Goal: Task Accomplishment & Management: Manage account settings

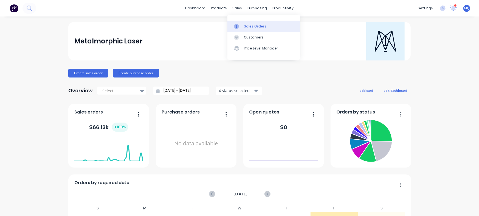
click at [243, 26] on link "Sales Orders" at bounding box center [263, 26] width 73 height 11
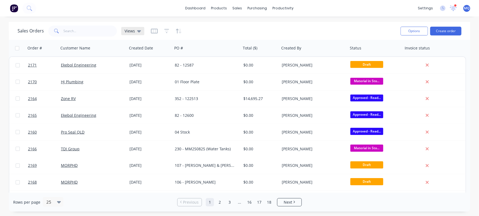
click at [137, 30] on icon at bounding box center [139, 31] width 4 height 2
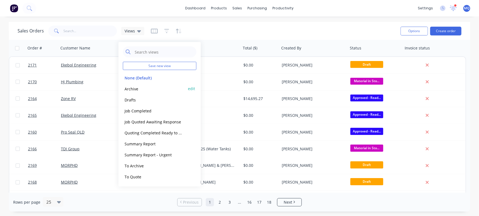
click at [128, 88] on button "Archive" at bounding box center [154, 88] width 63 height 6
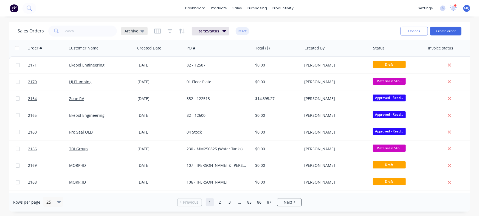
click at [134, 30] on span "Archive" at bounding box center [132, 31] width 14 height 6
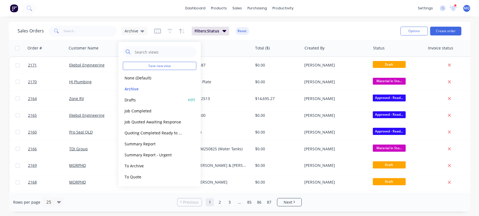
click at [144, 95] on div "Drafts edit" at bounding box center [160, 99] width 74 height 11
click at [140, 100] on button "Drafts" at bounding box center [154, 99] width 63 height 6
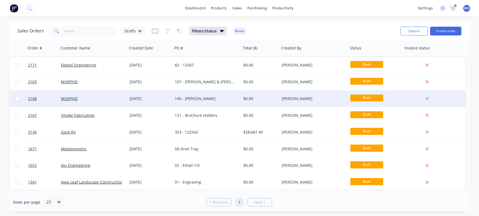
click at [209, 94] on div "106 - [PERSON_NAME]" at bounding box center [207, 98] width 69 height 16
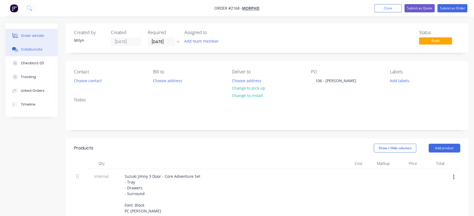
click at [33, 52] on button "Collaborate" at bounding box center [31, 50] width 52 height 14
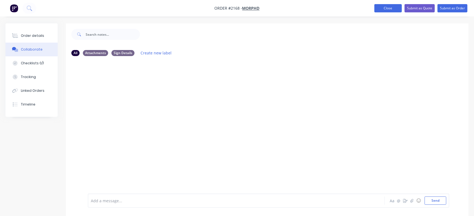
click at [382, 8] on button "Close" at bounding box center [387, 8] width 27 height 8
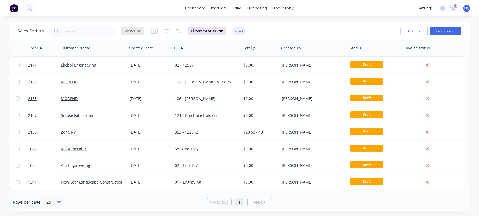
click at [129, 30] on span "Views" at bounding box center [130, 31] width 10 height 6
click at [312, 32] on div "Sales Orders Views Filters: Status Reset" at bounding box center [207, 30] width 378 height 13
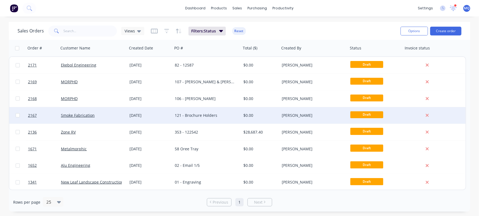
click at [185, 115] on div "121 - Brochure Holders" at bounding box center [205, 114] width 61 height 5
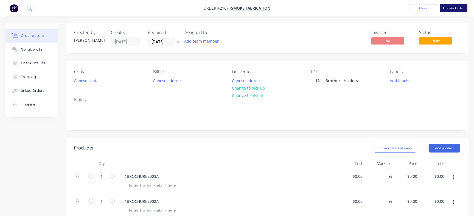
click at [461, 9] on button "Update Order" at bounding box center [453, 8] width 27 height 8
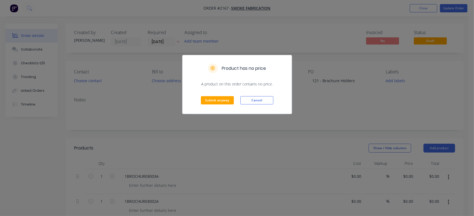
click at [207, 95] on div "Submit anyway Cancel" at bounding box center [236, 100] width 109 height 27
click at [212, 104] on div "Submit anyway Cancel" at bounding box center [236, 100] width 109 height 27
click at [217, 101] on button "Submit anyway" at bounding box center [217, 100] width 33 height 8
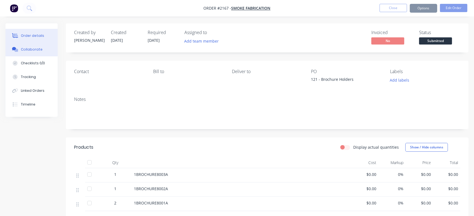
click at [27, 50] on div "Collaborate" at bounding box center [32, 49] width 22 height 5
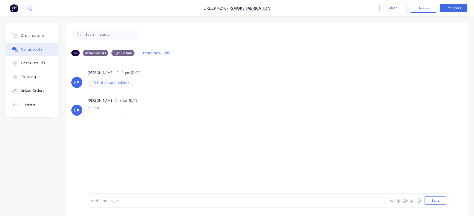
drag, startPoint x: 147, startPoint y: 199, endPoint x: 150, endPoint y: 197, distance: 3.1
click at [147, 199] on div at bounding box center [224, 200] width 266 height 6
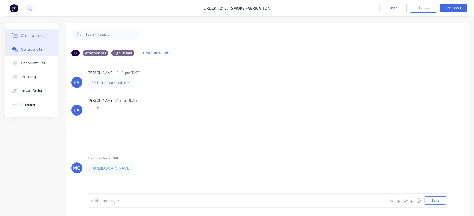
click at [34, 34] on div "Order details" at bounding box center [32, 35] width 23 height 5
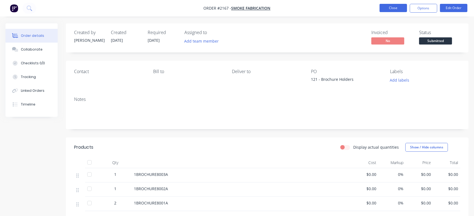
click at [400, 6] on button "Close" at bounding box center [392, 8] width 27 height 8
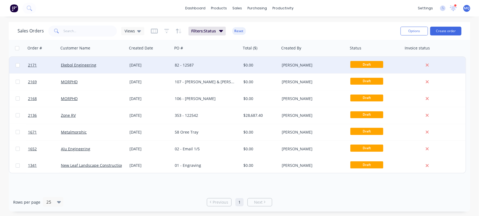
click at [211, 69] on div "82 - 12587" at bounding box center [207, 65] width 69 height 16
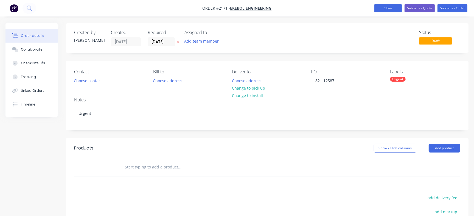
click at [379, 8] on button "Close" at bounding box center [387, 8] width 27 height 8
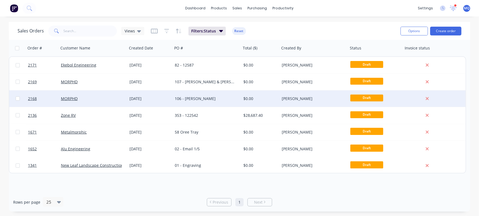
click at [217, 99] on div "106 - [PERSON_NAME]" at bounding box center [205, 98] width 61 height 5
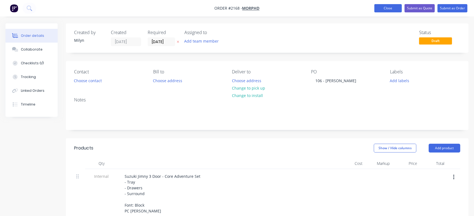
click at [386, 9] on button "Close" at bounding box center [387, 8] width 27 height 8
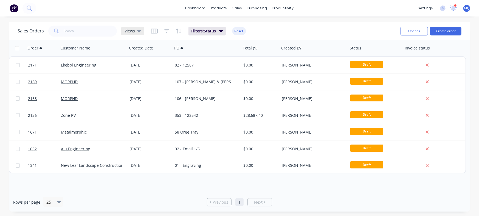
click at [134, 33] on span "Views" at bounding box center [130, 31] width 10 height 6
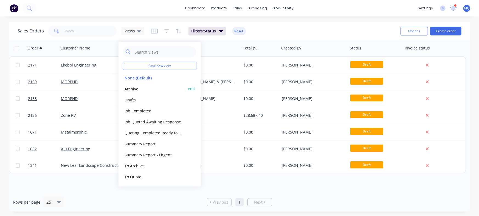
click at [137, 86] on button "Archive" at bounding box center [154, 88] width 63 height 6
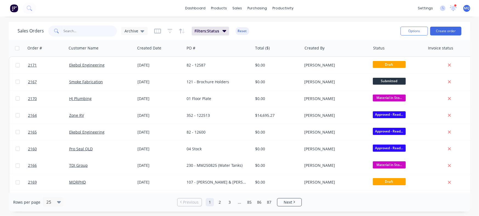
click at [87, 32] on input "text" at bounding box center [90, 31] width 53 height 11
type input "MORPH"
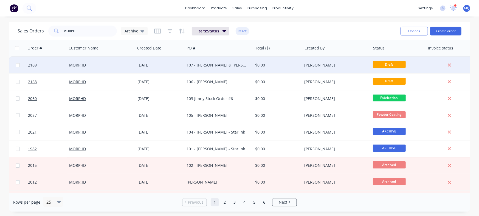
click at [207, 65] on div "107 - [PERSON_NAME] & [PERSON_NAME]" at bounding box center [216, 64] width 61 height 5
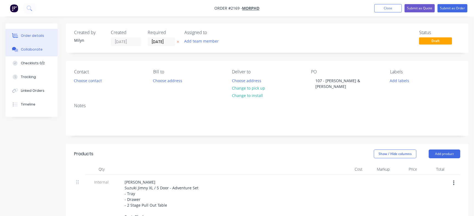
click at [39, 48] on div "Collaborate" at bounding box center [32, 49] width 22 height 5
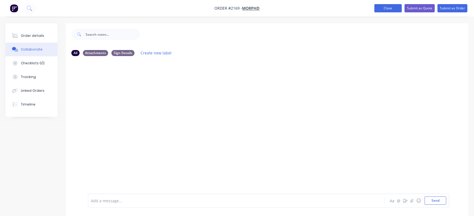
click at [383, 10] on button "Close" at bounding box center [387, 8] width 27 height 8
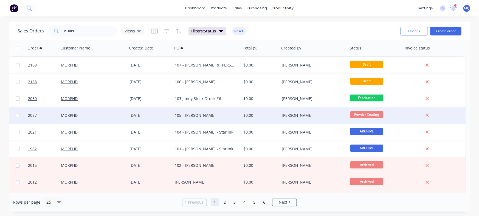
click at [194, 112] on div "105 - [PERSON_NAME]" at bounding box center [207, 115] width 69 height 16
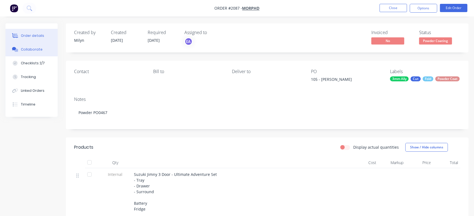
click at [47, 54] on button "Collaborate" at bounding box center [31, 50] width 52 height 14
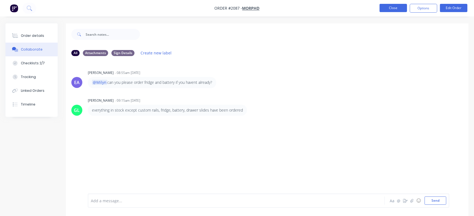
click at [396, 7] on button "Close" at bounding box center [392, 8] width 27 height 8
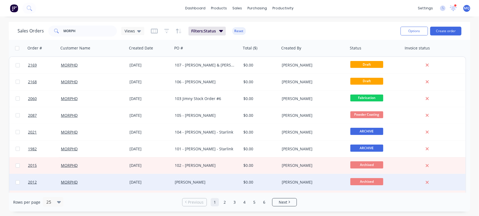
click at [211, 179] on div "Ryan McDonnell" at bounding box center [207, 182] width 69 height 16
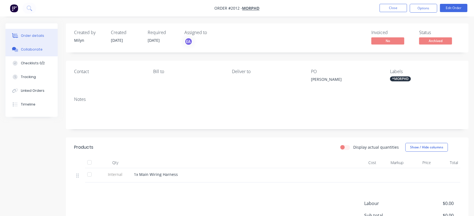
click at [20, 50] on button "Collaborate" at bounding box center [31, 50] width 52 height 14
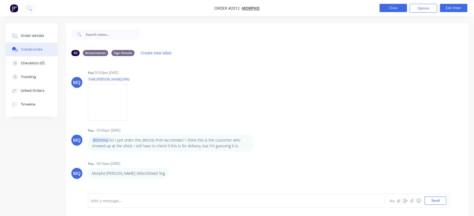
click at [391, 5] on button "Close" at bounding box center [392, 8] width 27 height 8
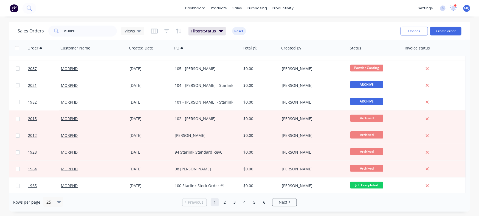
scroll to position [54, 0]
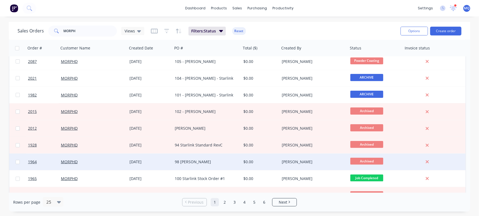
click at [192, 161] on div "98 Benjamin Asquith" at bounding box center [205, 161] width 61 height 5
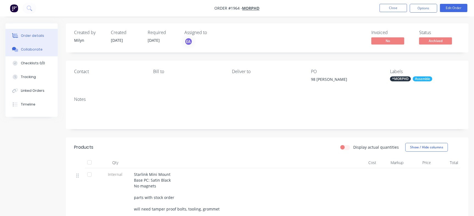
click at [32, 48] on div "Collaborate" at bounding box center [32, 49] width 22 height 5
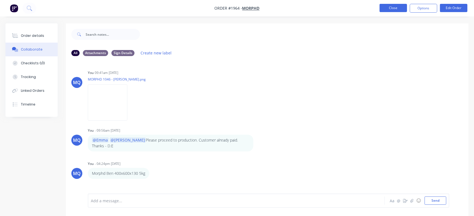
click at [398, 6] on button "Close" at bounding box center [392, 8] width 27 height 8
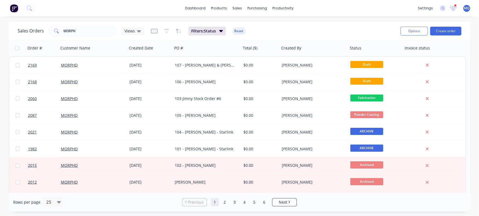
drag, startPoint x: 470, startPoint y: 71, endPoint x: 468, endPoint y: 104, distance: 33.3
click at [469, 125] on div "Sales Orders MORPH Views Filters: Status Reset Options Create order Order # Cus…" at bounding box center [239, 116] width 479 height 189
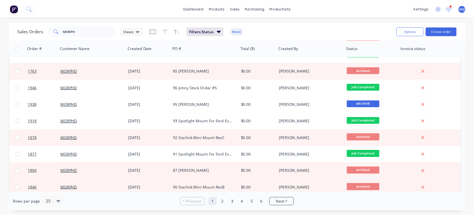
scroll to position [181, 0]
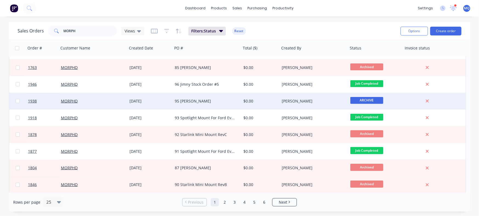
click at [187, 102] on div "95 [PERSON_NAME]" at bounding box center [205, 100] width 61 height 5
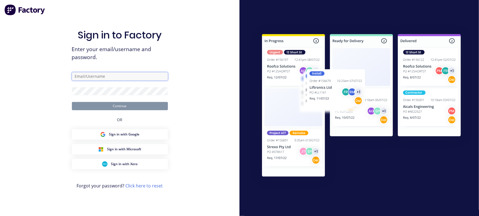
drag, startPoint x: 111, startPoint y: 75, endPoint x: 112, endPoint y: 79, distance: 4.1
click at [112, 75] on input "text" at bounding box center [120, 76] width 96 height 8
type input "milyn@metalmorphiclaser.com.au"
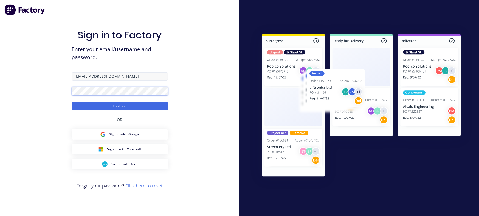
click at [72, 102] on button "Continue" at bounding box center [120, 106] width 96 height 8
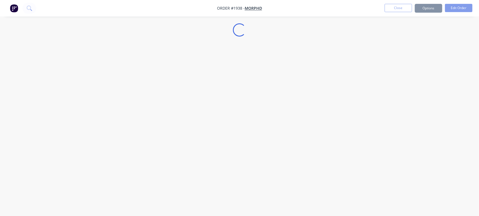
click at [114, 36] on div "Loading..." at bounding box center [239, 108] width 479 height 216
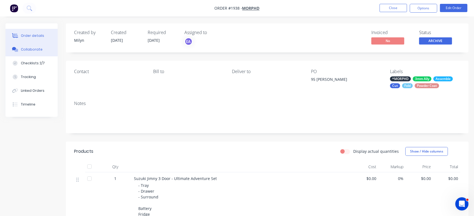
click at [23, 51] on div "Collaborate" at bounding box center [32, 49] width 22 height 5
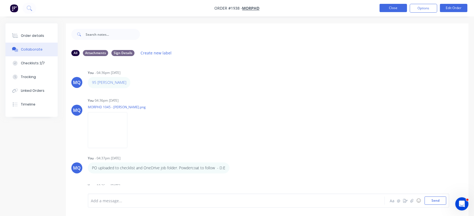
click at [388, 7] on button "Close" at bounding box center [392, 8] width 27 height 8
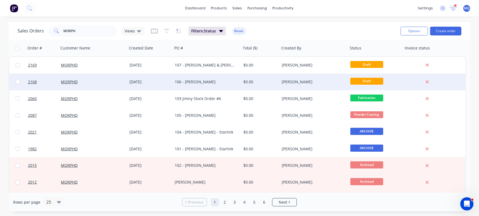
click at [194, 87] on div "106 - [PERSON_NAME]" at bounding box center [207, 82] width 69 height 16
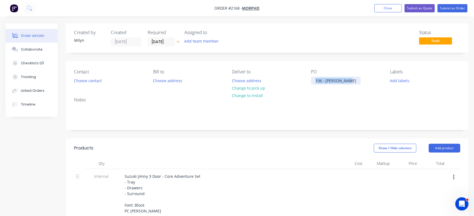
drag, startPoint x: 313, startPoint y: 80, endPoint x: 360, endPoint y: 80, distance: 46.4
click at [360, 80] on div "PO 106 - Laura Smith" at bounding box center [346, 76] width 70 height 15
copy div "106 - [PERSON_NAME]"
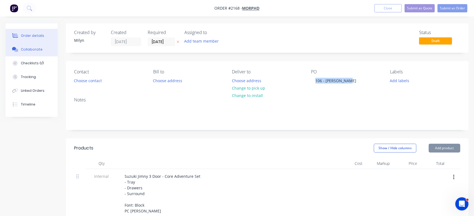
click at [37, 46] on button "Collaborate" at bounding box center [31, 50] width 52 height 14
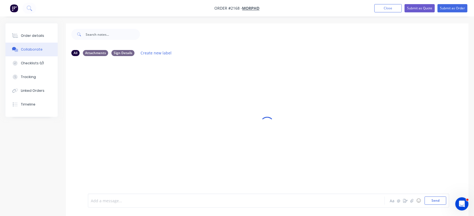
click at [118, 198] on div at bounding box center [224, 200] width 266 height 6
click at [434, 201] on button "Send" at bounding box center [435, 200] width 22 height 8
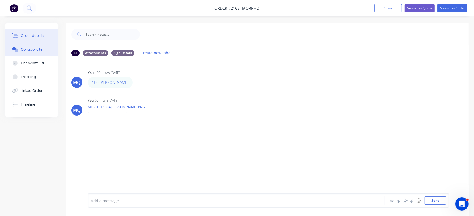
click at [38, 32] on button "Order details" at bounding box center [31, 36] width 52 height 14
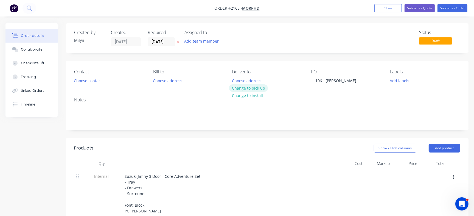
click at [250, 89] on button "Change to pick up" at bounding box center [248, 87] width 39 height 7
click at [29, 46] on button "Collaborate" at bounding box center [31, 50] width 52 height 14
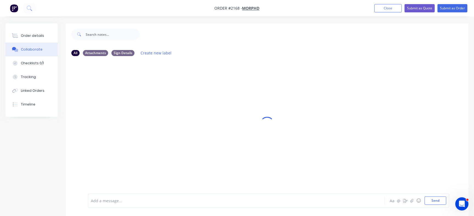
click at [159, 203] on div at bounding box center [224, 200] width 266 height 6
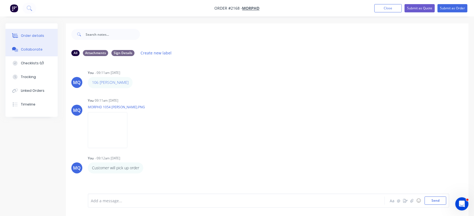
click at [30, 31] on button "Order details" at bounding box center [31, 36] width 52 height 14
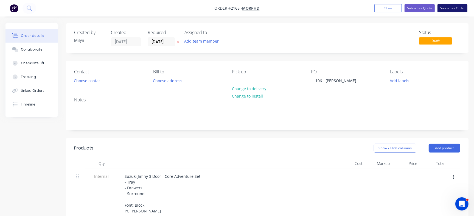
click at [453, 7] on button "Submit as Order" at bounding box center [452, 8] width 30 height 8
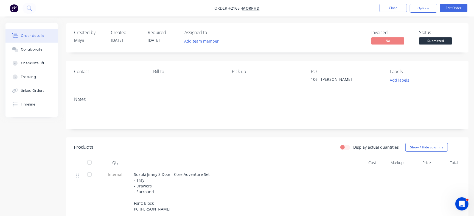
click at [30, 42] on button "Order details" at bounding box center [31, 36] width 52 height 14
click at [34, 49] on div "Collaborate" at bounding box center [32, 49] width 22 height 5
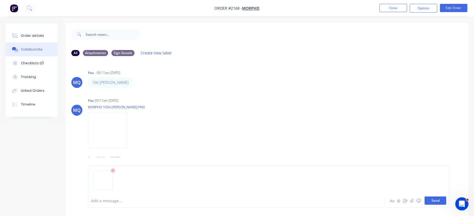
click at [442, 197] on button "Send" at bounding box center [435, 200] width 22 height 8
click at [43, 35] on button "Order details" at bounding box center [31, 36] width 52 height 14
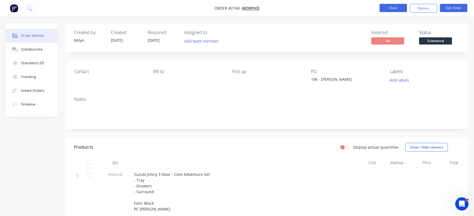
click at [392, 8] on button "Close" at bounding box center [392, 8] width 27 height 8
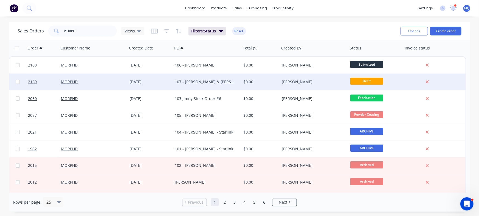
click at [194, 81] on div "107 - [PERSON_NAME] & [PERSON_NAME]" at bounding box center [205, 81] width 61 height 5
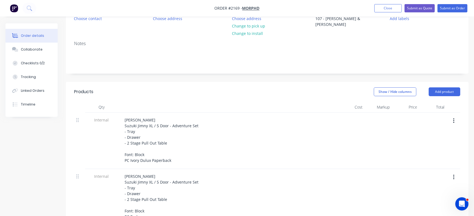
scroll to position [66, 0]
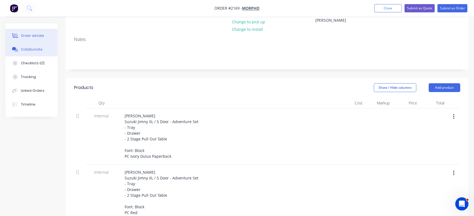
click at [41, 53] on button "Collaborate" at bounding box center [31, 50] width 52 height 14
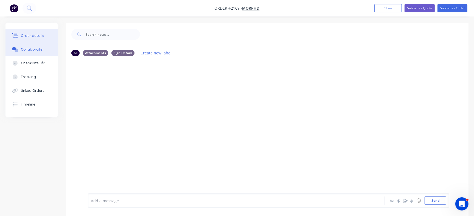
click at [31, 33] on button "Order details" at bounding box center [31, 36] width 52 height 14
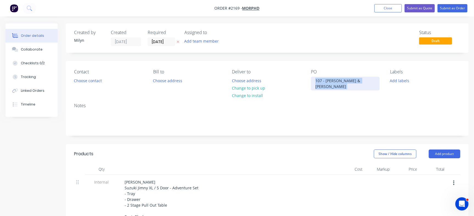
drag, startPoint x: 357, startPoint y: 83, endPoint x: 325, endPoint y: 78, distance: 32.0
click at [325, 78] on div "PO 107 - Chloe & Joshua" at bounding box center [346, 79] width 70 height 21
click at [327, 78] on div "107 - [PERSON_NAME] & [PERSON_NAME]" at bounding box center [345, 84] width 69 height 14
copy div "107 - [PERSON_NAME] & [PERSON_NAME]"
click at [450, 8] on button "Submit as Order" at bounding box center [452, 8] width 30 height 8
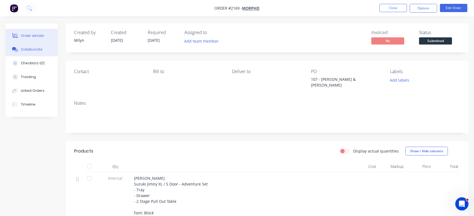
click at [33, 52] on button "Collaborate" at bounding box center [31, 50] width 52 height 14
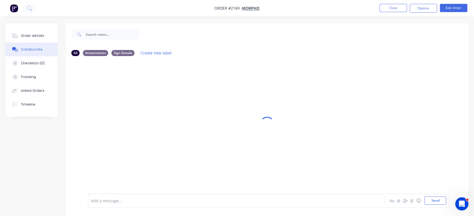
click at [132, 194] on div "Add a message... Aa @ ☺ Send" at bounding box center [268, 200] width 361 height 14
click at [127, 199] on div at bounding box center [224, 200] width 266 height 6
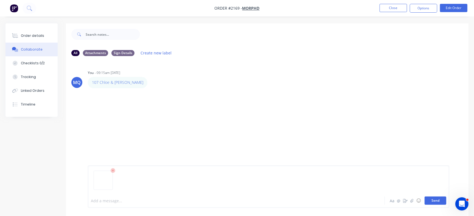
click at [433, 201] on button "Send" at bounding box center [435, 200] width 22 height 8
click at [442, 199] on button "Send" at bounding box center [435, 200] width 22 height 8
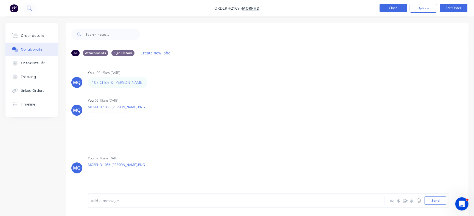
click at [389, 8] on button "Close" at bounding box center [392, 8] width 27 height 8
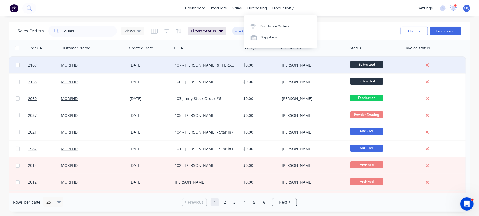
click at [193, 66] on div "107 - [PERSON_NAME] & [PERSON_NAME]" at bounding box center [205, 64] width 61 height 5
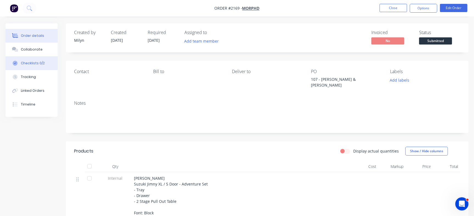
click at [38, 62] on div "Checklists 0/2" at bounding box center [33, 63] width 24 height 5
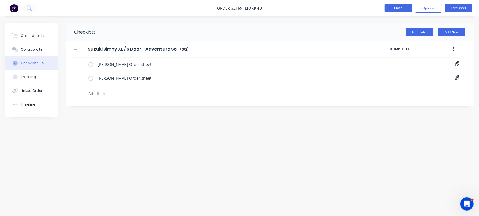
click at [392, 5] on button "Close" at bounding box center [398, 8] width 27 height 8
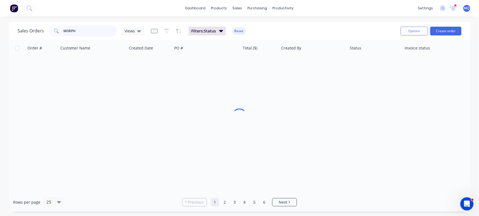
click at [83, 32] on input "MORPH" at bounding box center [90, 31] width 53 height 11
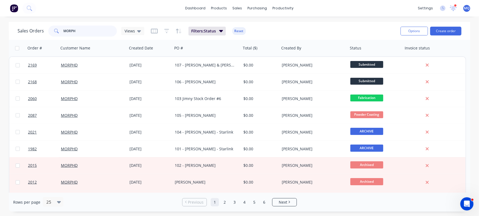
click at [83, 32] on input "MORPH" at bounding box center [90, 31] width 53 height 11
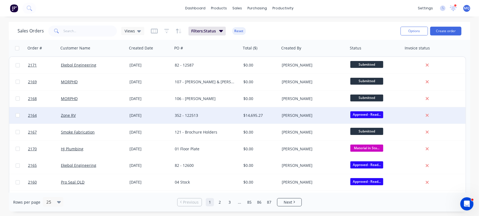
click at [120, 115] on div "Zone RV" at bounding box center [91, 114] width 61 height 5
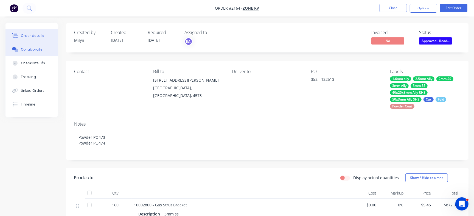
click at [33, 46] on button "Collaborate" at bounding box center [31, 50] width 52 height 14
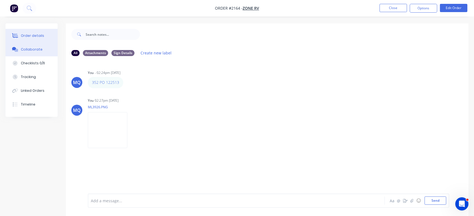
click at [29, 36] on div "Order details" at bounding box center [32, 35] width 23 height 5
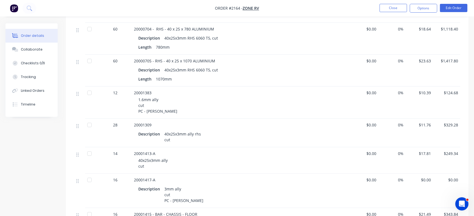
scroll to position [355, 0]
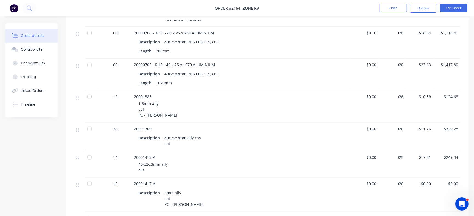
click at [147, 96] on span "20001383" at bounding box center [143, 96] width 18 height 5
drag, startPoint x: 133, startPoint y: 96, endPoint x: 165, endPoint y: 97, distance: 31.3
click at [165, 97] on div "20001383 1.6mm ally cut PC - Pearl White" at bounding box center [241, 106] width 219 height 32
copy span "20001383"
click at [391, 10] on button "Close" at bounding box center [392, 8] width 27 height 8
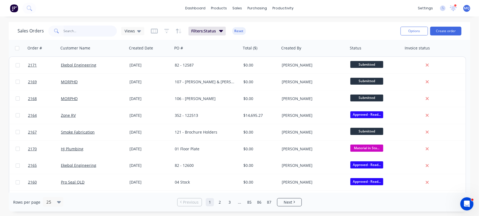
click at [80, 32] on input "text" at bounding box center [90, 31] width 53 height 11
type input "12587"
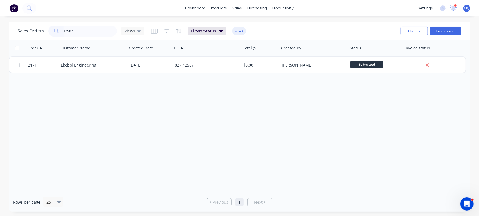
click at [195, 73] on div "Order # Customer Name Created Date PO # Total ($) Created By Status Invoice sta…" at bounding box center [239, 116] width 461 height 152
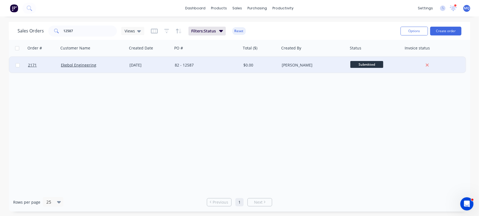
click at [202, 66] on div "82 - 12587" at bounding box center [205, 64] width 61 height 5
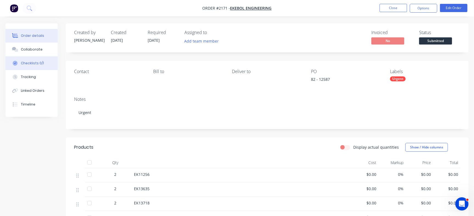
click at [36, 64] on div "Checklists 0/1" at bounding box center [32, 63] width 23 height 5
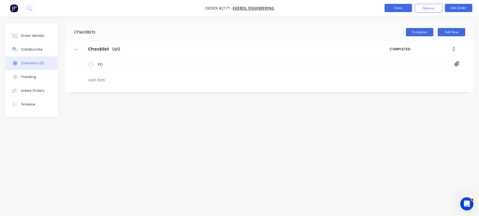
click at [398, 5] on button "Close" at bounding box center [398, 8] width 27 height 8
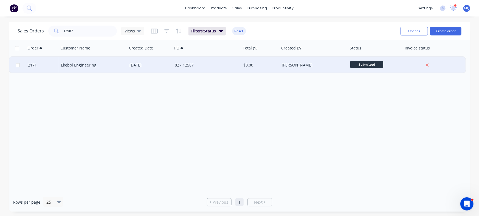
click at [183, 69] on div "82 - 12587" at bounding box center [207, 65] width 69 height 16
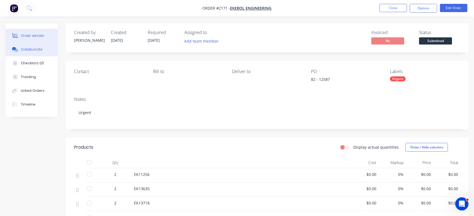
click at [41, 47] on button "Collaborate" at bounding box center [31, 50] width 52 height 14
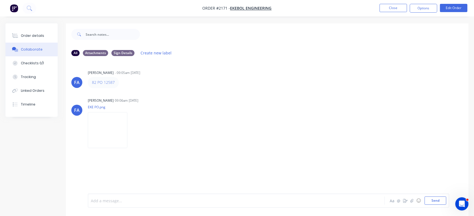
click at [169, 199] on div at bounding box center [224, 200] width 266 height 6
click at [146, 200] on div "@Izaak @WorkShop" at bounding box center [224, 200] width 266 height 6
click at [101, 136] on img at bounding box center [107, 130] width 39 height 36
click at [186, 196] on div "@Izaak @Emma @" at bounding box center [224, 200] width 266 height 8
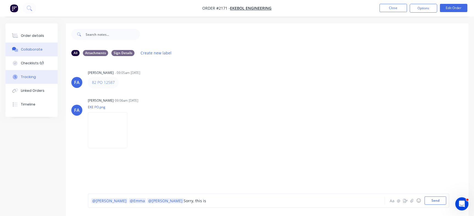
drag, startPoint x: 29, startPoint y: 70, endPoint x: 33, endPoint y: 77, distance: 7.8
click at [32, 75] on button "Tracking" at bounding box center [31, 77] width 52 height 14
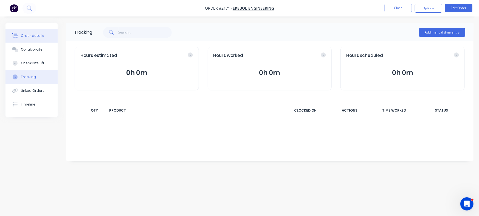
click at [39, 31] on button "Order details" at bounding box center [31, 36] width 52 height 14
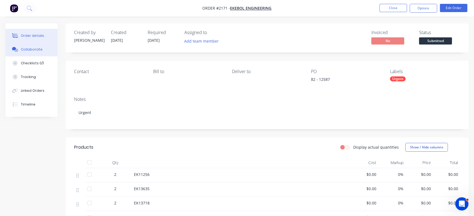
click at [38, 54] on button "Collaborate" at bounding box center [31, 50] width 52 height 14
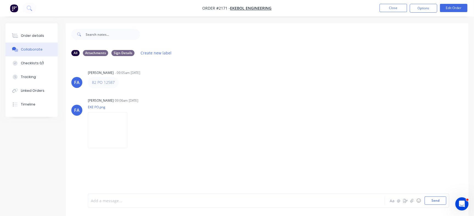
click at [171, 202] on div at bounding box center [224, 200] width 266 height 6
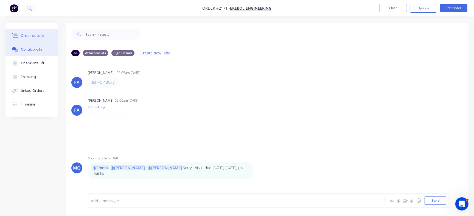
click at [27, 30] on button "Order details" at bounding box center [31, 36] width 52 height 14
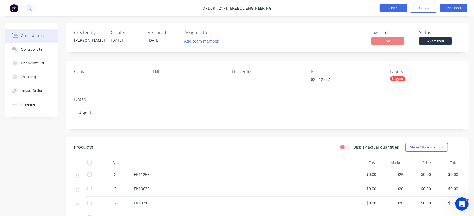
click at [398, 7] on button "Close" at bounding box center [392, 8] width 27 height 8
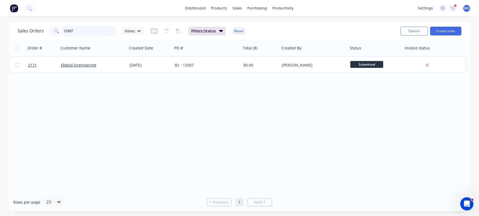
click at [80, 32] on input "12587" at bounding box center [90, 31] width 53 height 11
type input "maker"
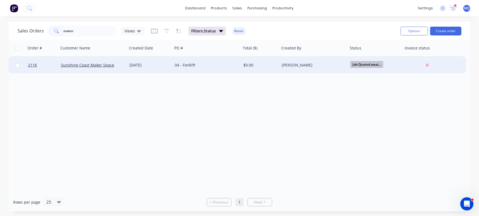
click at [178, 70] on div "04 - Forklift" at bounding box center [207, 65] width 69 height 16
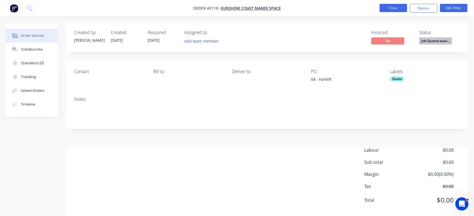
click at [395, 7] on button "Close" at bounding box center [392, 8] width 27 height 8
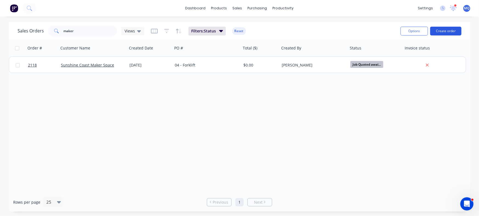
click at [449, 32] on button "Create order" at bounding box center [445, 31] width 31 height 9
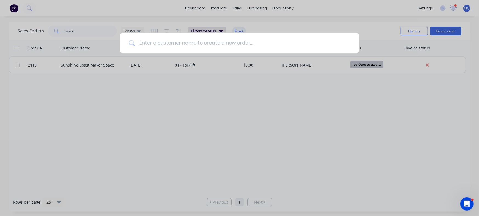
drag, startPoint x: 165, startPoint y: 49, endPoint x: 181, endPoint y: 48, distance: 16.5
click at [165, 49] on input at bounding box center [242, 43] width 215 height 21
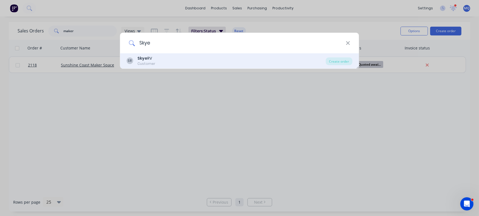
type input "Skye"
click at [174, 64] on div "SR Skye RV Customer" at bounding box center [226, 60] width 199 height 11
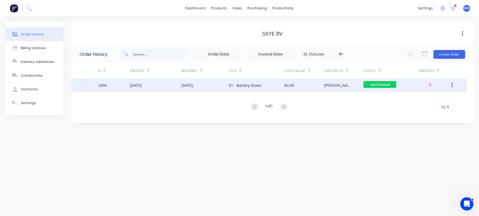
click at [270, 87] on div "01 - Battery Boxes" at bounding box center [256, 85] width 55 height 14
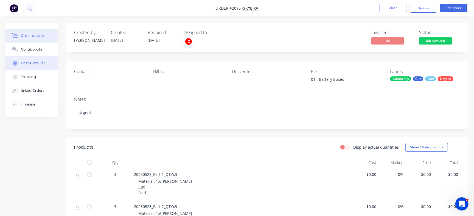
click at [46, 64] on button "Checklists 0/3" at bounding box center [31, 63] width 52 height 14
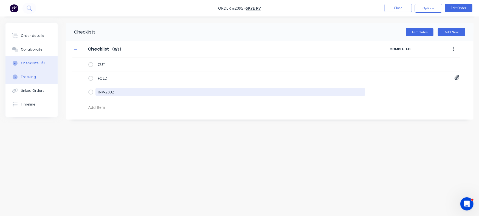
drag, startPoint x: 133, startPoint y: 93, endPoint x: 35, endPoint y: 78, distance: 99.3
click at [34, 79] on div "Order details Collaborate Checklists 0/3 Tracking Linked Orders Timeline Order …" at bounding box center [239, 97] width 479 height 148
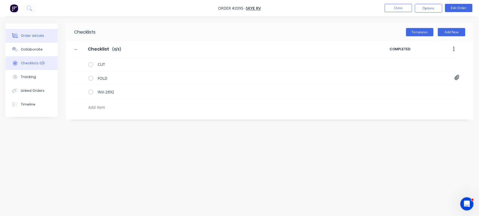
click at [34, 32] on button "Order details" at bounding box center [31, 36] width 52 height 14
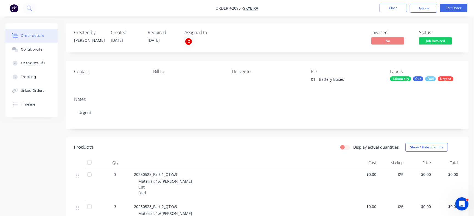
drag, startPoint x: 44, startPoint y: 50, endPoint x: 164, endPoint y: 48, distance: 120.1
click at [44, 50] on button "Collaborate" at bounding box center [31, 50] width 52 height 14
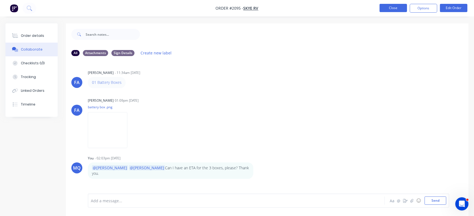
click at [384, 7] on button "Close" at bounding box center [392, 8] width 27 height 8
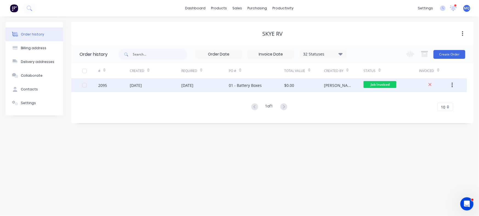
click at [311, 84] on div "$0.00" at bounding box center [303, 85] width 39 height 14
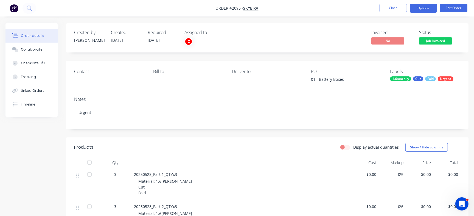
click at [419, 11] on button "Options" at bounding box center [422, 8] width 27 height 9
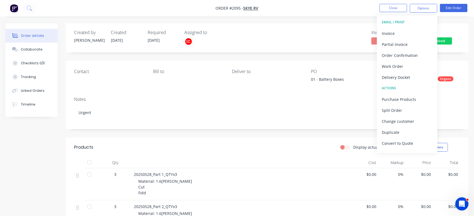
click at [300, 33] on div "Invoiced No Status Job Invoiced" at bounding box center [349, 38] width 221 height 16
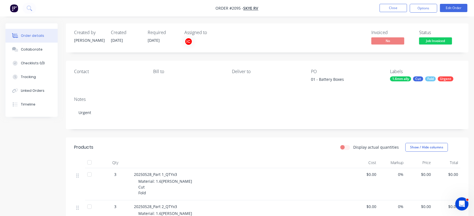
click at [444, 38] on span "Job Invoiced" at bounding box center [435, 40] width 33 height 7
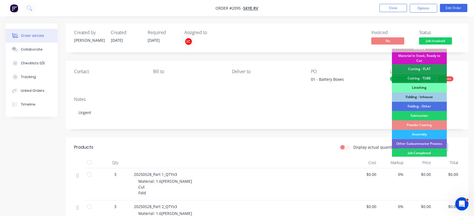
scroll to position [154, 0]
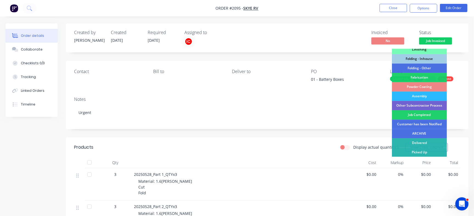
click at [329, 30] on div "Invoiced No Status Job Invoiced Submitted Draw Up - Izaak Draw Up - Emma Metalm…" at bounding box center [349, 38] width 221 height 16
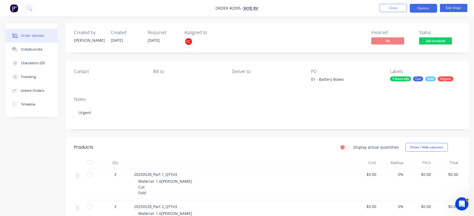
click at [428, 9] on button "Options" at bounding box center [422, 8] width 27 height 9
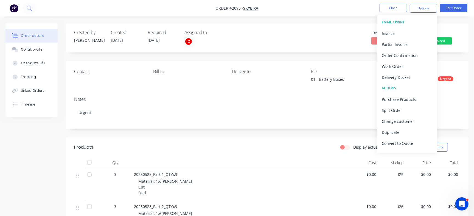
scroll to position [8, 0]
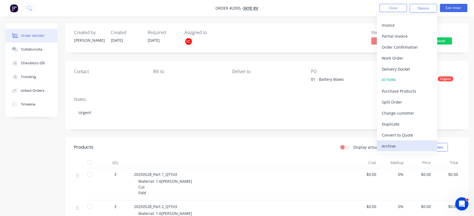
click at [384, 144] on div "Archive" at bounding box center [406, 146] width 50 height 8
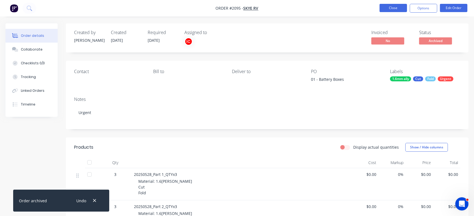
click at [392, 5] on button "Close" at bounding box center [392, 8] width 27 height 8
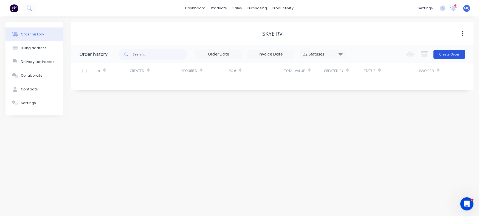
click at [446, 53] on button "Create Order" at bounding box center [449, 54] width 32 height 9
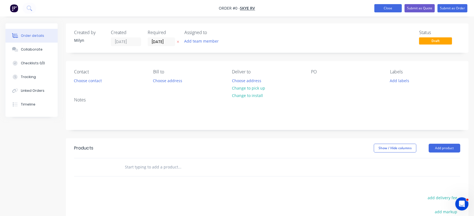
click at [383, 7] on button "Close" at bounding box center [387, 8] width 27 height 8
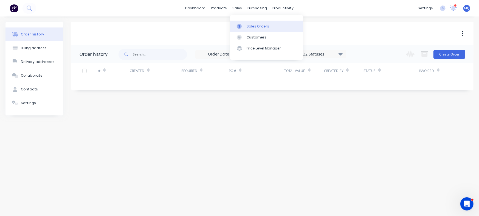
click at [239, 24] on icon at bounding box center [239, 26] width 5 height 5
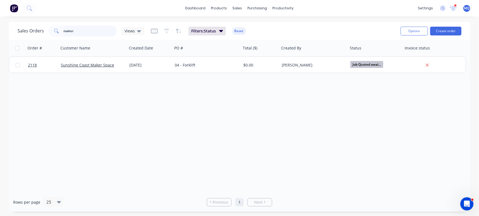
click at [78, 33] on input "maker" at bounding box center [90, 31] width 53 height 11
type input "smoke"
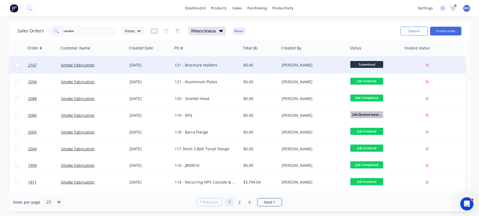
click at [182, 66] on div "121 - Brochure Holders" at bounding box center [205, 64] width 61 height 5
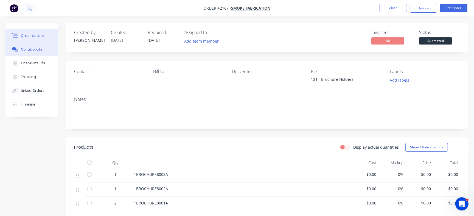
click at [38, 48] on div "Collaborate" at bounding box center [32, 49] width 22 height 5
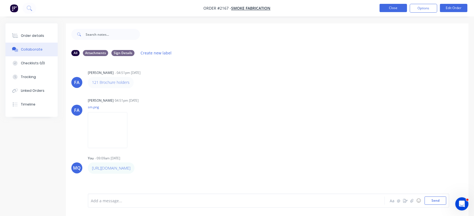
click at [397, 9] on button "Close" at bounding box center [392, 8] width 27 height 8
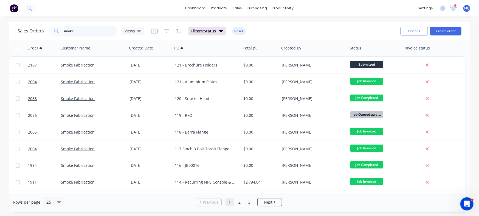
click at [102, 32] on input "smoke" at bounding box center [90, 31] width 53 height 11
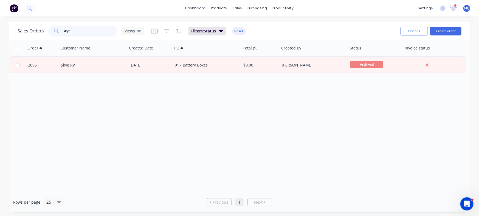
click at [87, 35] on input "skye" at bounding box center [90, 31] width 53 height 11
type input "charity"
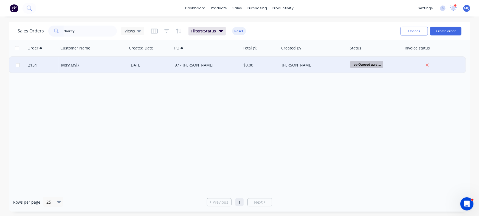
click at [152, 68] on div "[DATE]" at bounding box center [149, 65] width 45 height 16
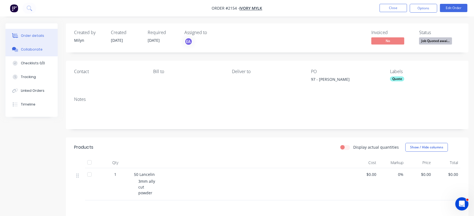
click at [35, 52] on button "Collaborate" at bounding box center [31, 50] width 52 height 14
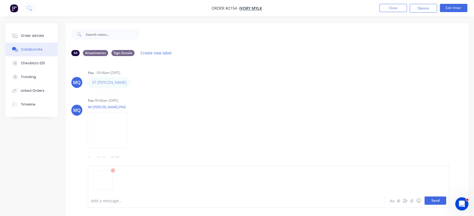
click at [435, 201] on button "Send" at bounding box center [435, 200] width 22 height 8
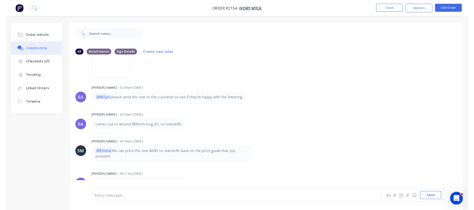
scroll to position [301, 0]
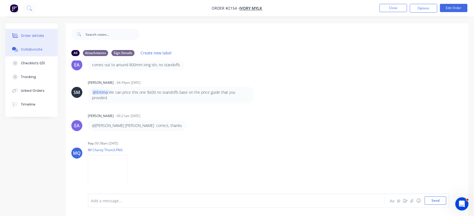
drag, startPoint x: 24, startPoint y: 35, endPoint x: 44, endPoint y: 35, distance: 20.3
click at [24, 35] on div "Order details" at bounding box center [32, 35] width 23 height 5
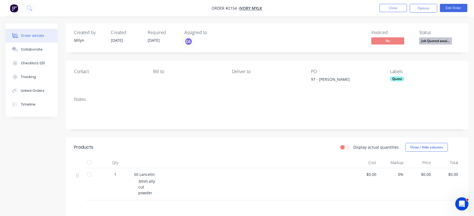
click at [444, 42] on span "Job Quoted awai..." at bounding box center [435, 40] width 33 height 7
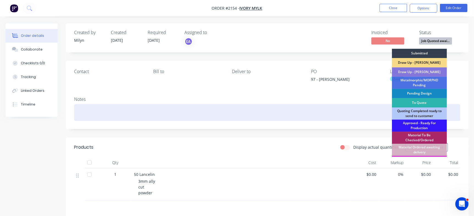
click at [265, 111] on div at bounding box center [267, 112] width 386 height 17
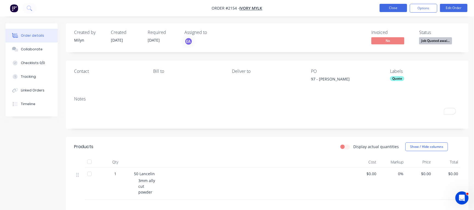
click at [398, 7] on button "Close" at bounding box center [392, 8] width 27 height 8
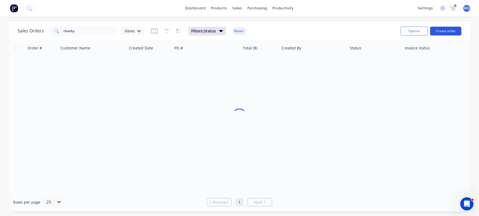
click at [442, 30] on button "Create order" at bounding box center [445, 31] width 31 height 9
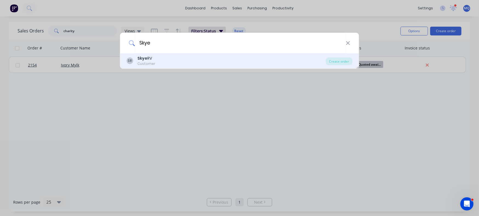
type input "Skye"
click at [177, 58] on div "SR Skye RV Customer" at bounding box center [226, 60] width 199 height 11
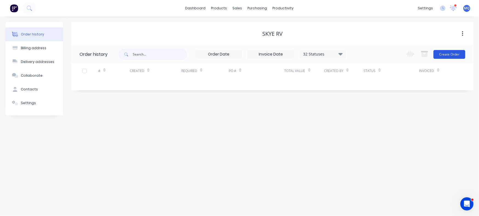
click at [448, 57] on button "Create Order" at bounding box center [449, 54] width 32 height 9
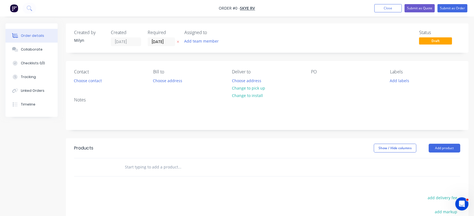
click at [321, 80] on div "PO" at bounding box center [346, 76] width 70 height 15
click at [319, 79] on div at bounding box center [315, 81] width 9 height 8
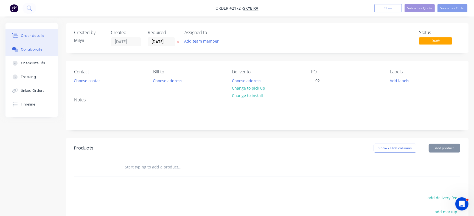
click at [51, 48] on button "Collaborate" at bounding box center [31, 50] width 52 height 14
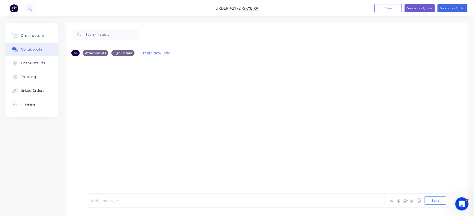
click at [152, 197] on div at bounding box center [224, 200] width 266 height 6
click at [116, 83] on button "button" at bounding box center [117, 82] width 2 height 8
click at [124, 91] on button "Edit" at bounding box center [137, 92] width 35 height 9
click at [429, 200] on button "Send" at bounding box center [435, 200] width 22 height 8
drag, startPoint x: 145, startPoint y: 204, endPoint x: 150, endPoint y: 202, distance: 4.9
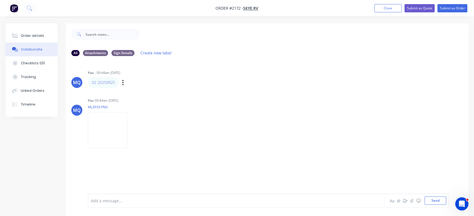
click at [148, 203] on div "Add a message..." at bounding box center [224, 200] width 266 height 8
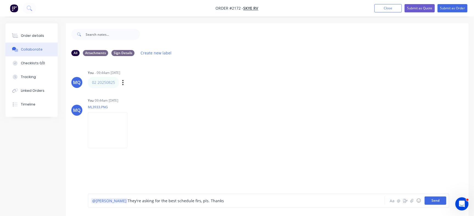
click at [434, 201] on button "Send" at bounding box center [435, 200] width 22 height 8
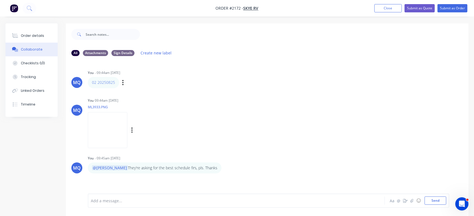
click at [115, 127] on img at bounding box center [107, 130] width 39 height 36
click at [42, 35] on button "Order details" at bounding box center [31, 36] width 52 height 14
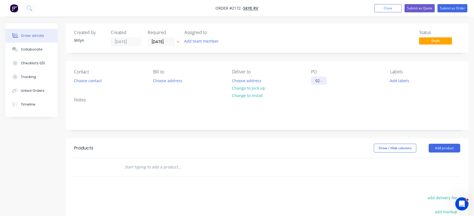
click at [323, 80] on div "02 -" at bounding box center [319, 81] width 16 height 8
paste div
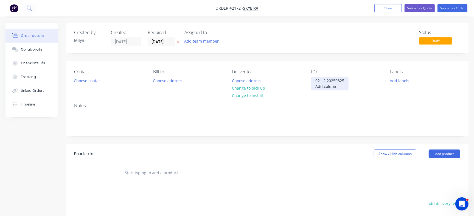
click at [326, 79] on div "02 - 2 20250825 Add column" at bounding box center [330, 84] width 38 height 14
drag, startPoint x: 320, startPoint y: 94, endPoint x: 309, endPoint y: 84, distance: 15.2
click at [309, 84] on div "Contact Choose contact Bill to Choose address Deliver to Choose address Change …" at bounding box center [267, 80] width 402 height 38
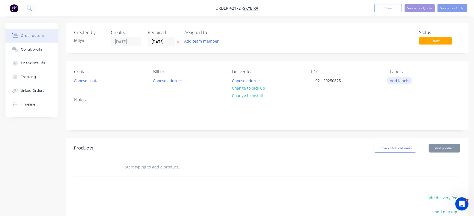
click at [392, 78] on button "Add labels" at bounding box center [399, 80] width 25 height 7
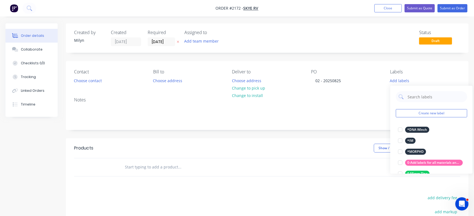
drag, startPoint x: 422, startPoint y: 98, endPoint x: 407, endPoint y: 90, distance: 17.5
click at [422, 98] on input "text" at bounding box center [435, 96] width 57 height 11
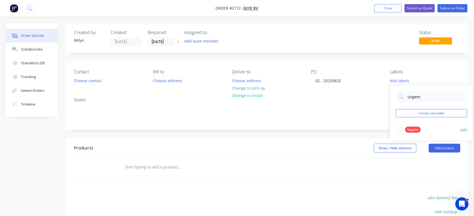
type input "Urgent"
click at [413, 131] on div "Urgent" at bounding box center [413, 129] width 16 height 6
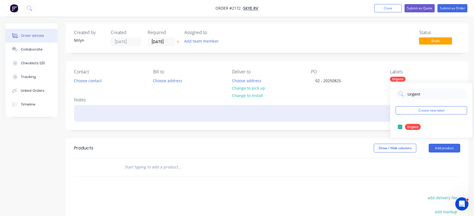
click at [161, 111] on div at bounding box center [267, 113] width 386 height 17
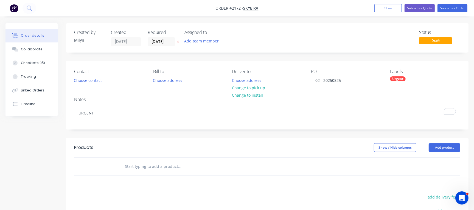
click at [293, 32] on div "Status Draft" at bounding box center [349, 38] width 221 height 16
click at [451, 7] on button "Submit as Order" at bounding box center [452, 8] width 30 height 8
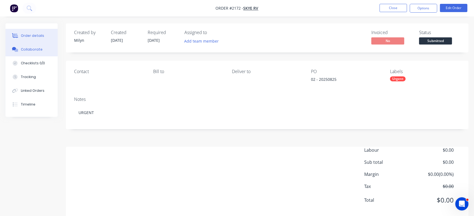
click at [34, 48] on div "Collaborate" at bounding box center [32, 49] width 22 height 5
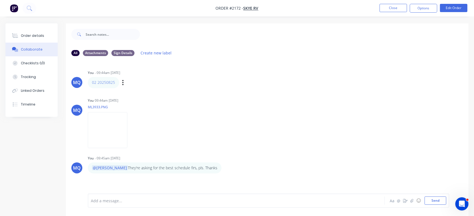
click at [258, 147] on div "MQ You - 09:44am 26/08/25 02 20250825 Labels Edit Delete MQ You 09:44am 26/08/2…" at bounding box center [267, 126] width 402 height 133
click at [224, 168] on button "button" at bounding box center [225, 167] width 2 height 8
click at [228, 178] on button "Edit" at bounding box center [245, 177] width 35 height 9
click at [174, 200] on span "They're asking for the best schedule firs, pls. Thanks" at bounding box center [173, 200] width 96 height 5
click at [32, 34] on div "Order details" at bounding box center [32, 35] width 23 height 5
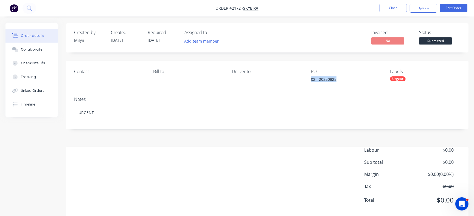
drag, startPoint x: 309, startPoint y: 80, endPoint x: 349, endPoint y: 80, distance: 39.5
click at [349, 80] on div "Contact Bill to Deliver to PO 02 - 20250825 Labels Urgent" at bounding box center [267, 77] width 402 height 32
click at [385, 7] on button "Close" at bounding box center [392, 8] width 27 height 8
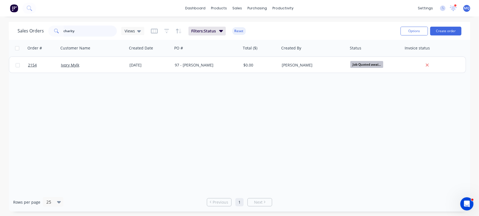
click at [84, 32] on input "charity" at bounding box center [90, 31] width 53 height 11
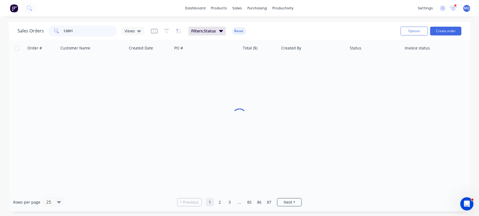
type input "12601"
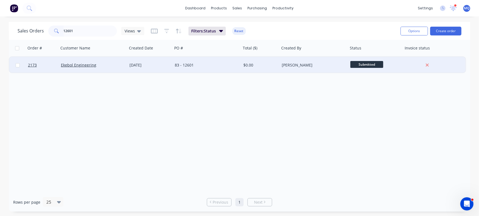
click at [169, 64] on div "[DATE]" at bounding box center [149, 64] width 41 height 5
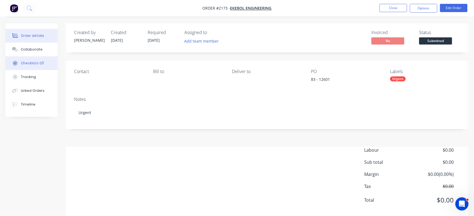
click at [27, 59] on button "Checklists 0/1" at bounding box center [31, 63] width 52 height 14
type textarea "x"
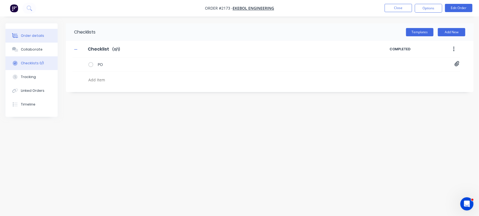
click at [36, 36] on div "Order details" at bounding box center [32, 35] width 23 height 5
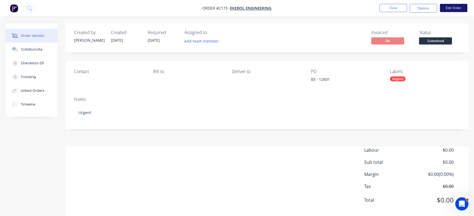
click at [449, 6] on button "Edit Order" at bounding box center [453, 8] width 27 height 8
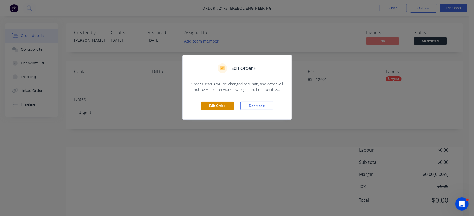
click at [223, 104] on button "Edit Order" at bounding box center [217, 105] width 33 height 8
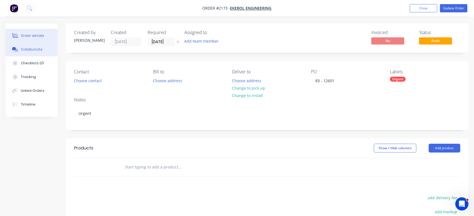
click at [45, 50] on button "Collaborate" at bounding box center [31, 50] width 52 height 14
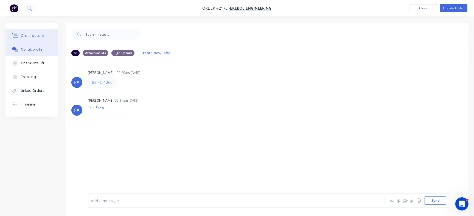
click at [29, 33] on div "Order details" at bounding box center [32, 35] width 23 height 5
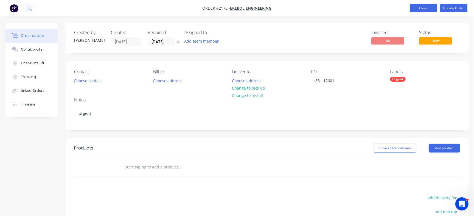
click at [415, 11] on button "Close" at bounding box center [422, 8] width 27 height 8
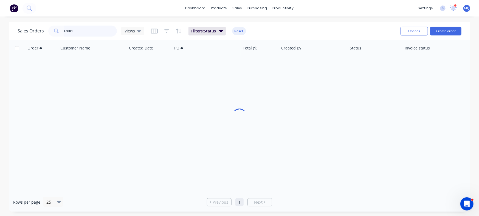
click at [88, 34] on input "12601" at bounding box center [90, 31] width 53 height 11
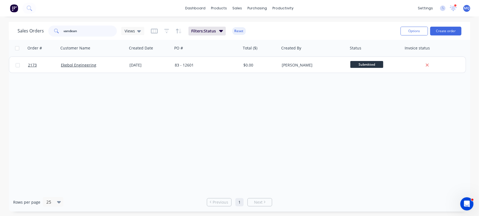
type input "vandean"
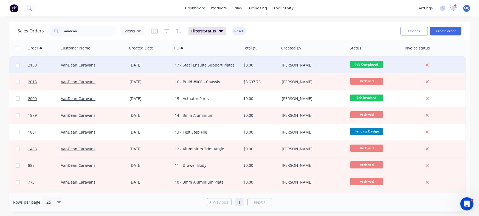
click at [190, 62] on div "17 - Steel Ensuite Support Plates" at bounding box center [205, 64] width 61 height 5
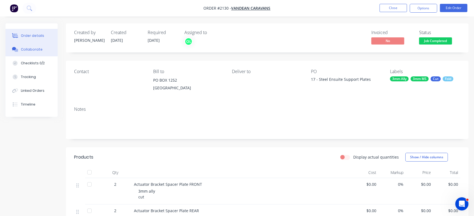
click at [25, 52] on button "Collaborate" at bounding box center [31, 50] width 52 height 14
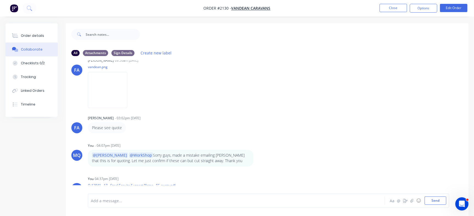
scroll to position [75, 0]
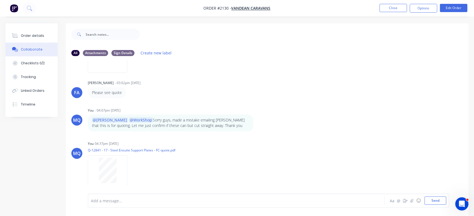
click at [176, 202] on div at bounding box center [224, 200] width 266 height 6
drag, startPoint x: 444, startPoint y: 199, endPoint x: 440, endPoint y: 200, distance: 3.9
click at [444, 199] on button "Send" at bounding box center [435, 200] width 22 height 8
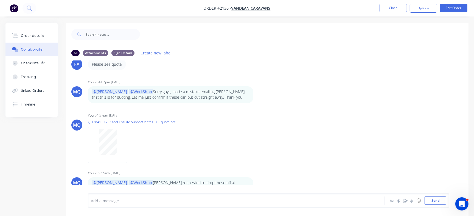
scroll to position [166, 0]
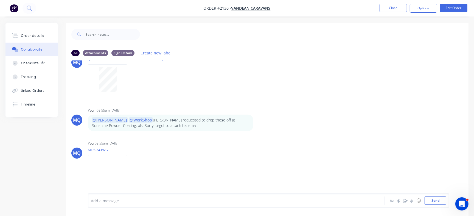
click at [395, 12] on li "Close" at bounding box center [392, 8] width 27 height 9
click at [395, 9] on button "Close" at bounding box center [392, 8] width 27 height 8
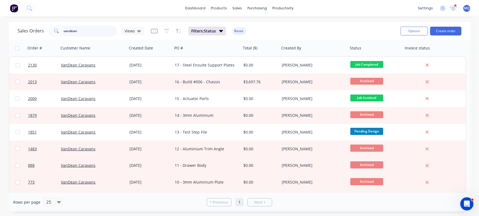
click at [86, 28] on input "vandean" at bounding box center [90, 31] width 53 height 11
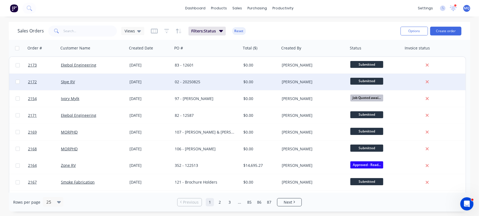
click at [178, 84] on div "02 - 20250825" at bounding box center [205, 81] width 61 height 5
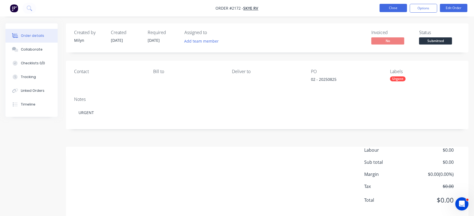
click at [387, 8] on button "Close" at bounding box center [392, 8] width 27 height 8
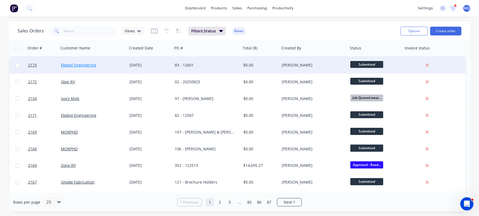
click at [84, 64] on link "Ekebol Engineering" at bounding box center [78, 64] width 35 height 5
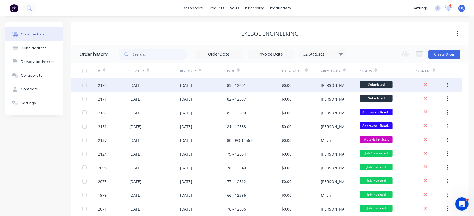
click at [276, 89] on div "83 - 12601" at bounding box center [254, 85] width 55 height 14
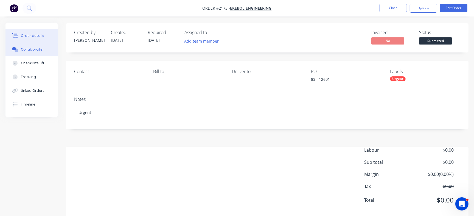
click at [36, 52] on button "Collaborate" at bounding box center [31, 50] width 52 height 14
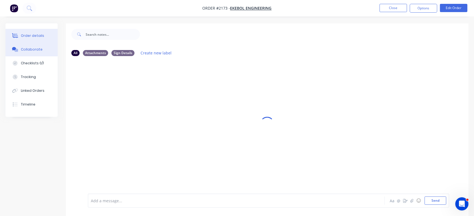
click at [43, 38] on button "Order details" at bounding box center [31, 36] width 52 height 14
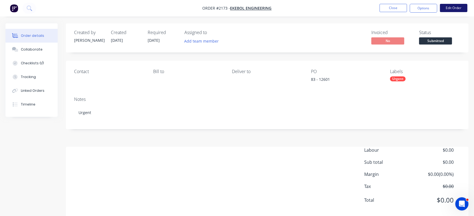
click at [457, 7] on button "Edit Order" at bounding box center [453, 8] width 27 height 8
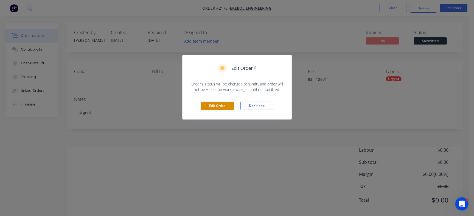
click at [229, 104] on button "Edit Order" at bounding box center [217, 105] width 33 height 8
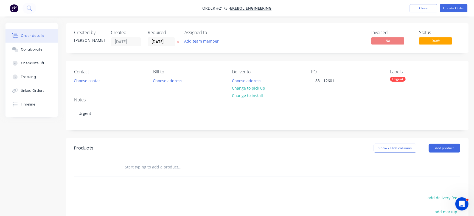
click at [149, 169] on input "text" at bounding box center [180, 166] width 110 height 11
paste input "TOO.01.1.001"
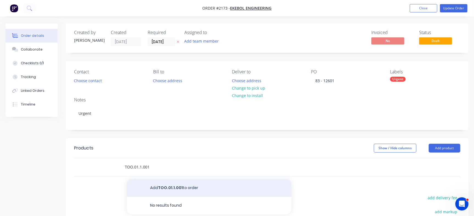
type input "TOO.01.1.001"
click at [155, 182] on button "Add TOO.01.1.001 to order" at bounding box center [209, 188] width 165 height 18
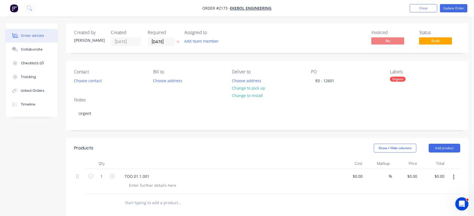
click at [150, 199] on input "text" at bounding box center [180, 202] width 110 height 11
paste input "TOO.01.1.002"
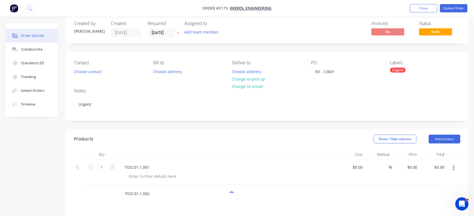
scroll to position [63, 0]
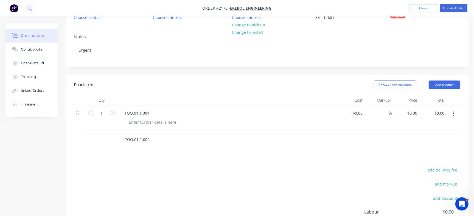
type input "TOO.01.1.002"
click at [160, 146] on div "TOO.01.1.002" at bounding box center [216, 140] width 197 height 18
drag, startPoint x: 157, startPoint y: 138, endPoint x: 53, endPoint y: 129, distance: 104.1
click at [53, 129] on div "Created by Francis Adrian Created 26/08/25 Required 02/09/25 Assigned to Add te…" at bounding box center [236, 124] width 463 height 328
paste input "TOO.01.1.002"
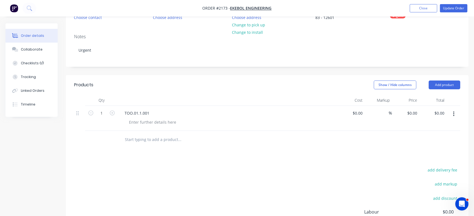
type input "TOO.01.1.002"
drag, startPoint x: 163, startPoint y: 156, endPoint x: 148, endPoint y: 144, distance: 20.1
click at [163, 157] on div "Products Show / Hide columns Add product Qty Cost Markup Price Total 1 TOO.01.1…" at bounding box center [267, 177] width 402 height 205
click at [145, 140] on input "TOO.01.1.002" at bounding box center [180, 139] width 110 height 11
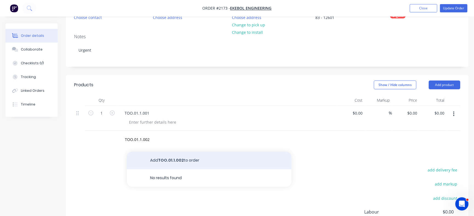
click at [159, 161] on button "Add TOO.01.1.002 to order" at bounding box center [209, 160] width 165 height 18
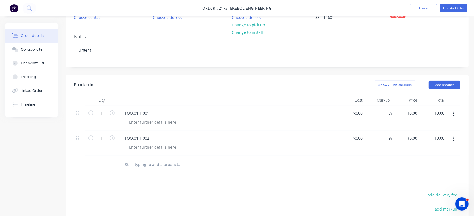
click at [140, 163] on input "text" at bounding box center [180, 164] width 110 height 11
paste input "TOO.01.1.003"
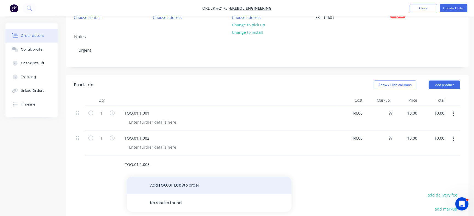
type input "TOO.01.1.003"
click at [175, 185] on button "Add TOO.01.1.003 to order" at bounding box center [209, 185] width 165 height 18
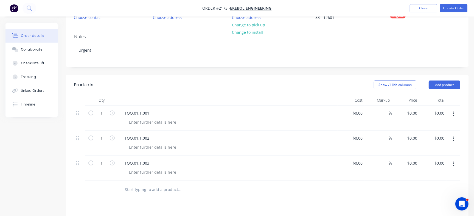
click at [140, 188] on input "text" at bounding box center [180, 189] width 110 height 11
paste input "TOO.01.2.001"
type input "TOO.01.2.001"
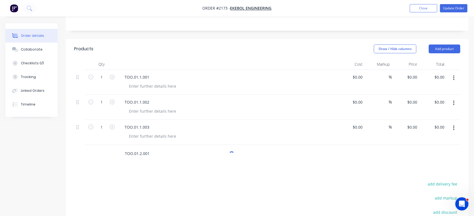
scroll to position [100, 0]
drag, startPoint x: 156, startPoint y: 152, endPoint x: 53, endPoint y: 143, distance: 103.5
click at [53, 143] on div "Created by Francis Adrian Created 26/08/25 Required 02/09/25 Assigned to Add te…" at bounding box center [236, 113] width 463 height 378
click at [142, 150] on input "TOO.01.2.001" at bounding box center [180, 152] width 110 height 11
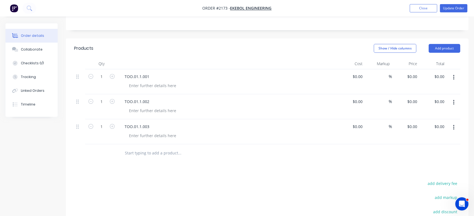
click at [165, 178] on div "Products Show / Hide columns Add product Qty Cost Markup Price Total 1 TOO.01.1…" at bounding box center [267, 165] width 402 height 255
click at [158, 152] on input "text" at bounding box center [180, 152] width 110 height 11
paste input "TOO.01.2.001"
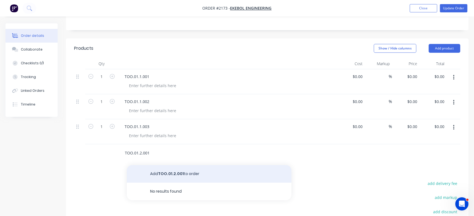
type input "TOO.01.2.001"
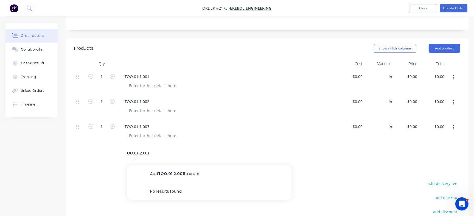
drag, startPoint x: 156, startPoint y: 172, endPoint x: 170, endPoint y: 169, distance: 14.3
click at [156, 173] on button "Add TOO.01.2.001 to order" at bounding box center [209, 174] width 165 height 18
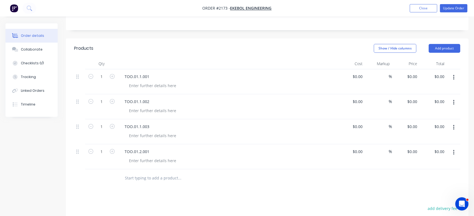
click at [139, 177] on input "text" at bounding box center [180, 177] width 110 height 11
paste input "TOO.01.2.002"
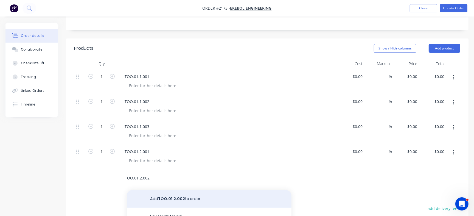
type input "TOO.01.2.002"
click at [156, 197] on button "Add TOO.01.2.002 to order" at bounding box center [209, 199] width 165 height 18
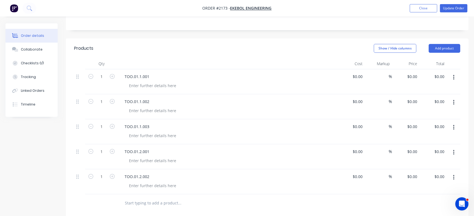
click at [142, 198] on input "text" at bounding box center [180, 202] width 110 height 11
paste input "TOO.01.2.003"
type input "TOO.01.2.003"
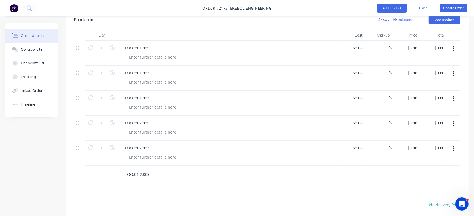
scroll to position [142, 0]
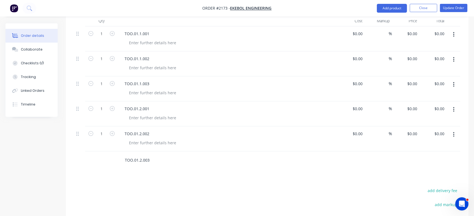
click at [138, 160] on input "TOO.01.2.003" at bounding box center [180, 159] width 110 height 11
click at [167, 174] on div "Products Show / Hide columns Add product Qty Cost Markup Price Total 1 TOO.01.1…" at bounding box center [267, 148] width 402 height 305
click at [143, 159] on input "text" at bounding box center [180, 159] width 110 height 11
paste input "TOO.01.2.003"
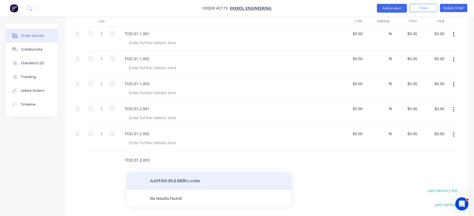
type input "TOO.01.2.003"
click at [162, 177] on button "Add TOO.01.2.003 to order" at bounding box center [209, 181] width 165 height 18
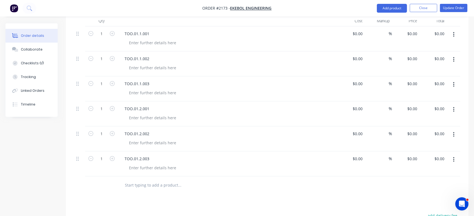
click at [135, 179] on div at bounding box center [180, 184] width 110 height 11
click at [137, 181] on input "text" at bounding box center [180, 184] width 110 height 11
paste input "TOO.03.001"
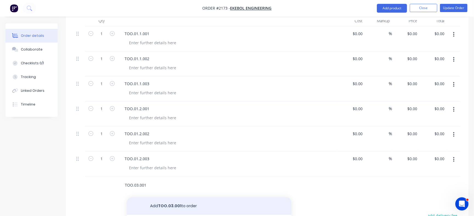
type input "TOO.03.001"
click at [146, 203] on button "Add TOO.03.001 to order" at bounding box center [209, 206] width 165 height 18
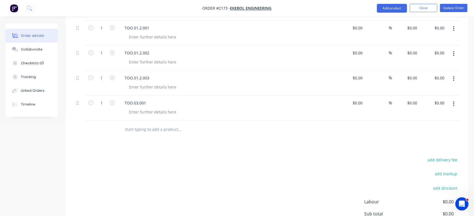
scroll to position [225, 0]
click at [154, 127] on input "text" at bounding box center [180, 127] width 110 height 11
paste input "TOO.03.002"
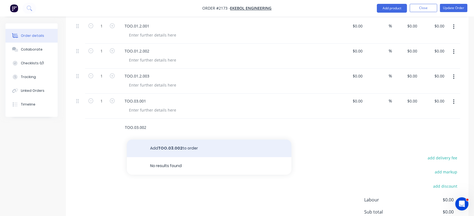
type input "TOO.03.002"
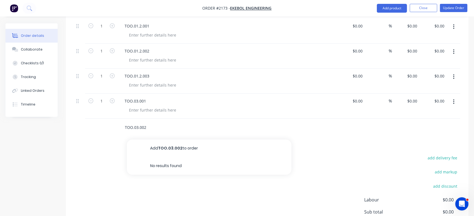
drag, startPoint x: 163, startPoint y: 149, endPoint x: 171, endPoint y: 148, distance: 8.3
click at [162, 150] on button "Add TOO.03.002 to order" at bounding box center [209, 148] width 165 height 18
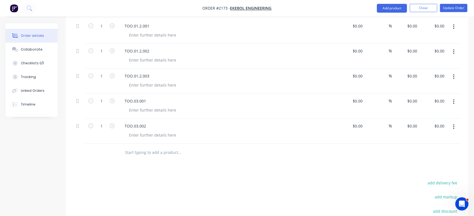
click at [144, 152] on input "text" at bounding box center [180, 152] width 110 height 11
paste input "TOO.03.003"
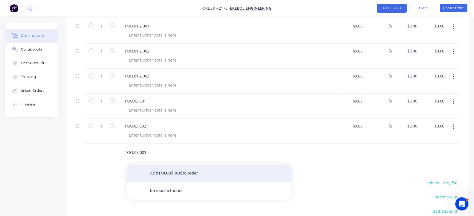
type input "TOO.03.003"
click at [152, 171] on button "Add TOO.03.003 to order" at bounding box center [209, 173] width 165 height 18
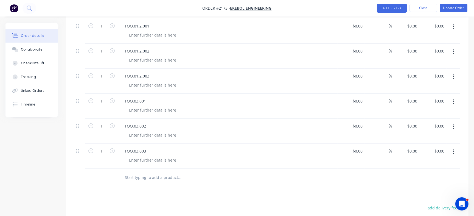
click at [136, 179] on input "text" at bounding box center [180, 177] width 110 height 11
paste input "TOO.03.004"
type input "TOO.03.004"
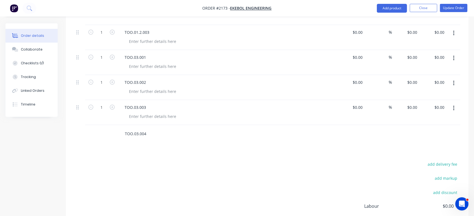
scroll to position [269, 0]
drag, startPoint x: 153, startPoint y: 132, endPoint x: 28, endPoint y: 131, distance: 125.1
click at [28, 131] on div "Created by Francis Adrian Created 26/08/25 Required 02/09/25 Assigned to Add te…" at bounding box center [236, 19] width 463 height 528
paste input "text"
drag, startPoint x: 143, startPoint y: 129, endPoint x: 43, endPoint y: 115, distance: 101.2
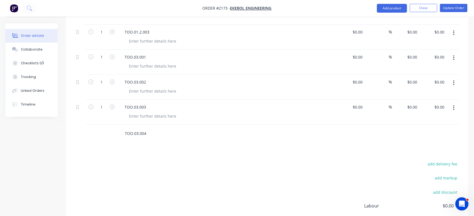
click at [43, 115] on div "Order details Collaborate Checklists 0/1 Tracking Linked Orders Timeline Order …" at bounding box center [237, 19] width 474 height 528
paste input "TOO.03.004"
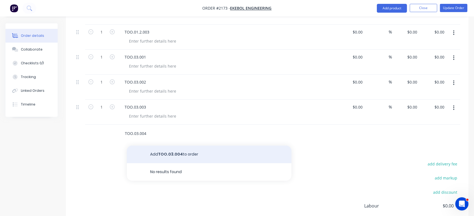
type input "TOO.03.004"
click at [157, 154] on button "Add TOO.03.004 to order" at bounding box center [209, 154] width 165 height 18
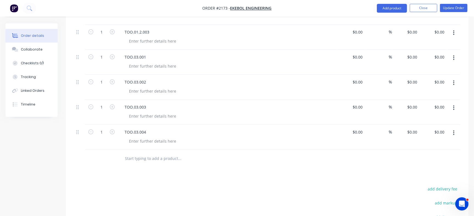
click at [145, 155] on input "text" at bounding box center [180, 158] width 110 height 11
paste input "TOO.01.001"
type input "TOO.01.001"
click at [146, 177] on button "Add TOO.01.001 to order" at bounding box center [209, 179] width 165 height 18
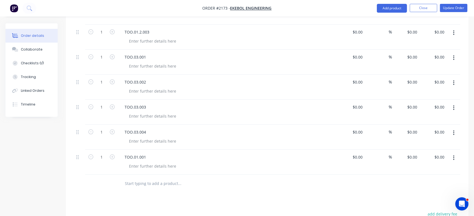
click at [152, 181] on input "text" at bounding box center [180, 183] width 110 height 11
paste input "TOO.01.002"
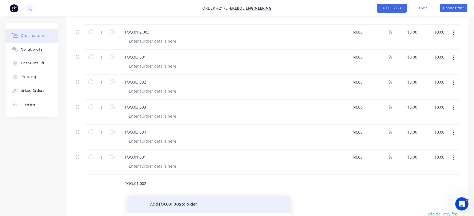
type input "TOO.01.002"
click at [167, 202] on button "Add TOO.01.002 to order" at bounding box center [209, 204] width 165 height 18
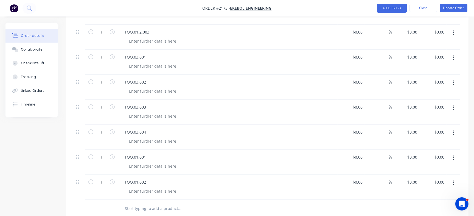
click at [147, 207] on input "text" at bounding box center [180, 208] width 110 height 11
paste input "TOO.01.003"
type input "TOO.01.003"
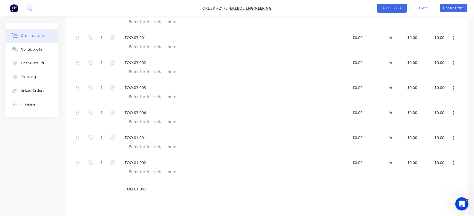
scroll to position [305, 0]
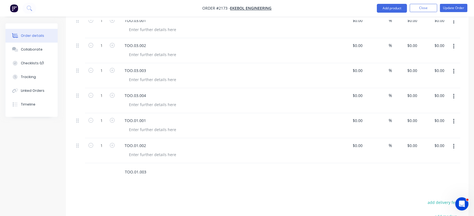
drag, startPoint x: 148, startPoint y: 170, endPoint x: 22, endPoint y: 157, distance: 127.1
click at [22, 157] on div "Created by Francis Adrian Created 26/08/25 Required 02/09/25 Assigned to Add te…" at bounding box center [236, 19] width 463 height 603
click at [173, 194] on div "Products Show / Hide columns Add product Qty Cost Markup Price Total 1 TOO.01.1…" at bounding box center [267, 73] width 402 height 480
click at [146, 170] on input "text" at bounding box center [180, 171] width 110 height 11
paste input "TOO.01.003"
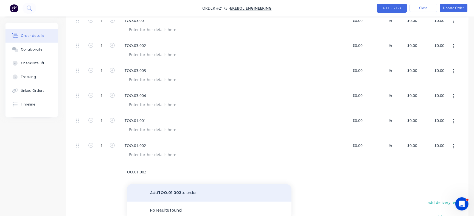
type input "TOO.01.003"
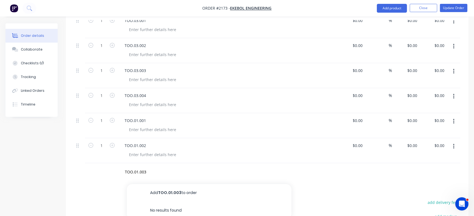
drag, startPoint x: 156, startPoint y: 189, endPoint x: 270, endPoint y: 213, distance: 116.3
click at [156, 189] on button "Add TOO.01.003 to order" at bounding box center [209, 193] width 165 height 18
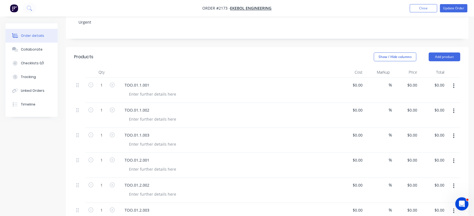
scroll to position [71, 0]
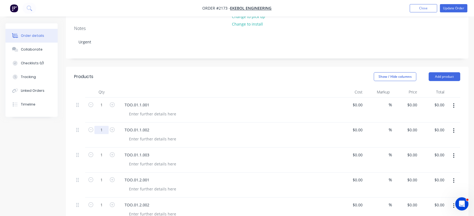
click at [105, 109] on input "1" at bounding box center [101, 105] width 14 height 8
type input "4"
drag, startPoint x: 142, startPoint y: 92, endPoint x: 121, endPoint y: 122, distance: 37.4
click at [142, 92] on div at bounding box center [227, 91] width 219 height 11
drag, startPoint x: 103, startPoint y: 156, endPoint x: 107, endPoint y: 150, distance: 6.5
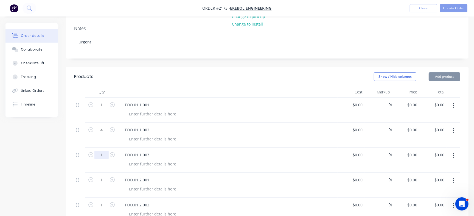
click at [103, 109] on input "1" at bounding box center [101, 105] width 14 height 8
type input "2"
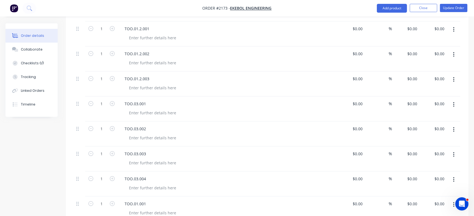
scroll to position [230, 0]
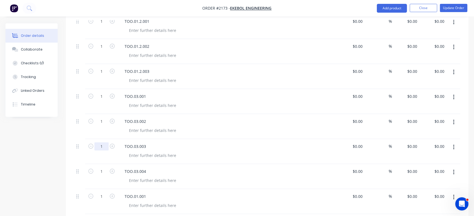
type input "2"
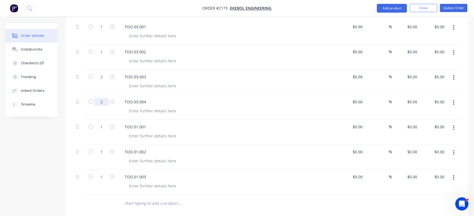
scroll to position [313, 0]
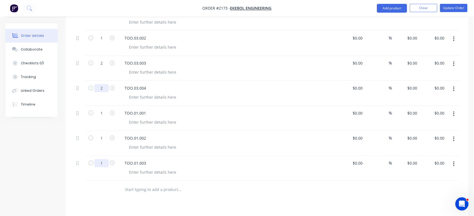
type input "2"
click at [236, 196] on div at bounding box center [216, 189] width 197 height 18
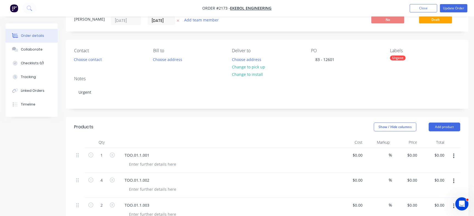
scroll to position [16, 0]
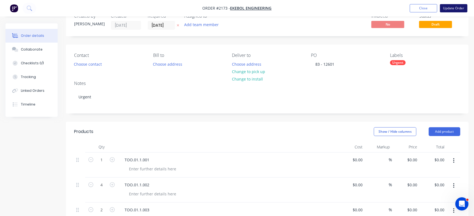
click at [453, 5] on button "Update Order" at bounding box center [453, 8] width 27 height 8
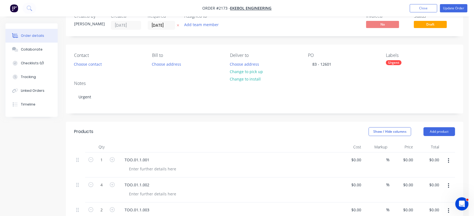
scroll to position [0, 0]
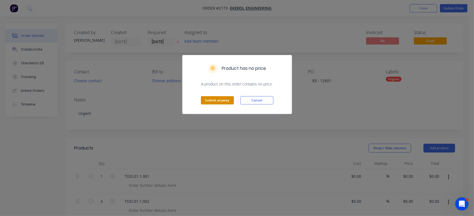
click at [222, 101] on button "Submit anyway" at bounding box center [217, 100] width 33 height 8
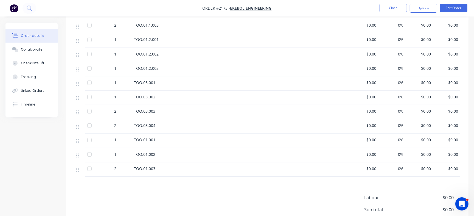
scroll to position [178, 0]
click at [30, 49] on div "Collaborate" at bounding box center [32, 49] width 22 height 5
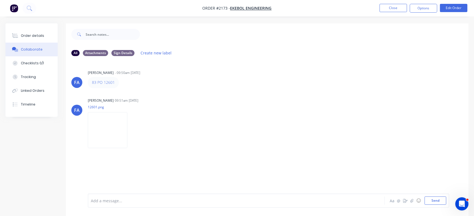
click at [173, 201] on div at bounding box center [224, 200] width 266 height 6
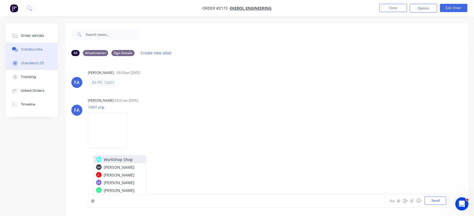
click at [39, 66] on button "Checklists 0/1" at bounding box center [31, 63] width 52 height 14
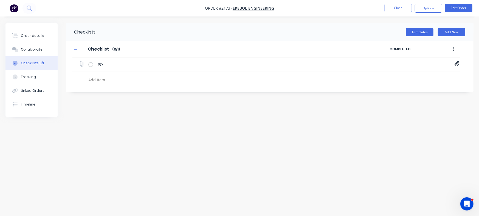
click at [455, 64] on icon at bounding box center [456, 63] width 5 height 5
click at [391, 76] on link "PO Print_EKEBOL - 12601.pdf" at bounding box center [413, 76] width 64 height 6
click at [33, 47] on div "Collaborate" at bounding box center [32, 49] width 22 height 5
type textarea "x"
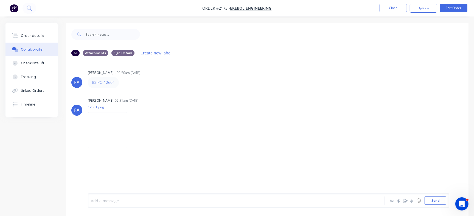
click at [129, 199] on div at bounding box center [224, 200] width 266 height 6
click at [187, 200] on div "@Emma @Izaak @Greg Required by" at bounding box center [224, 200] width 266 height 6
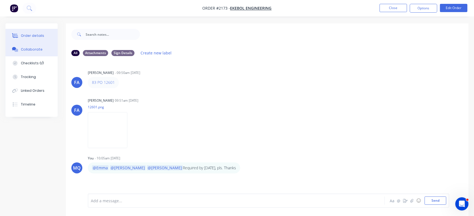
click at [33, 35] on div "Order details" at bounding box center [32, 35] width 23 height 5
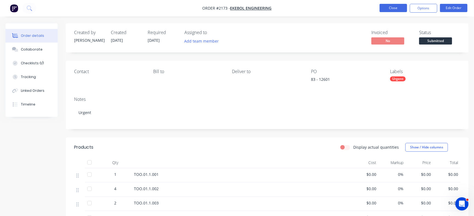
click at [396, 11] on button "Close" at bounding box center [392, 8] width 27 height 8
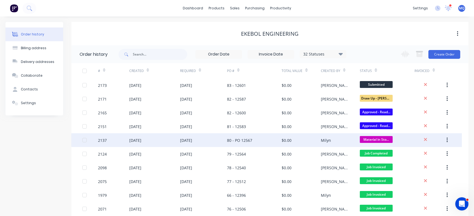
click at [256, 138] on div "80 - PO 12567" at bounding box center [254, 140] width 55 height 14
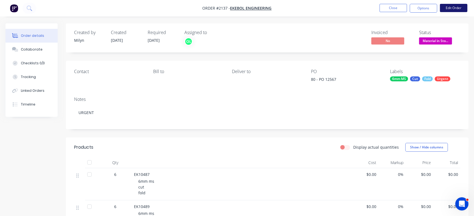
click at [459, 7] on button "Edit Order" at bounding box center [453, 8] width 27 height 8
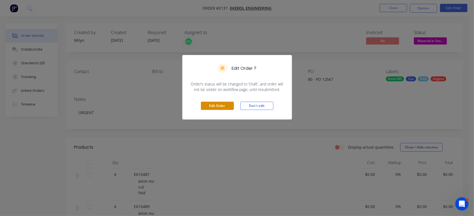
click at [214, 106] on button "Edit Order" at bounding box center [217, 105] width 33 height 8
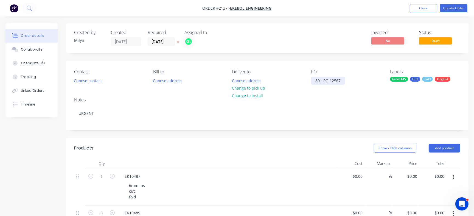
click at [325, 80] on div "80 - PO 12567" at bounding box center [328, 81] width 34 height 8
click at [447, 9] on button "Update Order" at bounding box center [453, 8] width 27 height 8
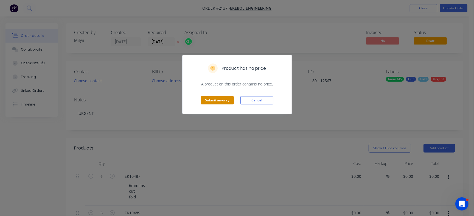
click at [214, 101] on button "Submit anyway" at bounding box center [217, 100] width 33 height 8
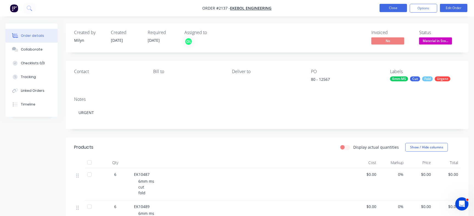
click at [383, 10] on button "Close" at bounding box center [392, 8] width 27 height 8
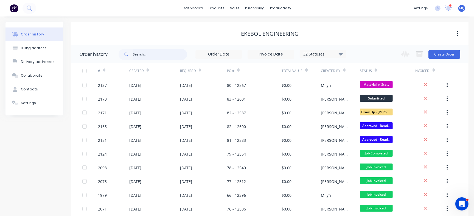
click at [158, 53] on input "text" at bounding box center [160, 54] width 54 height 11
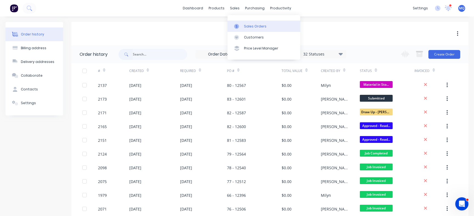
click at [234, 24] on icon at bounding box center [236, 26] width 5 height 5
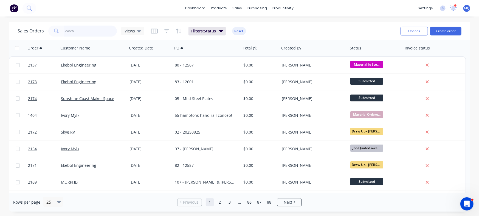
click at [90, 31] on input "text" at bounding box center [90, 31] width 53 height 11
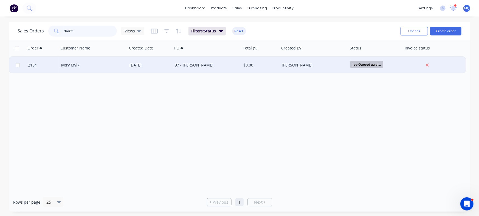
type input "charit"
click at [210, 67] on div "97 - [PERSON_NAME]" at bounding box center [205, 64] width 61 height 5
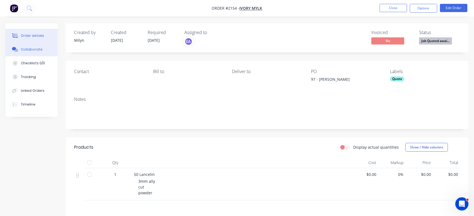
click at [32, 51] on div "Collaborate" at bounding box center [32, 49] width 22 height 5
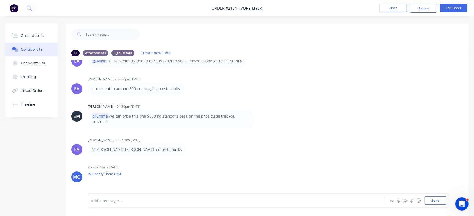
scroll to position [301, 0]
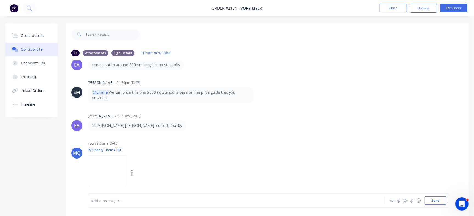
click at [126, 176] on img at bounding box center [107, 173] width 39 height 36
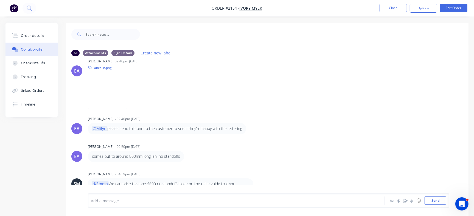
scroll to position [199, 0]
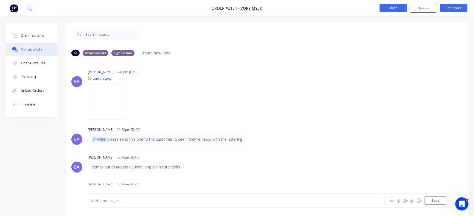
click at [389, 6] on button "Close" at bounding box center [392, 8] width 27 height 8
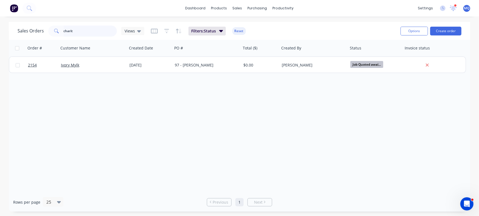
click at [83, 27] on input "charit" at bounding box center [90, 31] width 53 height 11
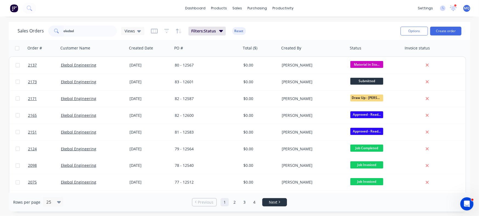
click at [276, 200] on span "Next" at bounding box center [273, 201] width 9 height 5
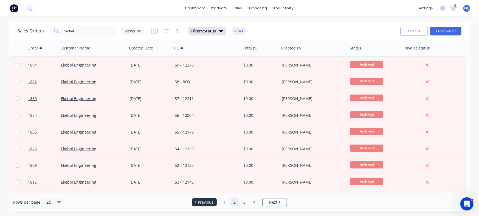
click at [213, 201] on span "Previous" at bounding box center [206, 201] width 16 height 5
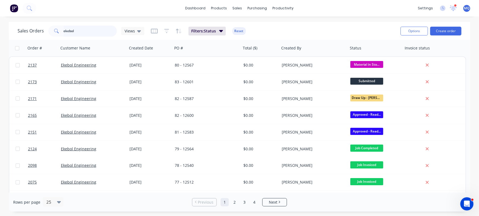
click at [90, 30] on input "ekebol" at bounding box center [90, 31] width 53 height 11
type input "12396"
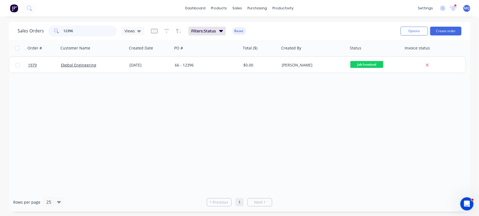
click at [84, 30] on input "12396" at bounding box center [90, 31] width 53 height 11
click at [229, 122] on div "Order # Customer Name Created Date PO # Total ($) Created By Status Invoice sta…" at bounding box center [239, 116] width 461 height 152
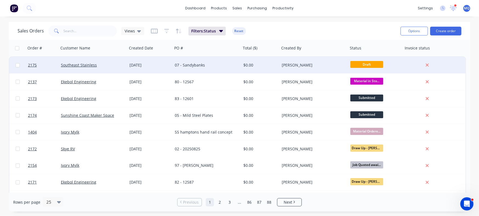
click at [126, 67] on div "Southeast Stainless" at bounding box center [93, 65] width 69 height 16
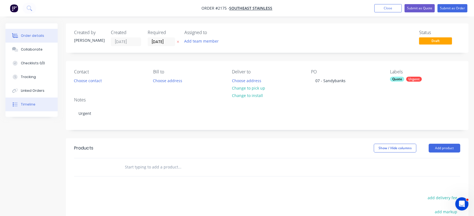
drag, startPoint x: 37, startPoint y: 100, endPoint x: 55, endPoint y: 105, distance: 19.1
click at [37, 100] on button "Timeline" at bounding box center [31, 104] width 52 height 14
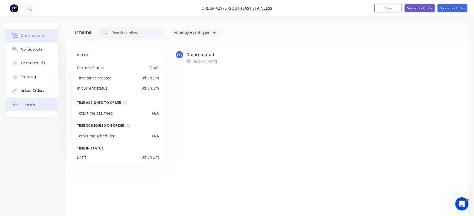
click at [31, 33] on div "Order details" at bounding box center [32, 35] width 23 height 5
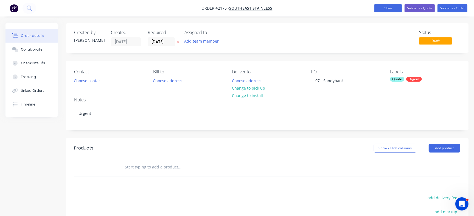
click at [389, 11] on button "Close" at bounding box center [387, 8] width 27 height 8
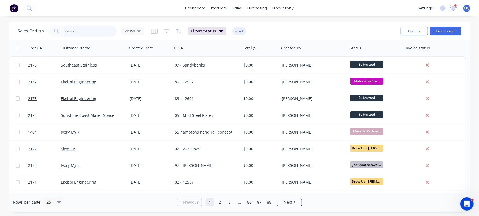
click at [77, 29] on input "text" at bounding box center [90, 31] width 53 height 11
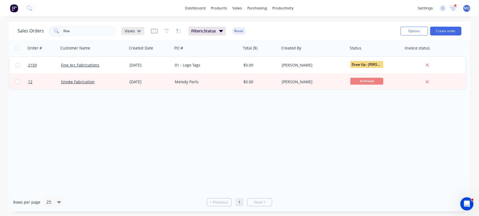
click at [140, 32] on icon at bounding box center [139, 31] width 4 height 6
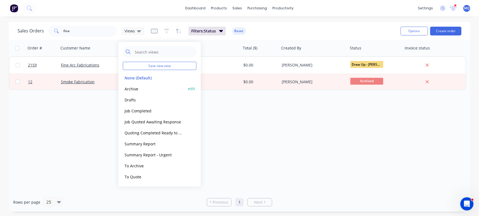
click at [142, 88] on button "Archive" at bounding box center [154, 88] width 63 height 6
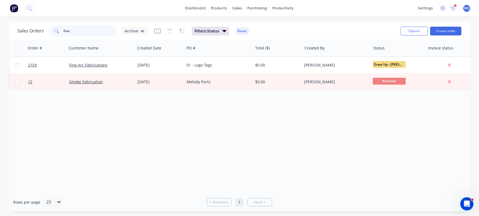
click at [77, 28] on input "fine" at bounding box center [90, 31] width 53 height 11
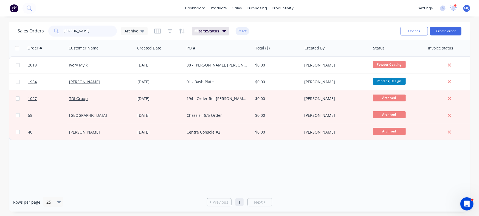
click at [80, 31] on input "liam" at bounding box center [90, 31] width 53 height 11
type input "fine"
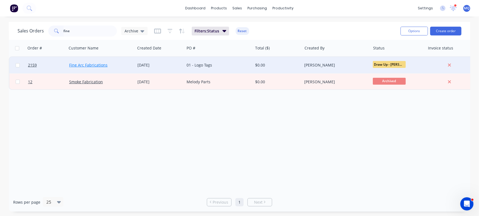
click at [77, 64] on link "Fine Arc Fabrications" at bounding box center [88, 64] width 38 height 5
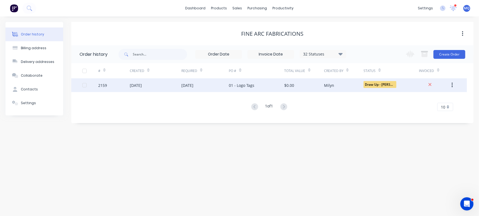
click at [241, 85] on div "01 - Logo Tags" at bounding box center [242, 85] width 26 height 6
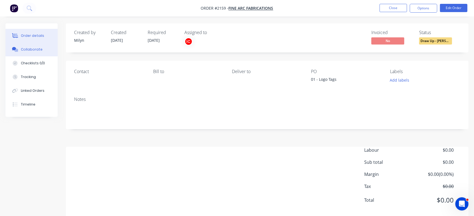
click at [33, 49] on div "Collaborate" at bounding box center [32, 49] width 22 height 5
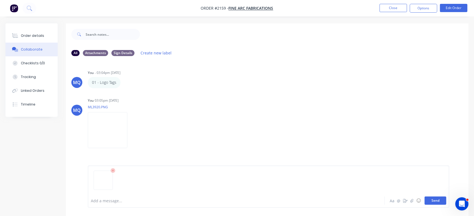
click at [434, 196] on button "Send" at bounding box center [435, 200] width 22 height 8
click at [400, 9] on button "Close" at bounding box center [392, 8] width 27 height 8
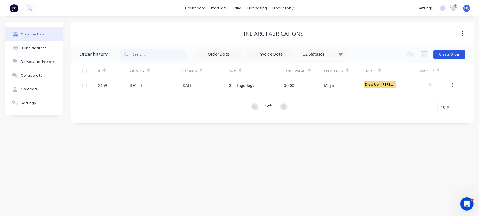
click at [452, 54] on button "Create Order" at bounding box center [449, 54] width 32 height 9
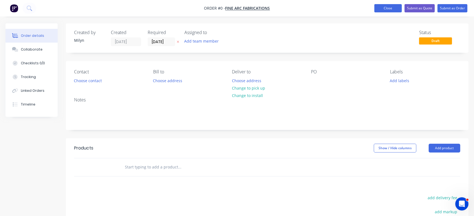
click at [386, 7] on button "Close" at bounding box center [387, 8] width 27 height 8
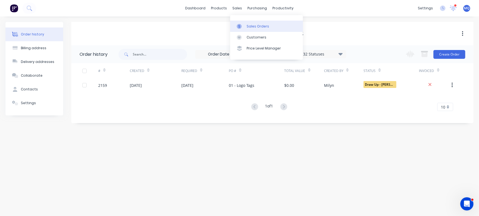
click at [238, 26] on icon at bounding box center [239, 26] width 5 height 5
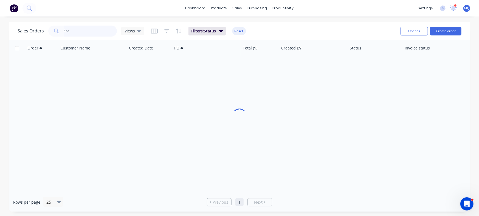
click at [83, 33] on input "fine" at bounding box center [90, 31] width 53 height 11
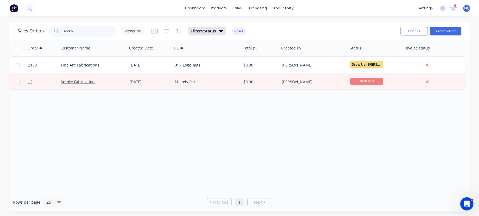
type input "gecko"
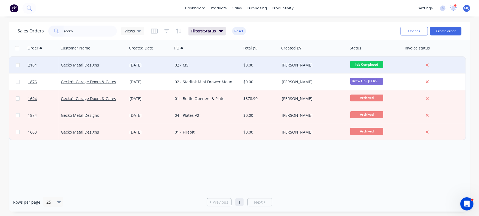
click at [166, 68] on div "13 Aug 2025" at bounding box center [149, 65] width 45 height 16
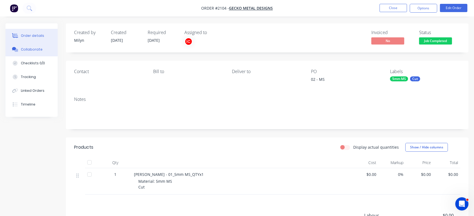
click at [26, 50] on div "Collaborate" at bounding box center [32, 49] width 22 height 5
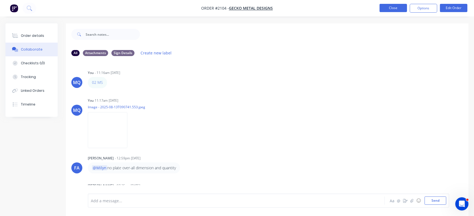
click at [392, 10] on button "Close" at bounding box center [392, 8] width 27 height 8
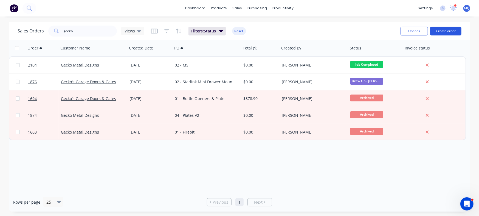
click at [450, 31] on button "Create order" at bounding box center [445, 31] width 31 height 9
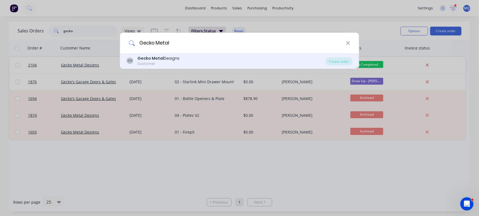
type input "Gecko Metal"
click at [166, 58] on div "Gecko Metal Designs" at bounding box center [159, 58] width 42 height 6
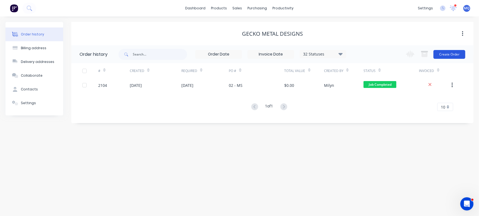
click at [445, 53] on button "Create Order" at bounding box center [449, 54] width 32 height 9
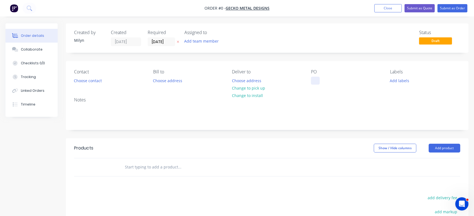
click at [315, 79] on div at bounding box center [315, 81] width 9 height 8
paste div
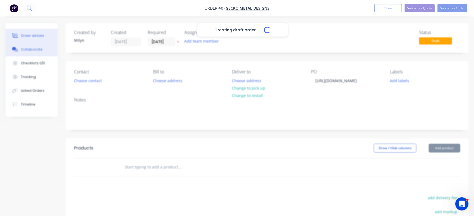
click at [27, 50] on div "Creating draft order... Loading... Order details Collaborate Checklists 0/0 Tra…" at bounding box center [237, 169] width 474 height 293
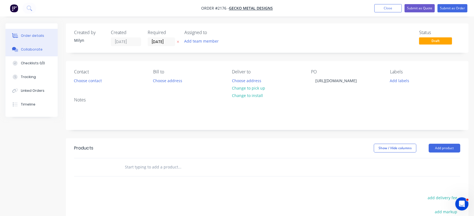
drag, startPoint x: 39, startPoint y: 50, endPoint x: 72, endPoint y: 42, distance: 34.2
click at [39, 50] on div "Collaborate" at bounding box center [32, 49] width 22 height 5
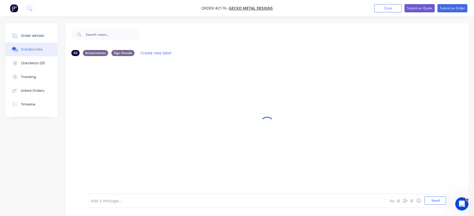
click at [160, 200] on div at bounding box center [224, 200] width 266 height 6
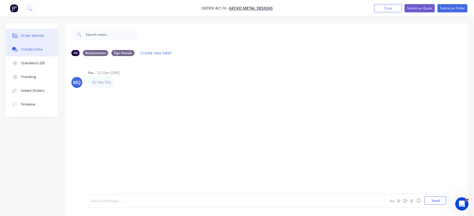
click at [28, 32] on button "Order details" at bounding box center [31, 36] width 52 height 14
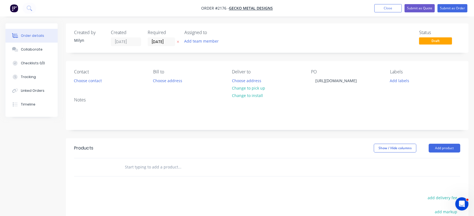
click at [34, 36] on div "Order details" at bounding box center [32, 35] width 23 height 5
click at [349, 84] on div "https://metalmorphiclaser.sharepoint.com/:f:/s/HQMetalmorphicLaser/EkZuP0cnGC5M…" at bounding box center [336, 81] width 50 height 8
paste div "To enrich screen reader interactions, please activate Accessibility in Grammarl…"
drag, startPoint x: 352, startPoint y: 101, endPoint x: 293, endPoint y: 69, distance: 66.3
click at [293, 69] on div "Contact Choose contact Bill to Choose address Deliver to Choose address Change …" at bounding box center [267, 77] width 402 height 32
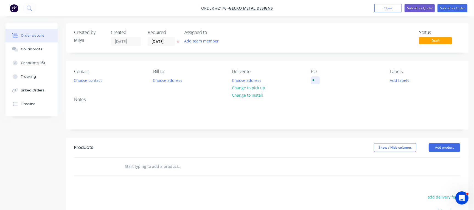
click at [316, 82] on div "To enrich screen reader interactions, please activate Accessibility in Grammarl…" at bounding box center [315, 81] width 9 height 8
click at [316, 81] on div "To enrich screen reader interactions, please activate Accessibility in Grammarl…" at bounding box center [315, 81] width 9 height 8
click at [317, 77] on div "To enrich screen reader interactions, please activate Accessibility in Grammarl…" at bounding box center [315, 81] width 9 height 8
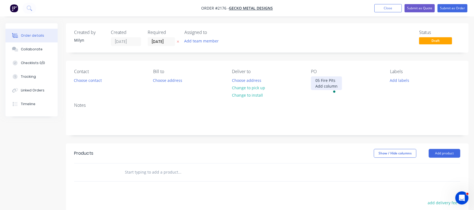
drag, startPoint x: 327, startPoint y: 95, endPoint x: 313, endPoint y: 84, distance: 17.4
click at [313, 84] on div "05 Fire Pits Add column" at bounding box center [326, 84] width 31 height 14
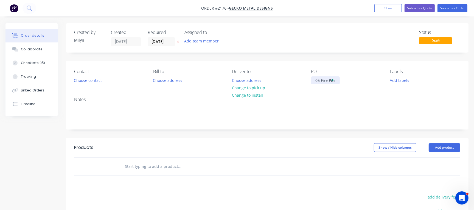
click at [320, 80] on div "05 Fire Pits" at bounding box center [325, 81] width 29 height 8
click at [315, 41] on div "Status Draft" at bounding box center [349, 38] width 221 height 16
click at [153, 41] on input "26/08/25" at bounding box center [161, 42] width 27 height 8
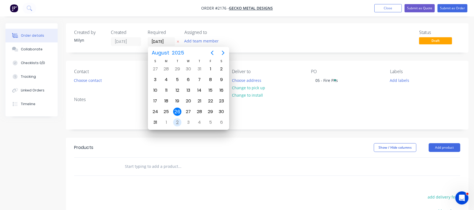
click at [179, 123] on div "2" at bounding box center [177, 122] width 8 height 8
type input "[DATE]"
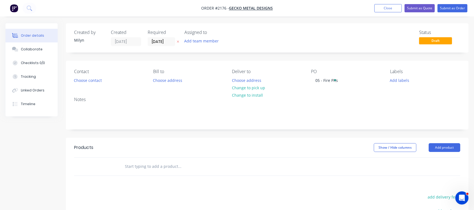
click at [294, 44] on div "Status Draft" at bounding box center [349, 38] width 221 height 16
click at [34, 52] on button "Collaborate" at bounding box center [31, 50] width 52 height 14
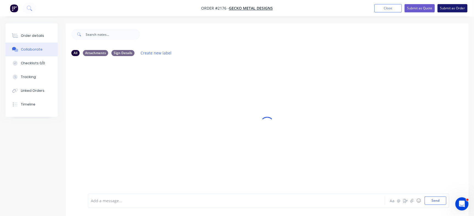
click at [451, 10] on button "Submit as Order" at bounding box center [452, 8] width 30 height 8
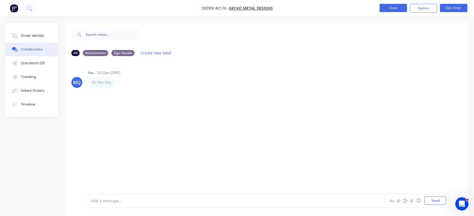
click at [388, 8] on button "Close" at bounding box center [392, 8] width 27 height 8
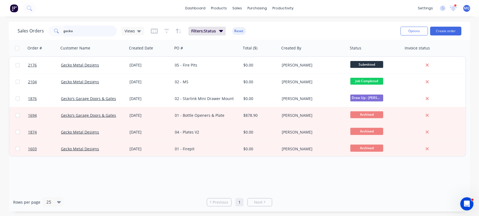
click at [85, 30] on input "gecko" at bounding box center [90, 31] width 53 height 11
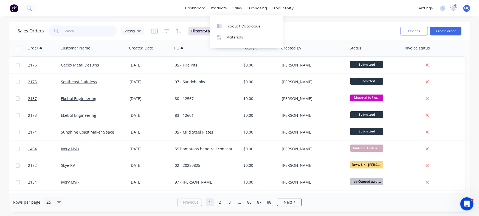
click at [93, 33] on input "text" at bounding box center [90, 31] width 53 height 11
type input "maverick"
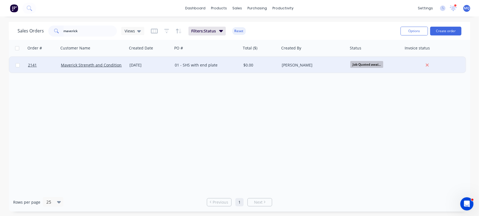
click at [177, 67] on div "01 - SHS with end plate" at bounding box center [205, 64] width 61 height 5
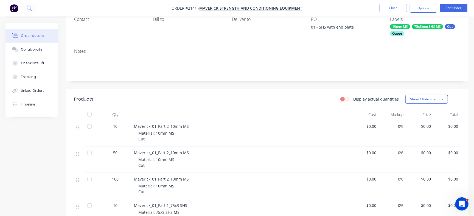
scroll to position [25, 0]
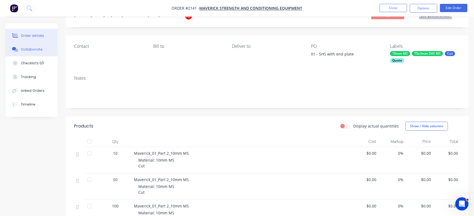
click at [37, 49] on div "Collaborate" at bounding box center [32, 49] width 22 height 5
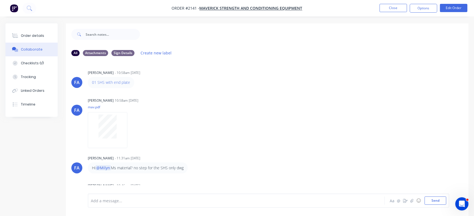
scroll to position [63, 0]
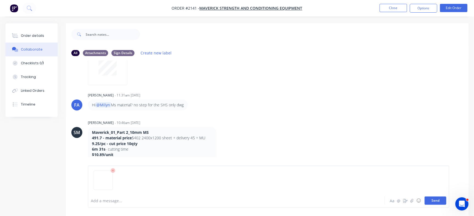
click at [431, 198] on button "Send" at bounding box center [435, 200] width 22 height 8
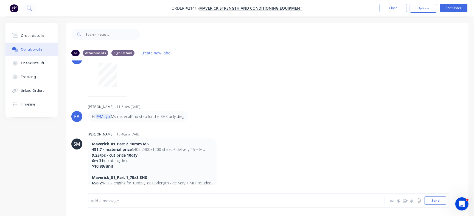
scroll to position [0, 0]
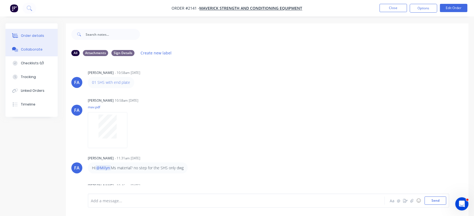
click at [34, 34] on div "Order details" at bounding box center [32, 35] width 23 height 5
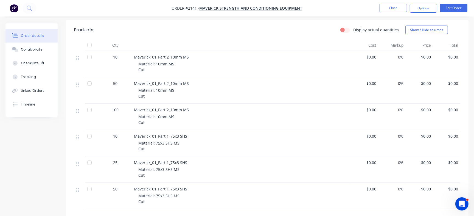
scroll to position [122, 0]
click at [453, 6] on button "Edit Order" at bounding box center [453, 8] width 27 height 8
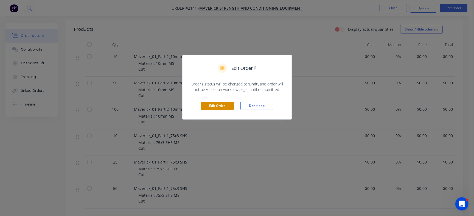
click at [216, 103] on button "Edit Order" at bounding box center [217, 105] width 33 height 8
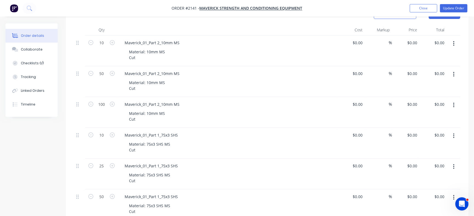
scroll to position [145, 0]
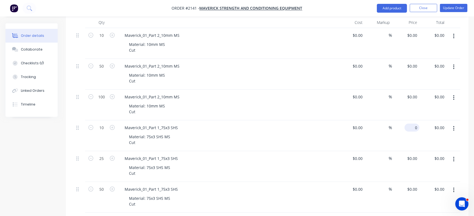
click at [411, 127] on div "0 $0.00" at bounding box center [411, 127] width 15 height 8
type input "$100.00"
type input "$1,000.00"
click at [304, 69] on div "Maverick_01_Part 2_10mm MS" at bounding box center [227, 66] width 215 height 8
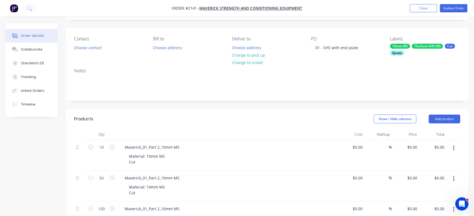
scroll to position [29, 0]
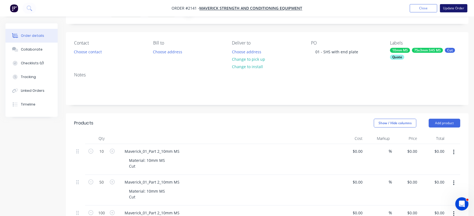
click at [456, 5] on button "Update Order" at bounding box center [453, 8] width 27 height 8
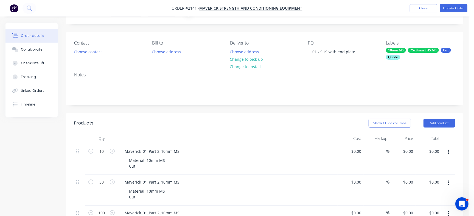
scroll to position [0, 0]
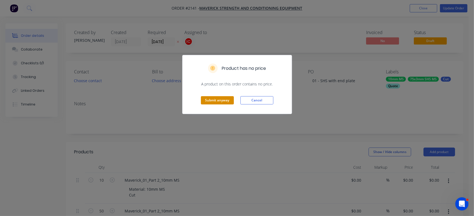
click at [218, 100] on button "Submit anyway" at bounding box center [217, 100] width 33 height 8
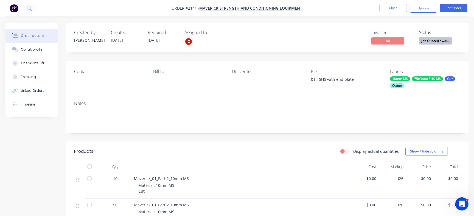
click at [399, 86] on div "Quote" at bounding box center [397, 85] width 14 height 5
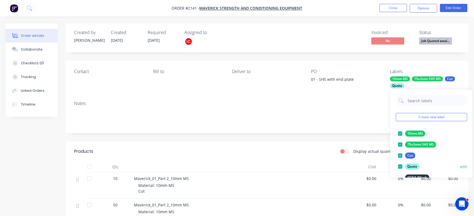
click at [400, 165] on div at bounding box center [399, 166] width 11 height 11
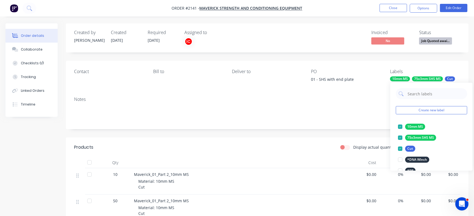
click at [313, 33] on div "Invoiced No Status Job Quoted awai..." at bounding box center [349, 38] width 221 height 16
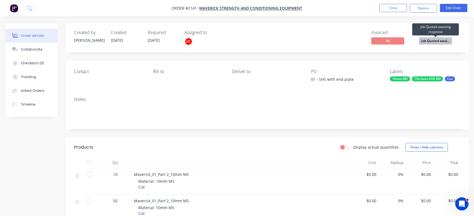
click at [426, 41] on span "Job Quoted awai..." at bounding box center [435, 40] width 33 height 7
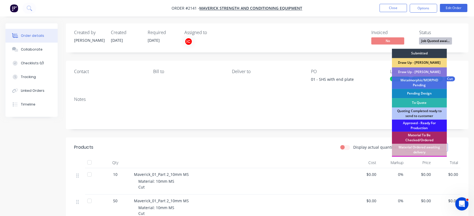
click at [426, 62] on div "Draw Up - [PERSON_NAME]" at bounding box center [419, 62] width 55 height 9
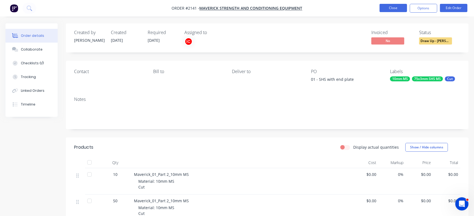
click at [399, 8] on button "Close" at bounding box center [392, 8] width 27 height 8
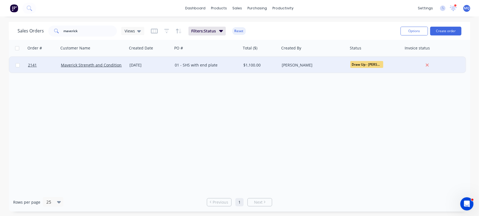
click at [190, 61] on div "01 - SHS with end plate" at bounding box center [207, 65] width 69 height 16
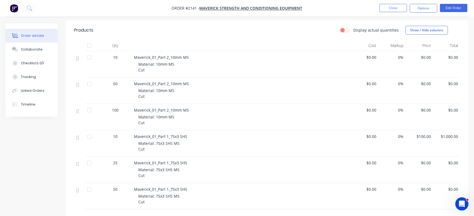
scroll to position [73, 0]
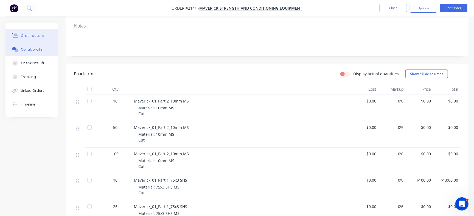
click at [36, 46] on button "Collaborate" at bounding box center [31, 50] width 52 height 14
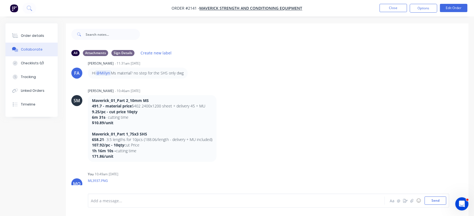
scroll to position [125, 0]
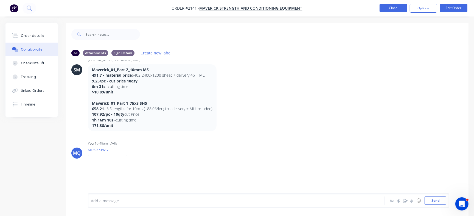
click at [393, 10] on button "Close" at bounding box center [392, 8] width 27 height 8
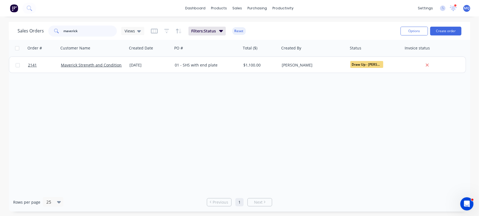
click at [103, 29] on input "maverick" at bounding box center [90, 31] width 53 height 11
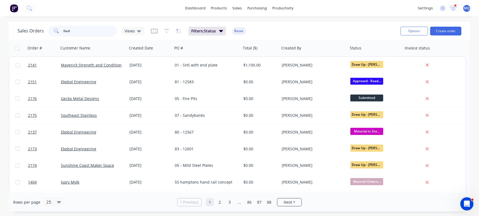
type input "ford"
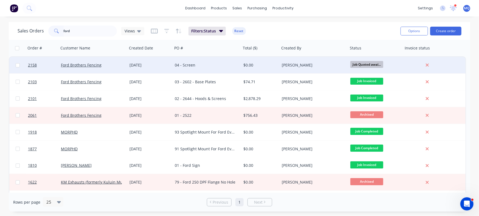
click at [165, 65] on div "[DATE]" at bounding box center [149, 64] width 41 height 5
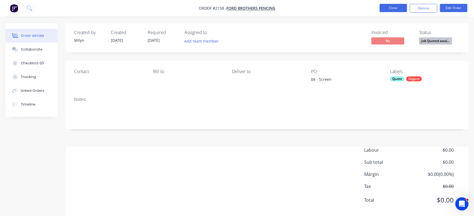
click at [392, 5] on button "Close" at bounding box center [392, 8] width 27 height 8
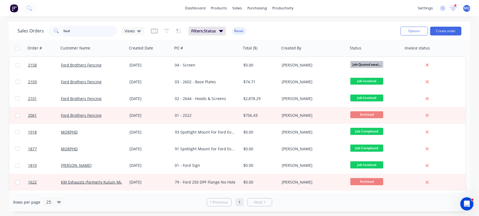
click at [98, 32] on input "ford" at bounding box center [90, 31] width 53 height 11
type input "ford bro"
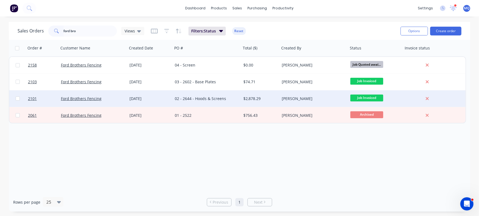
click at [245, 101] on div "$2,878.29" at bounding box center [259, 98] width 32 height 5
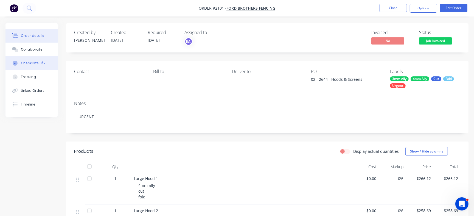
click at [35, 61] on div "Checklists 0/5" at bounding box center [33, 63] width 24 height 5
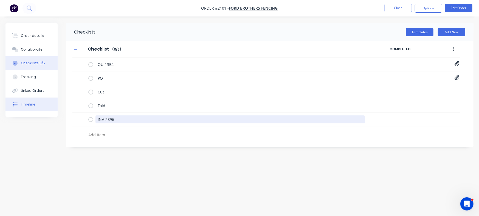
drag, startPoint x: 129, startPoint y: 121, endPoint x: 22, endPoint y: 111, distance: 107.5
click at [22, 111] on div "Order details Collaborate Checklists 0/5 Tracking Linked Orders Timeline Order …" at bounding box center [239, 97] width 479 height 148
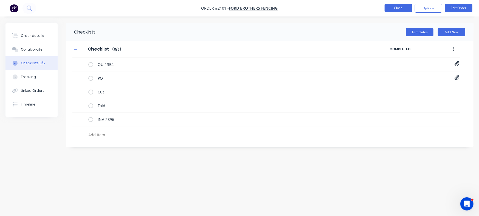
click at [396, 8] on button "Close" at bounding box center [398, 8] width 27 height 8
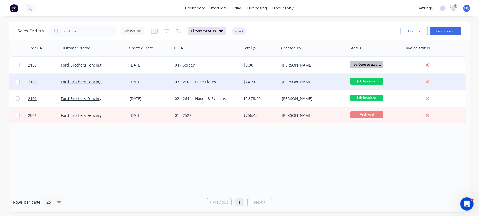
click at [238, 82] on div "03 - 2602 - Base Plates" at bounding box center [207, 81] width 64 height 5
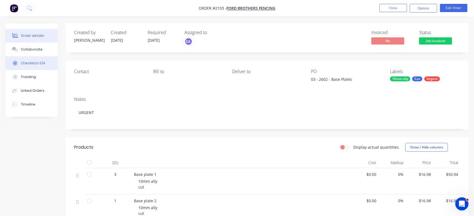
click at [43, 63] on div "Checklists 0/4" at bounding box center [33, 63] width 24 height 5
type textarea "x"
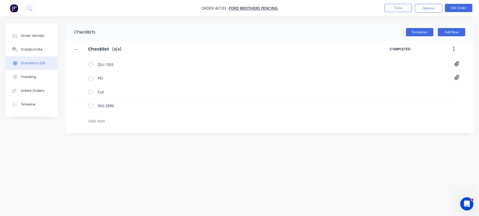
click at [398, 2] on nav "Order #2103 - Ford Brothers Fencing Close Options Edit Order" at bounding box center [239, 8] width 479 height 16
click at [398, 7] on button "Close" at bounding box center [398, 8] width 27 height 8
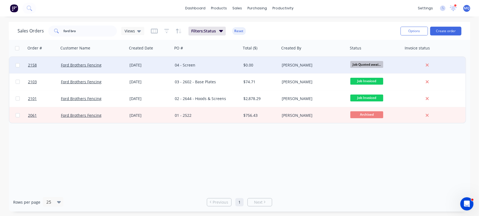
click at [230, 69] on div "04 - Screen" at bounding box center [207, 65] width 69 height 16
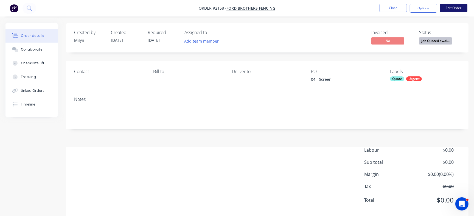
click at [451, 9] on button "Edit Order" at bounding box center [453, 8] width 27 height 8
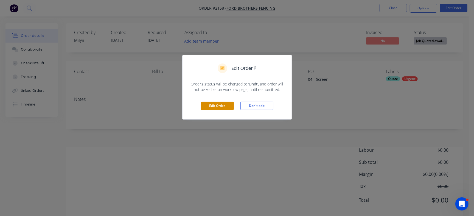
click at [217, 101] on button "Edit Order" at bounding box center [217, 105] width 33 height 8
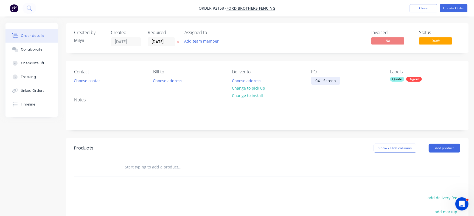
click at [322, 78] on div "04 - Screen" at bounding box center [325, 81] width 29 height 8
paste div
click at [331, 80] on div "04 -2764- Screen" at bounding box center [330, 81] width 39 height 8
click at [322, 79] on div "04 -2764 - Screen" at bounding box center [331, 81] width 41 height 8
click at [307, 36] on div "Invoiced No Status Draft" at bounding box center [349, 38] width 221 height 16
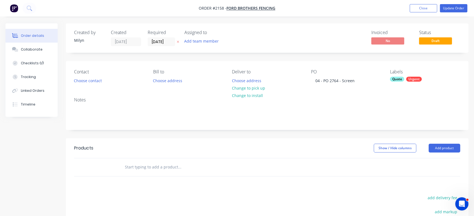
click at [402, 80] on div "Quote" at bounding box center [397, 79] width 14 height 5
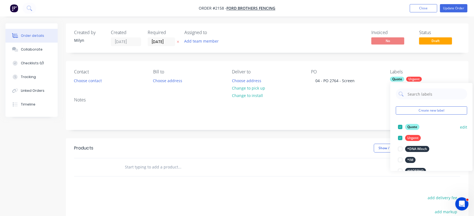
click at [402, 125] on div at bounding box center [399, 126] width 11 height 11
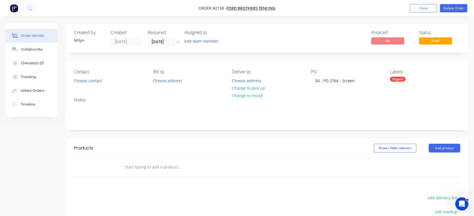
click at [346, 47] on div "Created by Milyn Created 22/08/25 Required 29/08/25 Assigned to Add team member…" at bounding box center [267, 37] width 402 height 29
click at [326, 78] on div "04 - PO 2764 - Screen" at bounding box center [335, 81] width 48 height 8
click at [328, 49] on div "Created by Milyn Created 22/08/25 Required 29/08/25 Assigned to Add team member…" at bounding box center [267, 37] width 402 height 29
click at [135, 163] on input "text" at bounding box center [180, 166] width 110 height 11
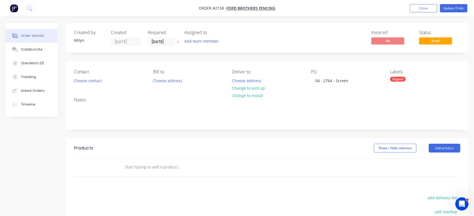
paste input "Screen with pattern"
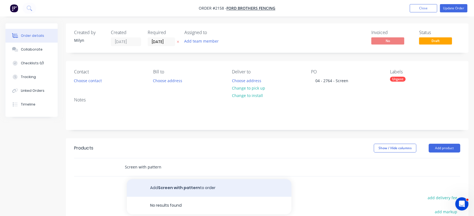
type input "Screen with pattern"
click at [196, 188] on button "Add Screen with pattern to order" at bounding box center [209, 188] width 165 height 18
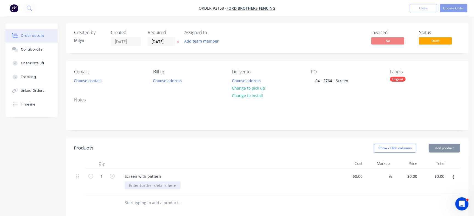
click at [138, 185] on div at bounding box center [153, 185] width 56 height 8
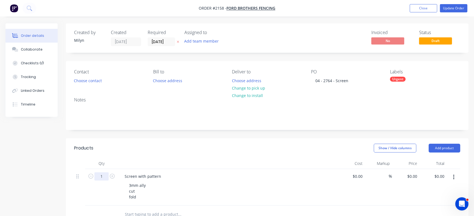
click at [101, 173] on input "1" at bounding box center [101, 176] width 14 height 8
type input "2"
click at [172, 146] on div "Show / Hide columns Add product" at bounding box center [308, 147] width 304 height 9
click at [164, 177] on div "Screen with pattern" at bounding box center [227, 176] width 215 height 8
click at [162, 176] on div "Screen with pattern" at bounding box center [142, 176] width 45 height 8
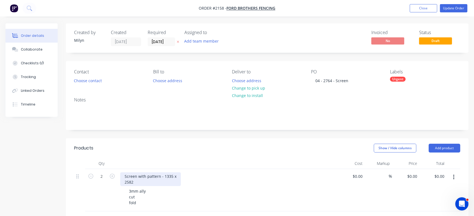
click at [123, 181] on div "Screen with pattern - 1335 x 2582" at bounding box center [150, 179] width 61 height 14
click at [262, 33] on div "Invoiced No Status Draft" at bounding box center [349, 38] width 221 height 16
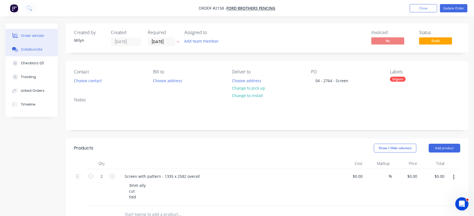
click at [41, 48] on button "Collaborate" at bounding box center [31, 50] width 52 height 14
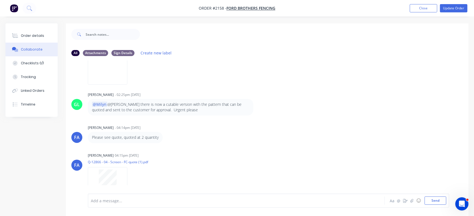
scroll to position [190, 0]
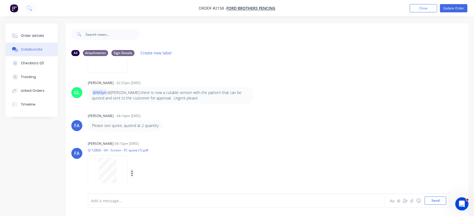
click at [131, 173] on icon "button" at bounding box center [132, 173] width 2 height 6
click at [153, 187] on button "Delete" at bounding box center [168, 186] width 62 height 12
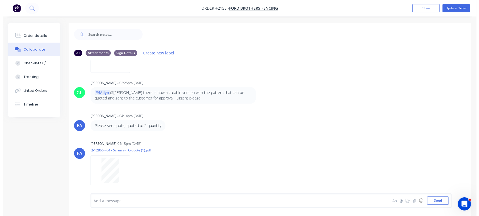
scroll to position [128, 0]
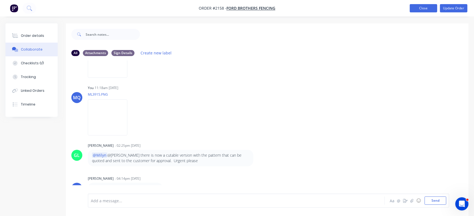
click at [418, 6] on button "Close" at bounding box center [422, 8] width 27 height 8
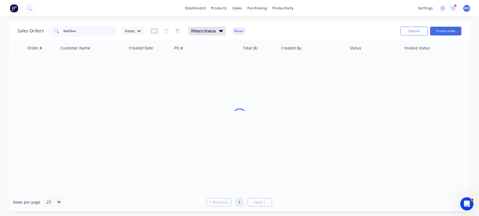
click at [104, 34] on input "ford bro" at bounding box center [90, 31] width 53 height 11
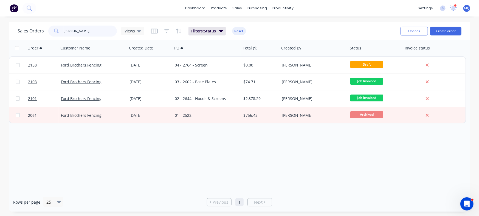
type input "craig"
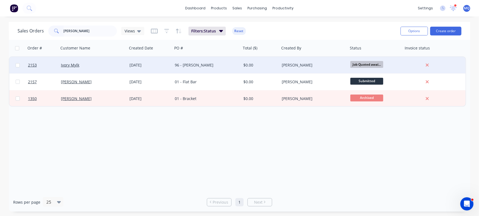
click at [173, 64] on div "96 - [PERSON_NAME]" at bounding box center [207, 65] width 69 height 16
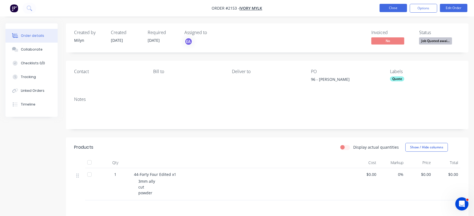
click at [392, 5] on button "Close" at bounding box center [392, 8] width 27 height 8
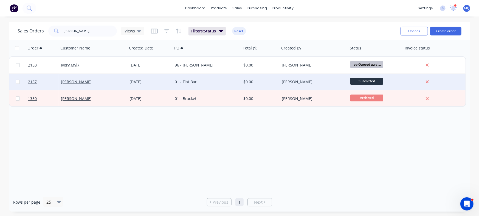
click at [109, 84] on div "Craig Olive" at bounding box center [91, 81] width 61 height 5
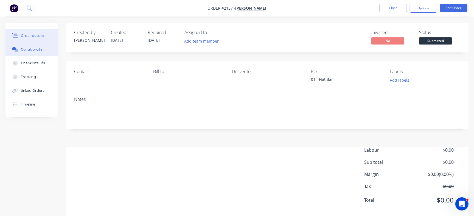
click at [28, 49] on div "Collaborate" at bounding box center [32, 49] width 22 height 5
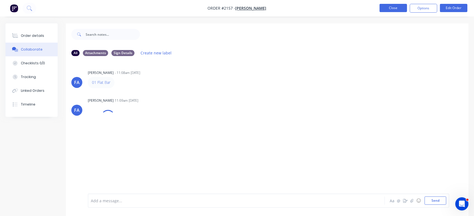
click at [395, 5] on button "Close" at bounding box center [392, 8] width 27 height 8
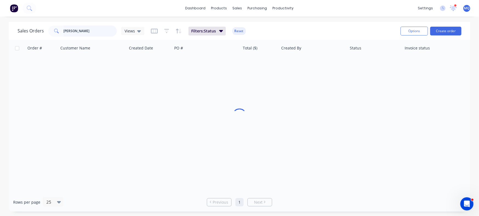
click at [83, 31] on input "craig" at bounding box center [90, 31] width 53 height 11
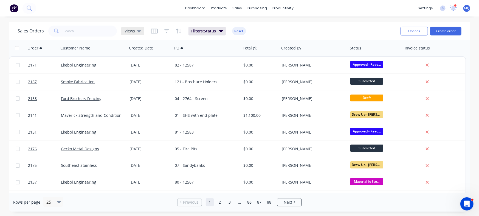
click at [137, 28] on div "Views" at bounding box center [132, 31] width 23 height 8
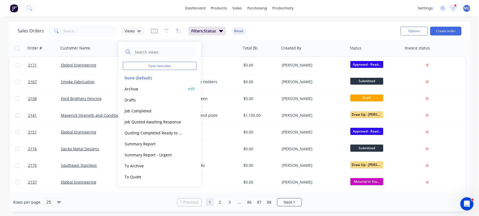
click at [142, 89] on button "Archive" at bounding box center [154, 88] width 63 height 6
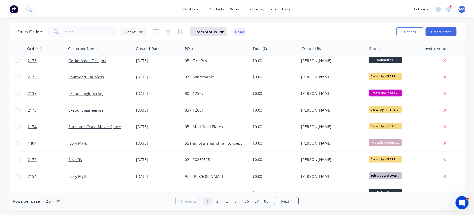
scroll to position [42, 0]
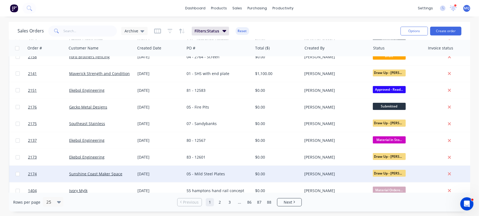
click at [233, 175] on div "05 - Mild Steel Plates" at bounding box center [216, 173] width 61 height 5
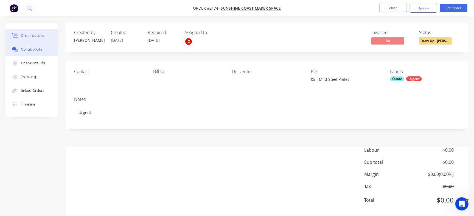
click at [39, 48] on div "Collaborate" at bounding box center [32, 49] width 22 height 5
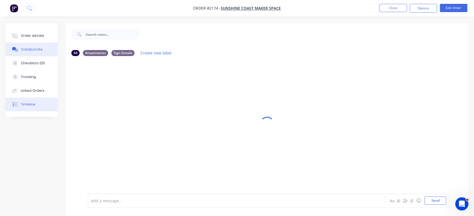
click at [49, 106] on button "Timeline" at bounding box center [31, 104] width 52 height 14
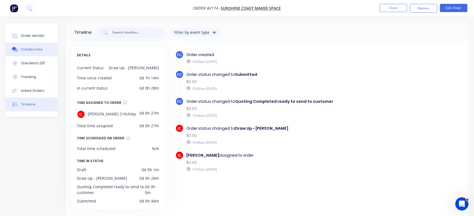
click at [27, 49] on div "Collaborate" at bounding box center [32, 49] width 22 height 5
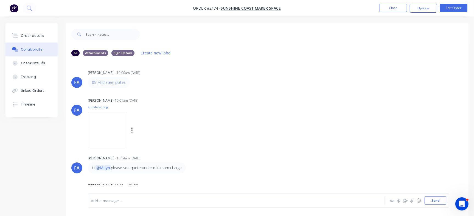
click at [95, 126] on img at bounding box center [107, 130] width 39 height 36
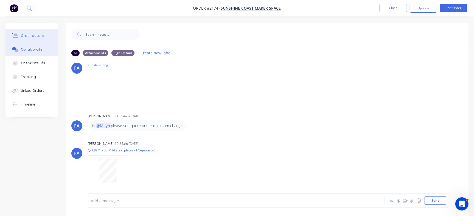
click at [34, 35] on div "Order details" at bounding box center [32, 35] width 23 height 5
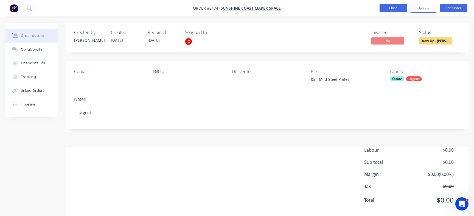
click at [389, 10] on button "Close" at bounding box center [392, 8] width 27 height 8
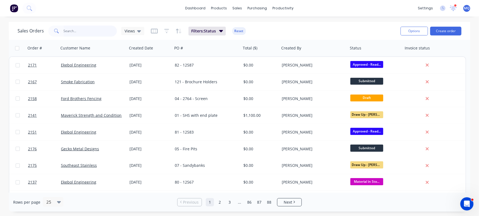
click at [90, 33] on input "text" at bounding box center [90, 31] width 53 height 11
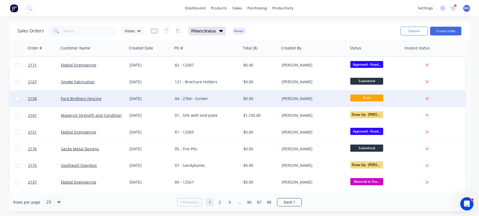
click at [132, 95] on div "[DATE]" at bounding box center [149, 98] width 45 height 16
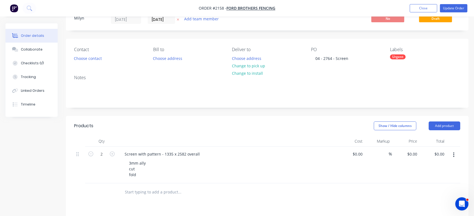
scroll to position [25, 0]
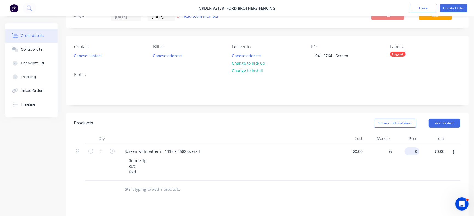
click at [408, 152] on div "0 $0.00" at bounding box center [405, 162] width 27 height 36
paste input "673.19"
type input "$673.19"
type input "$1,346.38"
click at [264, 32] on div "Created by Milyn Created 22/08/25 Required 29/08/25 Assigned to Add team member…" at bounding box center [267, 163] width 402 height 331
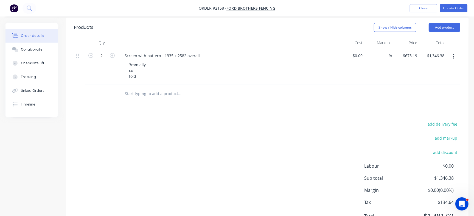
scroll to position [0, 0]
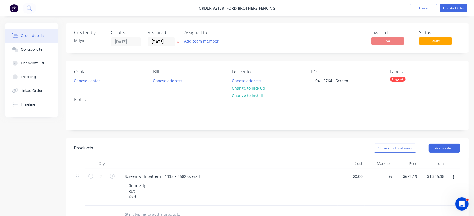
click at [414, 79] on div "Urgent" at bounding box center [425, 79] width 70 height 5
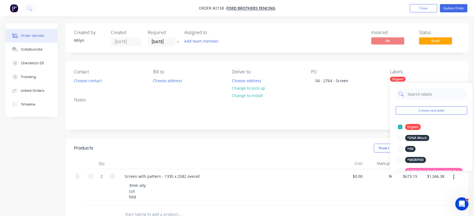
click at [423, 96] on input "text" at bounding box center [435, 93] width 57 height 11
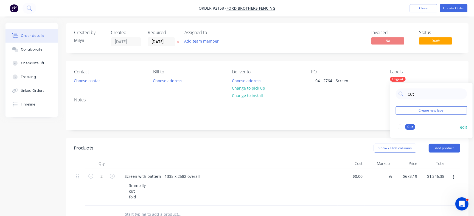
click at [407, 128] on div "Cut" at bounding box center [410, 127] width 10 height 6
click at [416, 96] on input "Cut" at bounding box center [435, 93] width 57 height 11
type input "Fold"
click at [400, 124] on div at bounding box center [399, 126] width 11 height 11
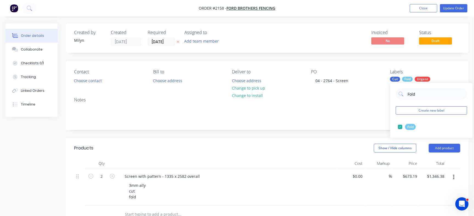
click at [309, 30] on div "Invoiced No Status Draft" at bounding box center [349, 38] width 221 height 16
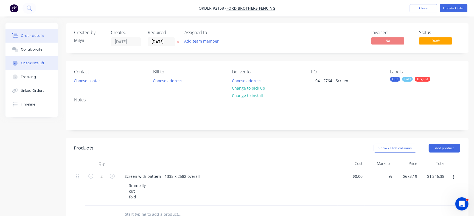
click at [47, 59] on button "Checklists 0/1" at bounding box center [31, 63] width 52 height 14
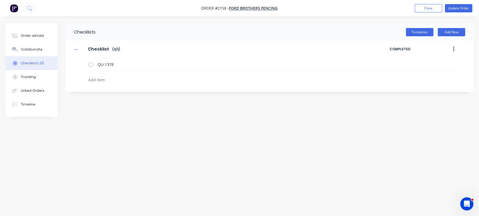
click at [117, 80] on textarea at bounding box center [211, 80] width 250 height 8
type textarea "x"
type textarea "C"
type textarea "x"
type textarea "Cu"
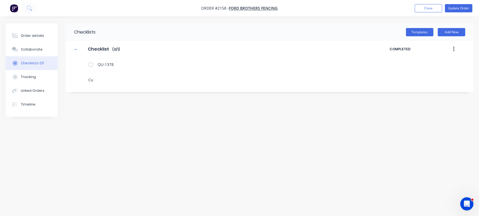
type textarea "x"
type textarea "Cut"
type textarea "x"
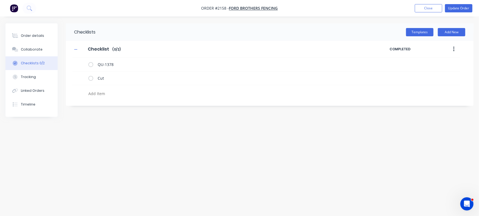
type textarea "x"
type textarea "F"
type textarea "x"
type textarea "Fo"
type textarea "x"
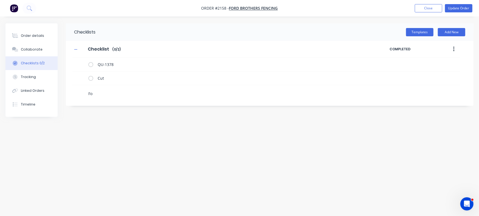
type textarea "Fol"
type textarea "x"
type textarea "Fold"
type textarea "x"
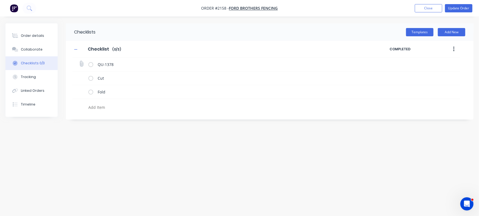
click at [81, 63] on icon at bounding box center [81, 63] width 7 height 7
click at [79, 61] on input "file" at bounding box center [79, 61] width 0 height 0
type textarea "x"
type input "C:\fakepath\Quote QU1378.pdf"
type textarea "x"
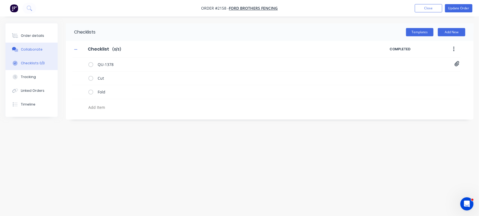
click at [40, 45] on button "Collaborate" at bounding box center [31, 50] width 52 height 14
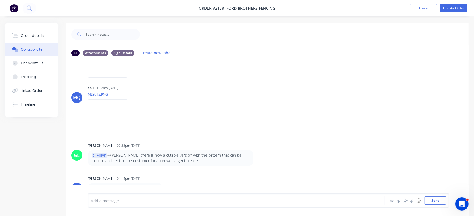
scroll to position [8, 0]
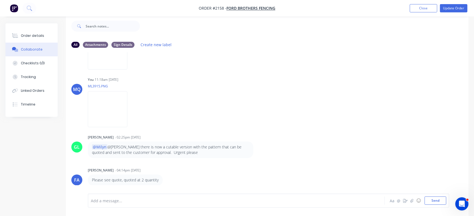
click at [177, 196] on div "Add a message..." at bounding box center [224, 200] width 266 height 8
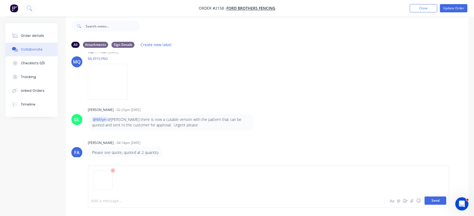
click at [435, 199] on button "Send" at bounding box center [435, 200] width 22 height 8
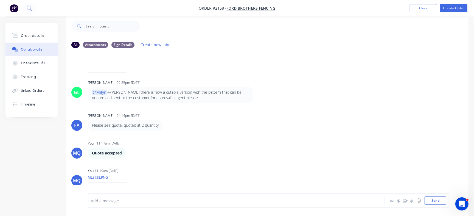
scroll to position [218, 0]
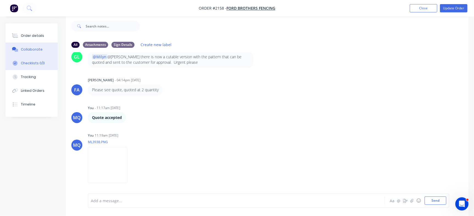
click at [26, 62] on div "Checklists 0/3" at bounding box center [33, 63] width 24 height 5
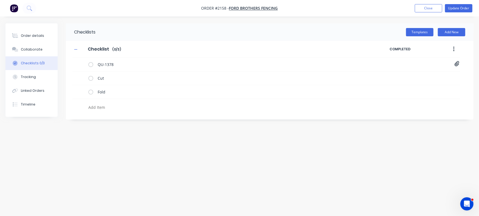
click at [111, 108] on textarea at bounding box center [211, 107] width 250 height 8
type textarea "x"
type textarea "P"
type textarea "x"
type textarea "PO"
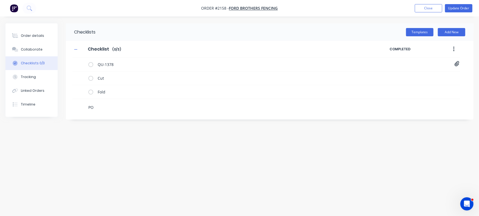
type textarea "x"
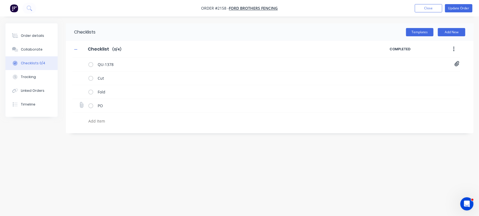
click at [84, 106] on icon at bounding box center [81, 104] width 7 height 7
click at [79, 102] on input "file" at bounding box center [79, 102] width 0 height 0
click at [115, 74] on textarea "Cut" at bounding box center [230, 78] width 270 height 8
click at [115, 77] on textarea "Cut" at bounding box center [230, 78] width 270 height 8
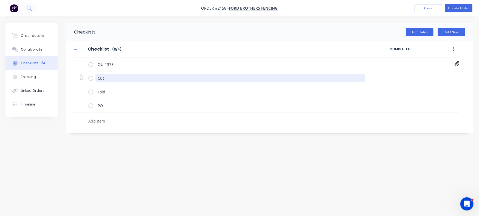
type textarea "x"
type textarea "P"
type textarea "x"
type textarea "PO"
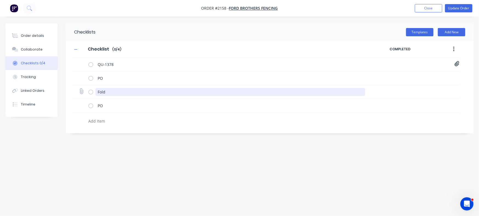
click at [128, 95] on textarea "Fold" at bounding box center [230, 92] width 270 height 8
type textarea "x"
type textarea "C"
type textarea "x"
type textarea "Cu"
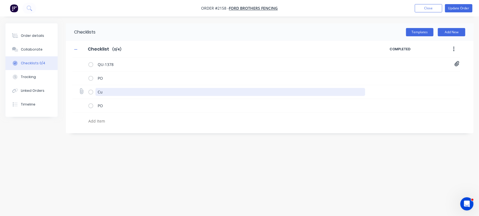
type textarea "x"
type textarea "Cut"
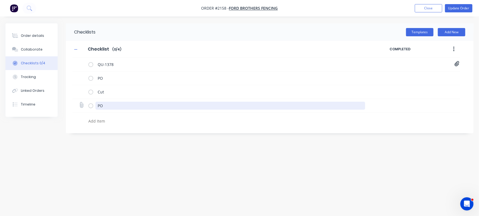
click at [118, 105] on textarea "PO" at bounding box center [230, 105] width 270 height 8
type textarea "x"
type textarea "P"
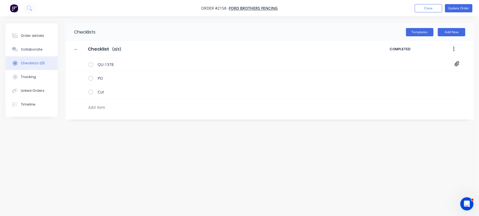
click at [128, 109] on textarea at bounding box center [211, 107] width 250 height 8
type textarea "x"
type textarea "F"
type textarea "x"
type textarea "Fo"
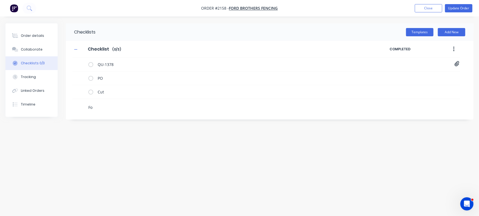
type textarea "x"
type textarea "Fol"
type textarea "x"
type textarea "Fold"
type textarea "x"
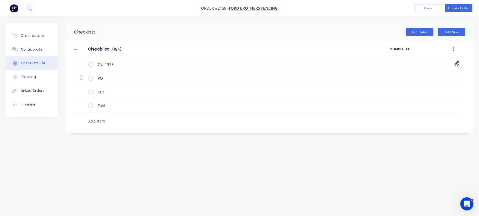
click at [80, 76] on icon at bounding box center [81, 77] width 7 height 7
click at [79, 75] on input "file" at bounding box center [79, 75] width 0 height 0
type textarea "x"
type input "C:\fakepath\Purchase_Order_No_2764.pdf"
type textarea "x"
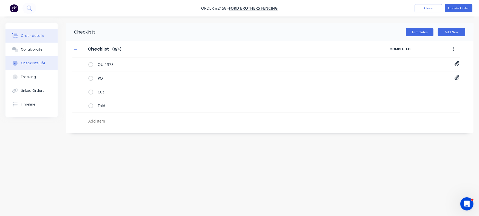
click at [40, 31] on button "Order details" at bounding box center [31, 36] width 52 height 14
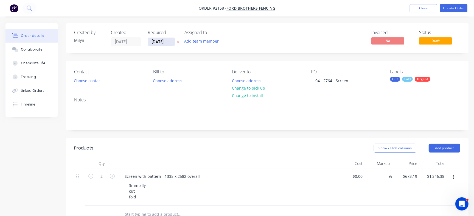
click at [165, 41] on input "29/08/25" at bounding box center [161, 42] width 27 height 8
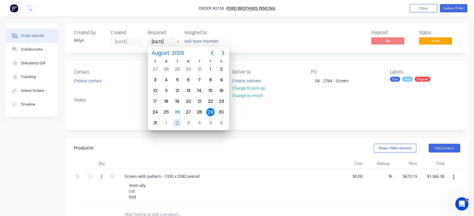
click at [177, 120] on div "2" at bounding box center [177, 122] width 8 height 8
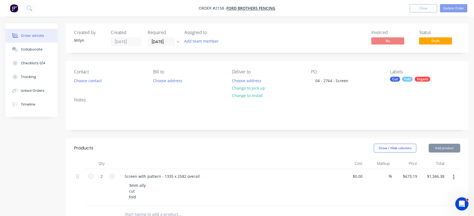
type input "02/09/25"
click at [425, 81] on div "Urgent" at bounding box center [422, 79] width 16 height 5
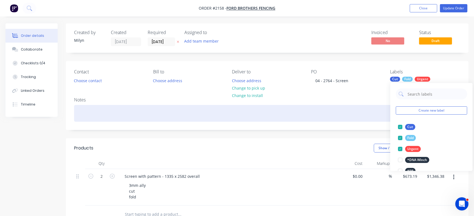
click at [138, 119] on div at bounding box center [267, 113] width 386 height 17
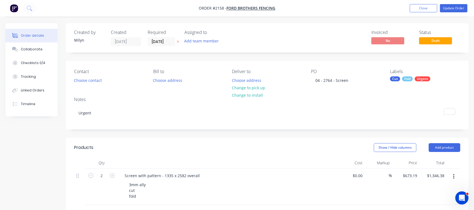
click at [284, 37] on div "Invoiced No Status Draft" at bounding box center [349, 38] width 221 height 16
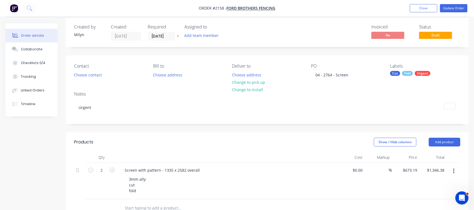
scroll to position [5, 0]
click at [46, 53] on button "Collaborate" at bounding box center [31, 50] width 52 height 14
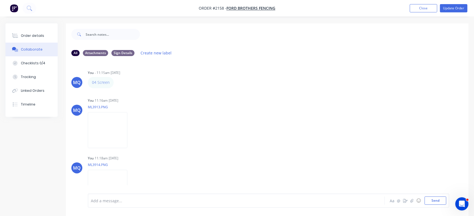
scroll to position [218, 0]
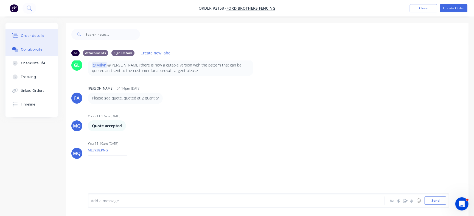
click at [41, 35] on div "Order details" at bounding box center [32, 35] width 23 height 5
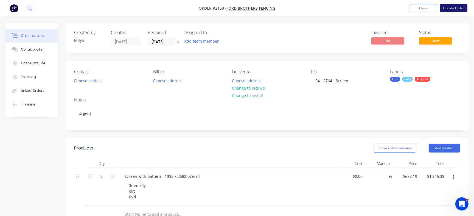
click at [456, 9] on button "Update Order" at bounding box center [453, 8] width 27 height 8
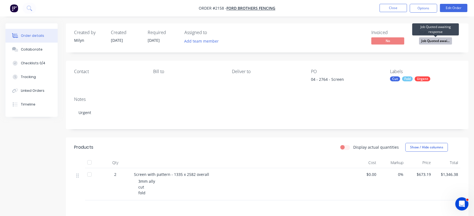
click at [438, 38] on span "Job Quoted awai..." at bounding box center [435, 40] width 33 height 7
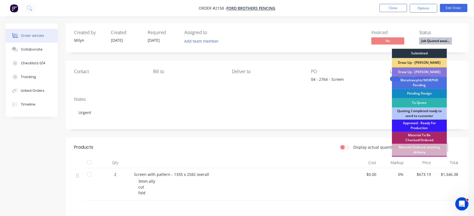
click at [420, 53] on div "Submitted" at bounding box center [419, 53] width 55 height 9
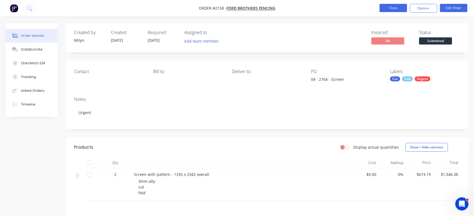
click at [397, 9] on button "Close" at bounding box center [392, 8] width 27 height 8
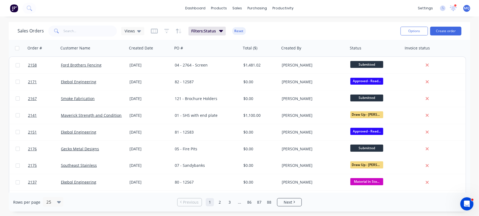
click at [88, 24] on div "Sales Orders Views Filters: Status Reset Options Create order" at bounding box center [239, 31] width 461 height 18
click at [95, 27] on input "text" at bounding box center [90, 31] width 53 height 11
type input "skye"
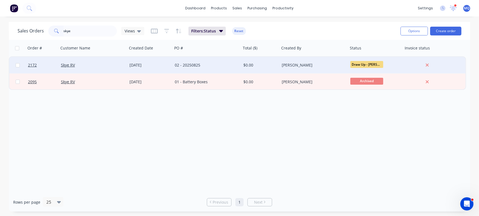
click at [186, 67] on div "02 - 20250825" at bounding box center [205, 64] width 61 height 5
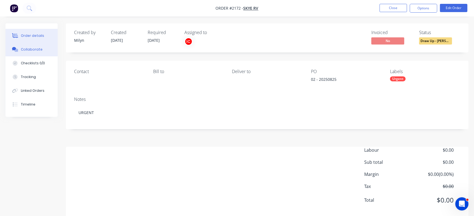
click at [29, 48] on div "Collaborate" at bounding box center [32, 49] width 22 height 5
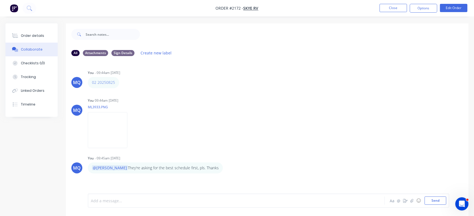
click at [153, 202] on div at bounding box center [224, 200] width 266 height 6
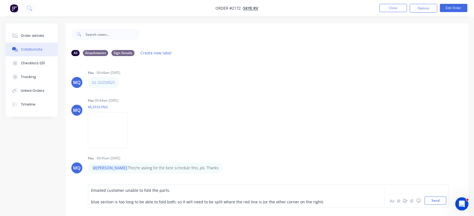
click at [92, 201] on span "blue section is too long to be able to fold both, so it will need to be split w…" at bounding box center [207, 201] width 232 height 5
click at [336, 204] on div "Blue section is too long to be able to fold both, so it will need to be split w…" at bounding box center [224, 202] width 266 height 6
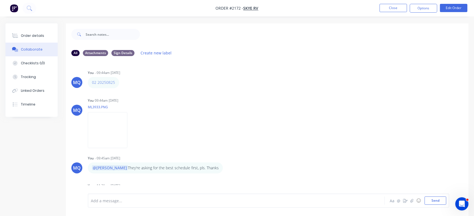
scroll to position [24, 0]
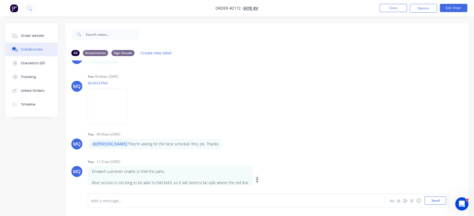
click at [256, 180] on icon "button" at bounding box center [257, 179] width 2 height 6
click at [265, 174] on button "Edit" at bounding box center [277, 178] width 35 height 9
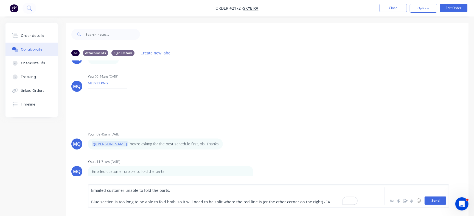
click at [439, 198] on button "Send" at bounding box center [435, 200] width 22 height 8
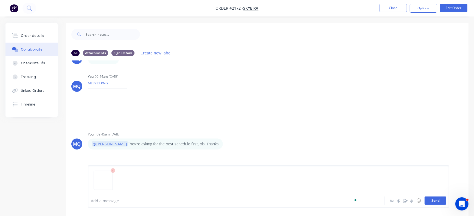
click at [436, 200] on button "Send" at bounding box center [435, 200] width 22 height 8
click at [426, 199] on button "Send" at bounding box center [435, 200] width 22 height 8
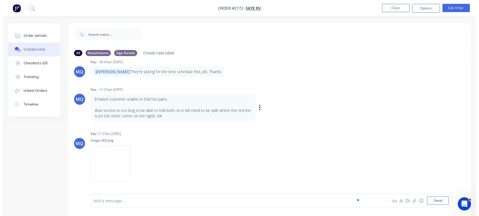
scroll to position [95, 0]
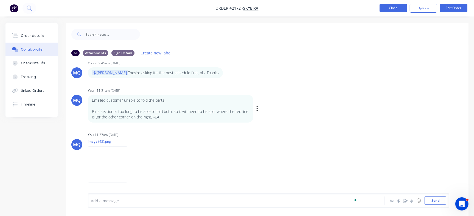
click at [390, 4] on button "Close" at bounding box center [392, 8] width 27 height 8
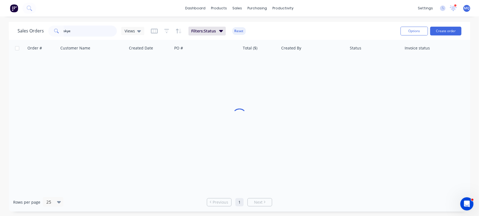
click at [80, 30] on input "skye" at bounding box center [90, 31] width 53 height 11
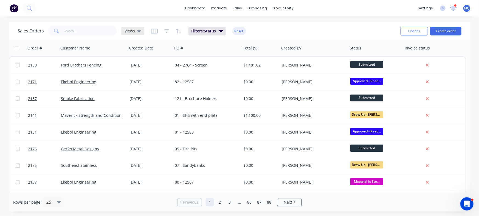
click at [134, 31] on div "Views" at bounding box center [133, 31] width 16 height 5
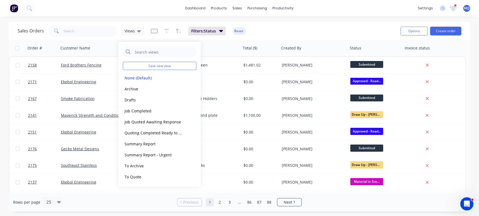
click at [338, 26] on div "Sales Orders Views Filters: Status Reset" at bounding box center [207, 30] width 378 height 13
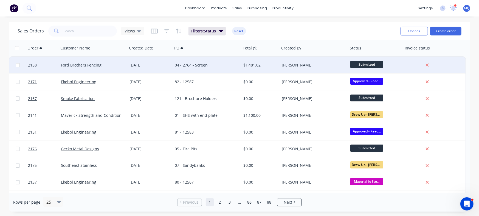
click at [215, 61] on div "04 - 2764 - Screen" at bounding box center [207, 65] width 69 height 16
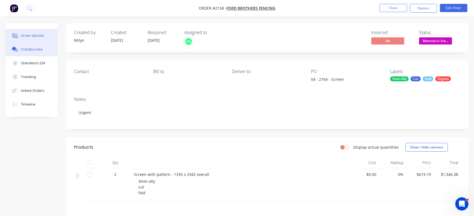
click at [27, 49] on div "Collaborate" at bounding box center [32, 49] width 22 height 5
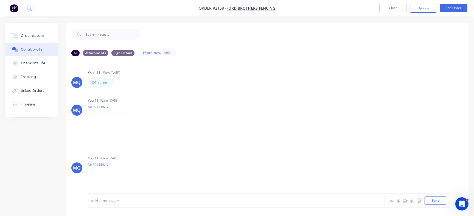
drag, startPoint x: 464, startPoint y: 87, endPoint x: 347, endPoint y: 59, distance: 120.1
click at [347, 59] on div "All Attachments Sign Details Create new label" at bounding box center [267, 52] width 402 height 15
click at [52, 38] on button "Order details" at bounding box center [31, 36] width 52 height 14
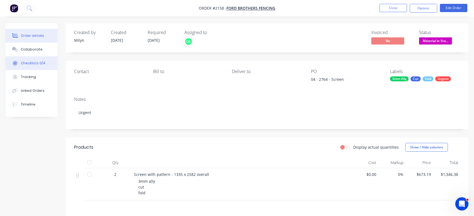
click at [37, 60] on button "Checklists 0/4" at bounding box center [31, 63] width 52 height 14
type textarea "x"
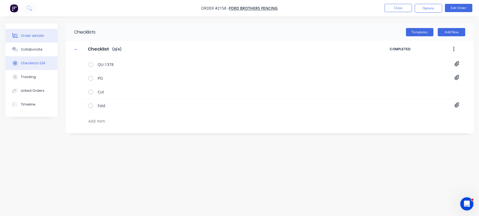
click at [51, 37] on button "Order details" at bounding box center [31, 36] width 52 height 14
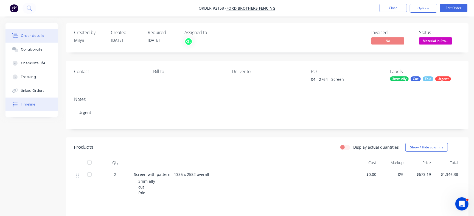
click at [26, 103] on div "Timeline" at bounding box center [28, 104] width 15 height 5
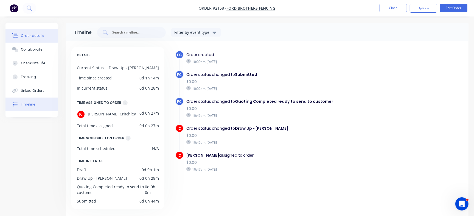
click at [39, 35] on div "Order details" at bounding box center [32, 35] width 23 height 5
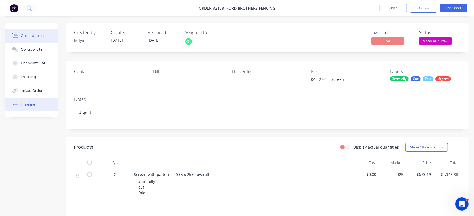
click at [30, 99] on button "Timeline" at bounding box center [31, 104] width 52 height 14
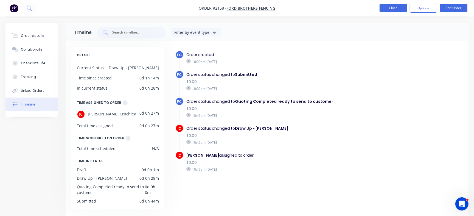
click at [392, 10] on button "Close" at bounding box center [392, 8] width 27 height 8
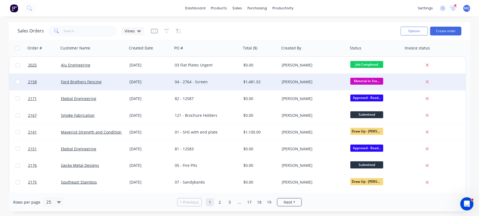
click at [198, 80] on div "04 - 2764 - Screen" at bounding box center [205, 81] width 61 height 5
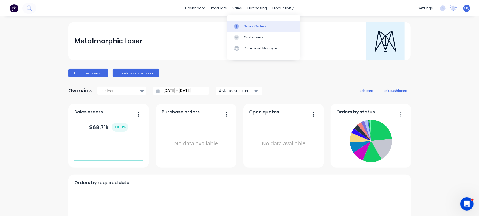
click at [242, 25] on div at bounding box center [238, 26] width 8 height 5
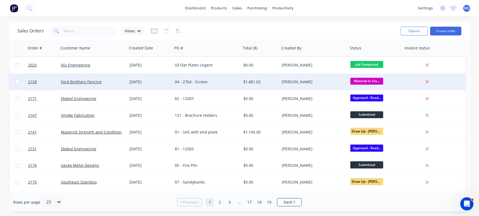
click at [163, 81] on div "[DATE]" at bounding box center [149, 81] width 41 height 5
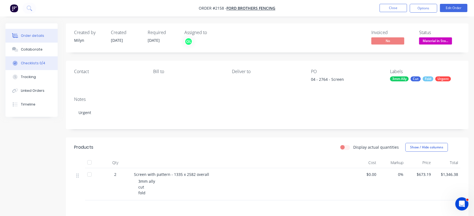
click at [33, 63] on div "Checklists 0/4" at bounding box center [33, 63] width 24 height 5
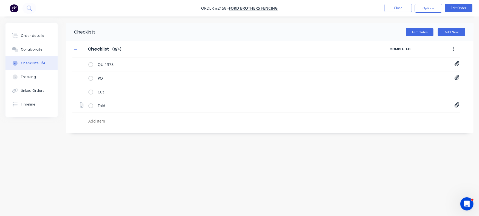
click at [459, 105] on icon at bounding box center [456, 104] width 5 height 5
click at [392, 117] on link "Folding.pdf" at bounding box center [413, 117] width 64 height 6
drag, startPoint x: 401, startPoint y: 144, endPoint x: 316, endPoint y: 152, distance: 85.1
click at [278, 165] on div "Checklists Templates Add New Checklist Checklist Enter Checklist name ( 0 / 4 )…" at bounding box center [239, 97] width 468 height 148
click at [456, 107] on icon at bounding box center [456, 104] width 5 height 5
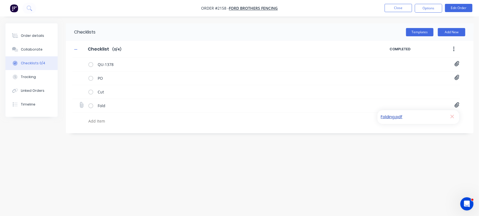
click at [394, 117] on link "Folding.pdf" at bounding box center [413, 117] width 64 height 6
click at [21, 35] on div "Order details" at bounding box center [32, 35] width 23 height 5
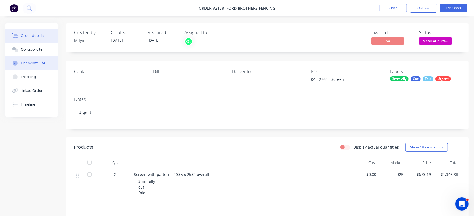
click at [38, 64] on div "Checklists 0/4" at bounding box center [33, 63] width 24 height 5
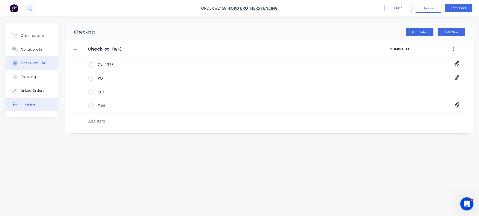
click at [38, 109] on button "Timeline" at bounding box center [31, 104] width 52 height 14
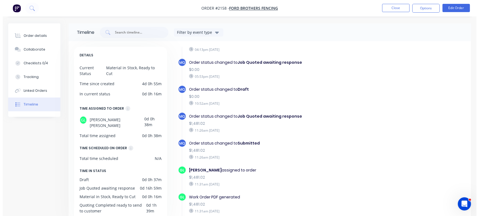
scroll to position [128, 0]
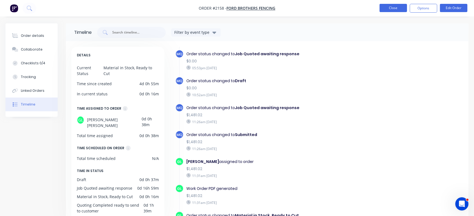
click at [388, 8] on button "Close" at bounding box center [392, 8] width 27 height 8
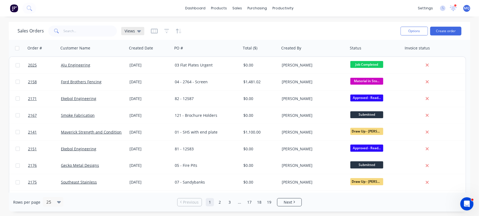
click at [127, 32] on span "Views" at bounding box center [130, 31] width 10 height 6
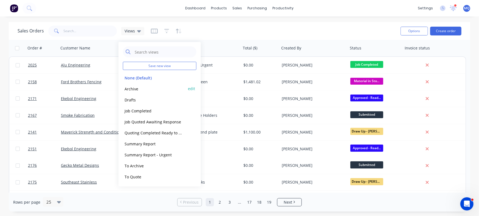
click at [135, 88] on button "Archive" at bounding box center [154, 88] width 63 height 6
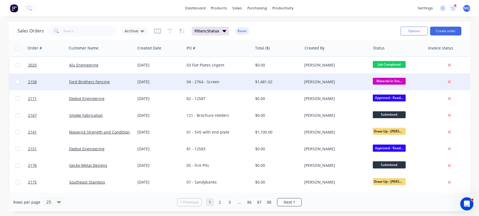
click at [238, 77] on div "04 - 2764 - Screen" at bounding box center [218, 82] width 68 height 16
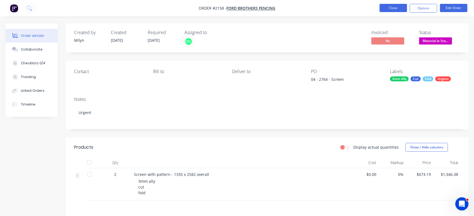
click at [383, 10] on button "Close" at bounding box center [392, 8] width 27 height 8
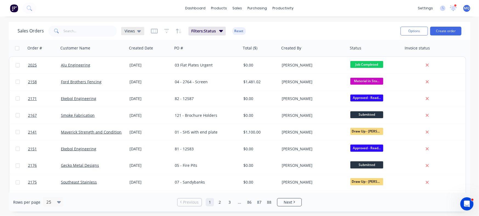
click at [129, 32] on span "Views" at bounding box center [130, 31] width 10 height 6
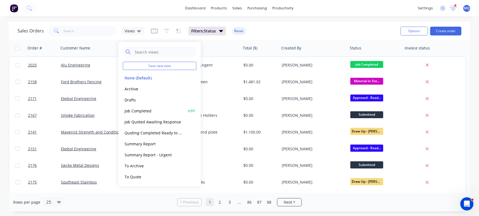
click at [138, 111] on button "Job Completed" at bounding box center [154, 110] width 63 height 6
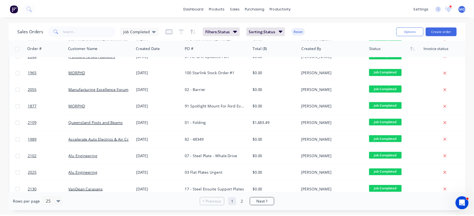
scroll to position [284, 0]
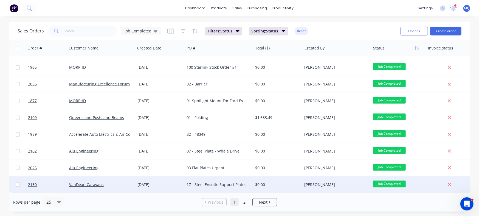
click at [210, 182] on div "17 - Steel Ensuite Support Plates" at bounding box center [216, 184] width 61 height 5
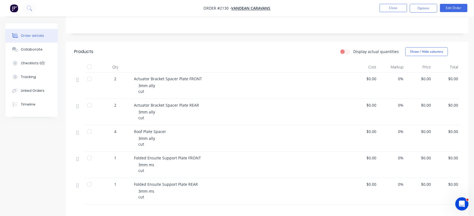
scroll to position [107, 0]
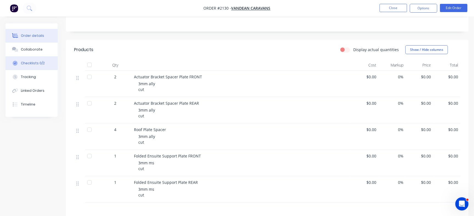
click at [51, 67] on button "Checklists 0/2" at bounding box center [31, 63] width 52 height 14
type textarea "x"
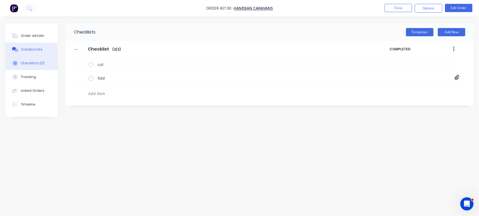
click at [44, 47] on button "Collaborate" at bounding box center [31, 50] width 52 height 14
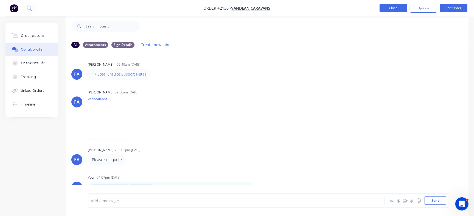
click at [393, 8] on button "Close" at bounding box center [392, 8] width 27 height 8
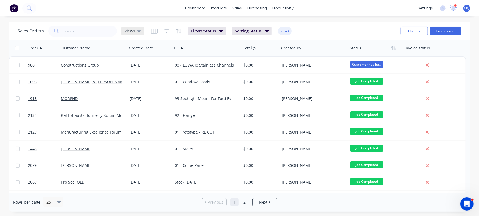
click at [138, 28] on div "Views" at bounding box center [132, 31] width 23 height 8
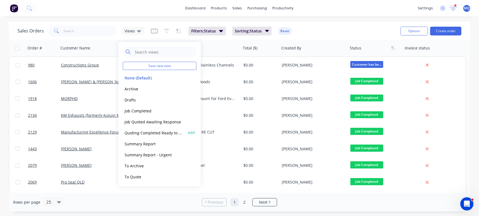
click at [144, 132] on button "Quoting Completed Ready to Send" at bounding box center [154, 132] width 63 height 6
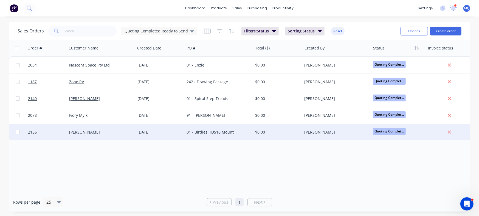
click at [193, 132] on div "01 - Birdies HDS16 Mount" at bounding box center [216, 131] width 61 height 5
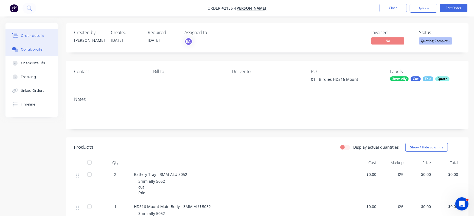
click at [36, 49] on div "Collaborate" at bounding box center [32, 49] width 22 height 5
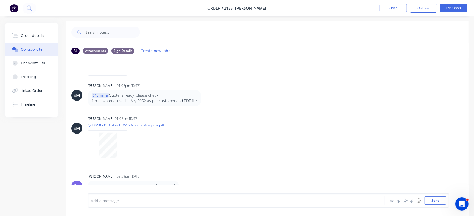
scroll to position [8, 0]
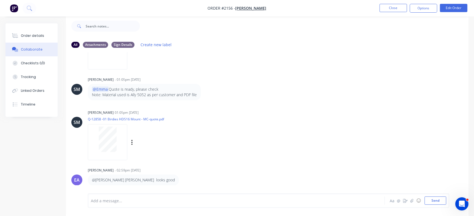
click at [118, 143] on div at bounding box center [107, 138] width 35 height 25
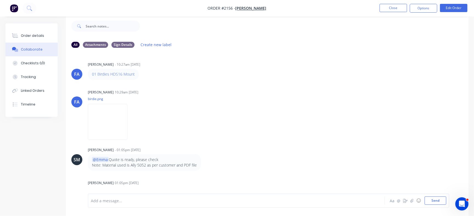
scroll to position [70, 0]
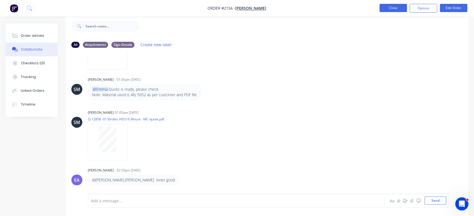
click at [395, 10] on button "Close" at bounding box center [392, 8] width 27 height 8
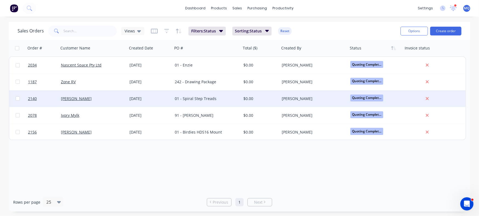
click at [86, 98] on div "[PERSON_NAME]" at bounding box center [91, 98] width 61 height 5
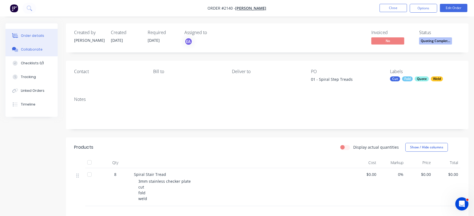
click at [45, 50] on button "Collaborate" at bounding box center [31, 50] width 52 height 14
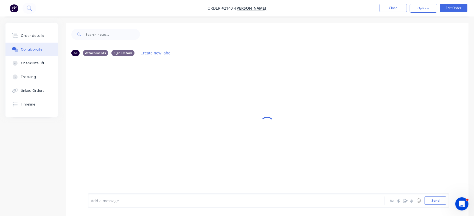
scroll to position [8, 0]
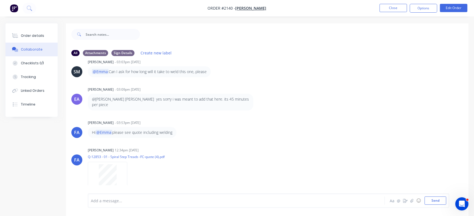
scroll to position [97, 0]
click at [395, 10] on button "Close" at bounding box center [392, 8] width 27 height 8
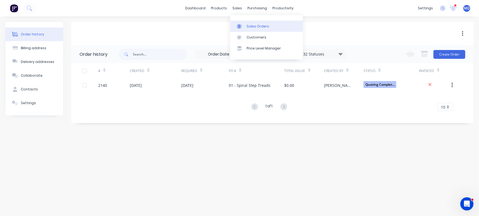
click at [243, 28] on div at bounding box center [241, 26] width 8 height 5
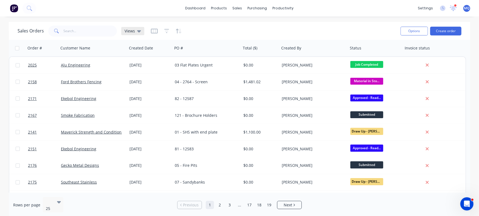
click at [136, 32] on div "Views" at bounding box center [133, 31] width 16 height 5
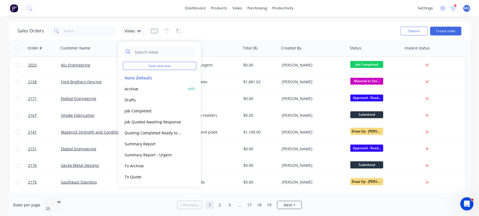
click at [136, 89] on button "Archive" at bounding box center [154, 88] width 63 height 6
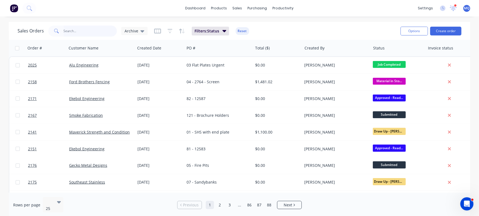
click at [82, 28] on input "text" at bounding box center [90, 31] width 53 height 11
click at [140, 32] on icon at bounding box center [142, 31] width 4 height 6
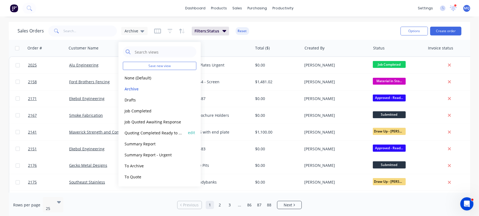
click at [138, 135] on button "Quoting Completed Ready to Send" at bounding box center [154, 132] width 63 height 6
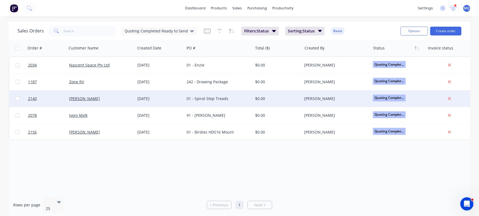
click at [125, 100] on div "[PERSON_NAME]" at bounding box center [99, 98] width 61 height 5
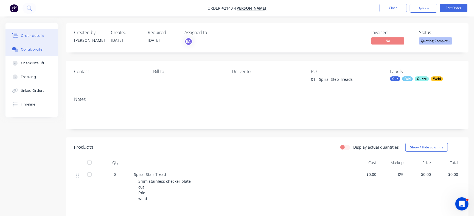
click at [24, 43] on button "Collaborate" at bounding box center [31, 50] width 52 height 14
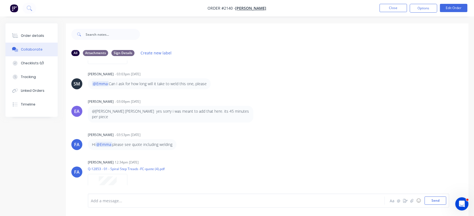
scroll to position [88, 0]
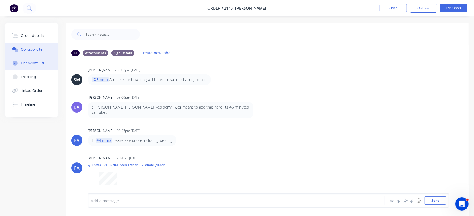
click at [47, 60] on button "Checklists 0/1" at bounding box center [31, 63] width 52 height 14
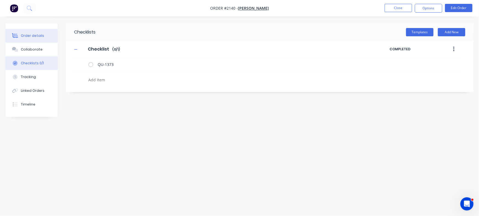
click at [30, 33] on div "Order details" at bounding box center [32, 35] width 23 height 5
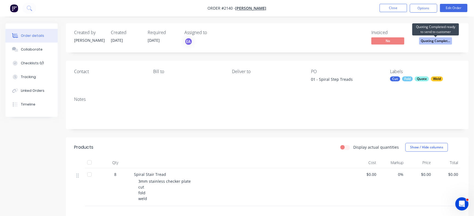
click at [430, 42] on span "Quoting Complet..." at bounding box center [435, 40] width 33 height 7
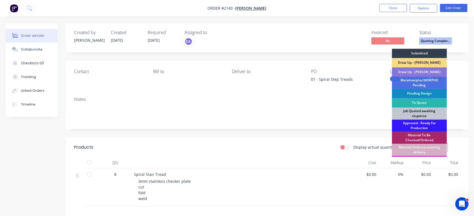
click at [415, 111] on div "Job Quoted awaiting response" at bounding box center [419, 113] width 55 height 12
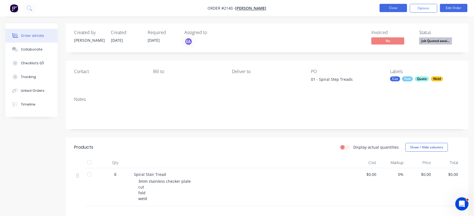
click at [393, 6] on button "Close" at bounding box center [392, 8] width 27 height 8
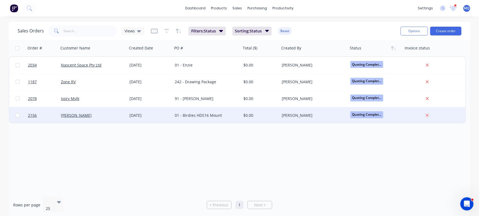
click at [87, 117] on div "[PERSON_NAME]" at bounding box center [91, 114] width 61 height 5
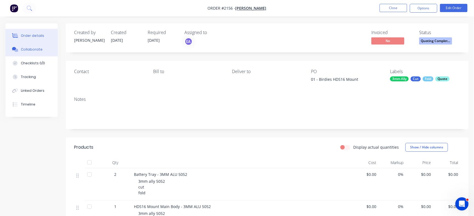
click at [44, 51] on button "Collaborate" at bounding box center [31, 50] width 52 height 14
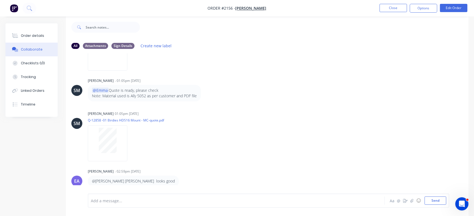
scroll to position [8, 0]
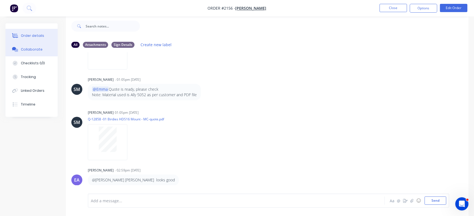
click at [40, 34] on div "Order details" at bounding box center [32, 35] width 23 height 5
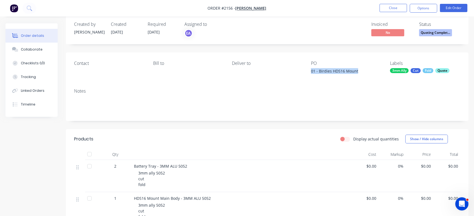
drag, startPoint x: 304, startPoint y: 75, endPoint x: 310, endPoint y: 73, distance: 5.7
click at [310, 73] on div "Contact [PERSON_NAME] to Deliver to PO 01 - Birdies HDS16 Mount Labels 3mm Ally…" at bounding box center [267, 68] width 402 height 32
click at [38, 64] on div "Checklists 0/0" at bounding box center [33, 63] width 24 height 5
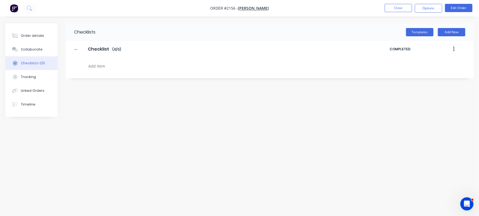
click at [113, 66] on textarea at bounding box center [211, 66] width 250 height 8
paste textarea "QU-1379"
type textarea "QU-1379"
click at [29, 33] on div "Order details" at bounding box center [32, 35] width 23 height 5
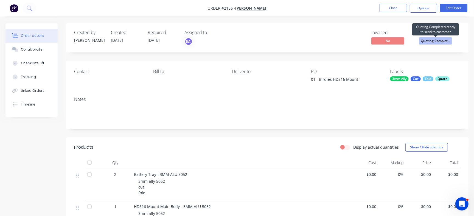
click at [440, 41] on span "Quoting Complet..." at bounding box center [435, 40] width 33 height 7
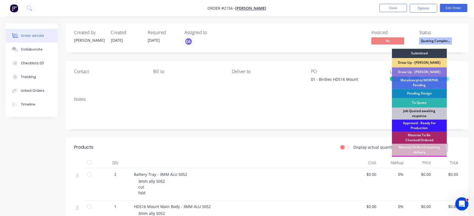
click at [414, 115] on div "Job Quoted awaiting response" at bounding box center [419, 113] width 55 height 12
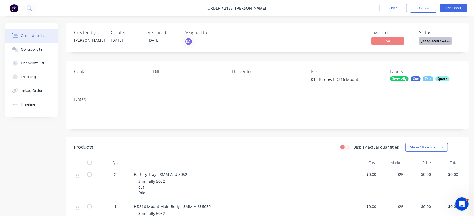
click at [392, 12] on li "Close" at bounding box center [392, 8] width 27 height 9
click at [395, 6] on button "Close" at bounding box center [392, 8] width 27 height 8
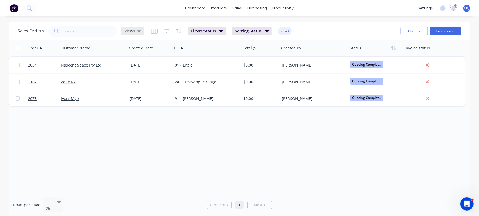
click at [135, 33] on div "Views" at bounding box center [133, 31] width 16 height 5
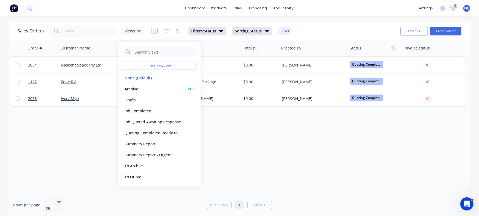
click at [137, 89] on button "Archive" at bounding box center [154, 88] width 63 height 6
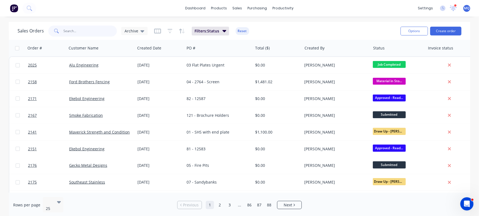
click at [85, 33] on input "text" at bounding box center [90, 31] width 53 height 11
type input "Zone"
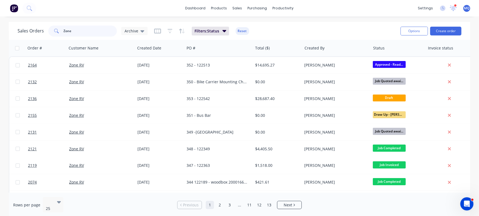
click at [81, 34] on input "Zone" at bounding box center [90, 31] width 53 height 11
drag, startPoint x: 76, startPoint y: 31, endPoint x: 14, endPoint y: 26, distance: 61.7
click at [14, 26] on div "Sales Orders Zone Archive Filters: Status Reset Options Create order" at bounding box center [239, 31] width 461 height 18
click at [315, 30] on div "Sales Orders Archive Filters: Status Reset" at bounding box center [207, 30] width 378 height 13
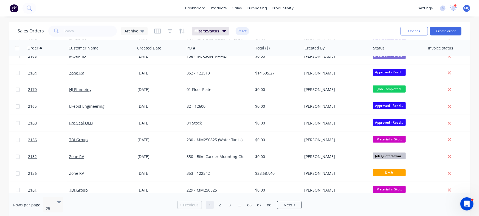
scroll to position [260, 0]
click at [137, 30] on div "Archive" at bounding box center [135, 31] width 20 height 5
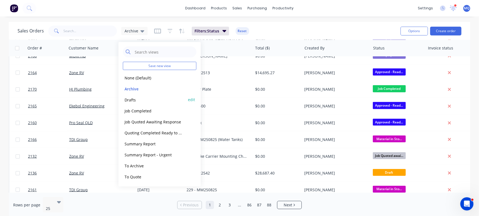
click at [142, 103] on div "Drafts edit" at bounding box center [160, 99] width 74 height 11
click at [134, 100] on button "Drafts" at bounding box center [154, 99] width 63 height 6
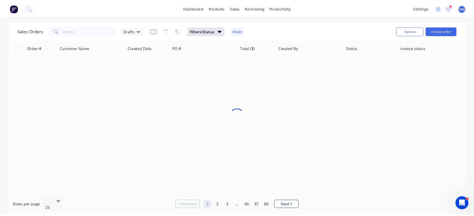
scroll to position [0, 0]
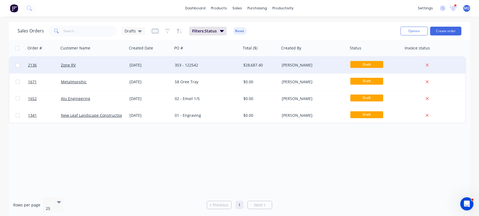
click at [117, 66] on div "Zone RV" at bounding box center [91, 64] width 61 height 5
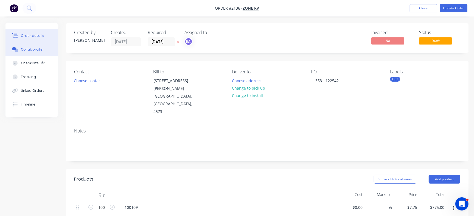
click at [43, 54] on button "Collaborate" at bounding box center [31, 50] width 52 height 14
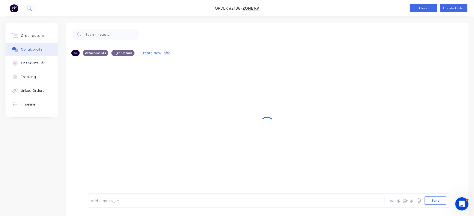
click at [416, 6] on button "Close" at bounding box center [422, 8] width 27 height 8
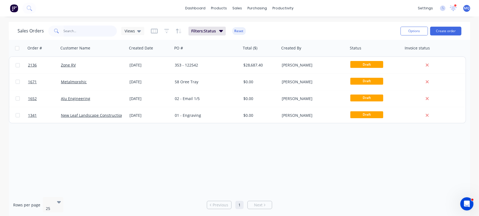
click at [90, 31] on input "text" at bounding box center [90, 31] width 53 height 11
type input "Zone"
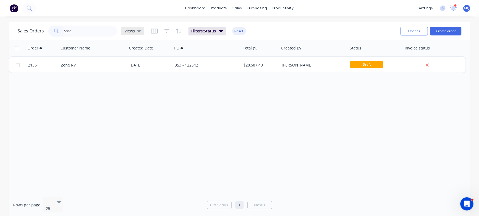
click at [134, 30] on span "Views" at bounding box center [130, 31] width 10 height 6
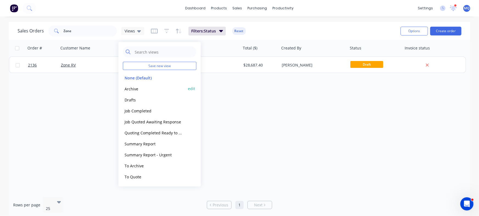
click at [127, 88] on button "Archive" at bounding box center [154, 88] width 63 height 6
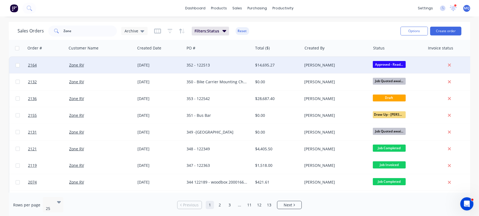
click at [201, 65] on div "352 - 122513" at bounding box center [216, 64] width 61 height 5
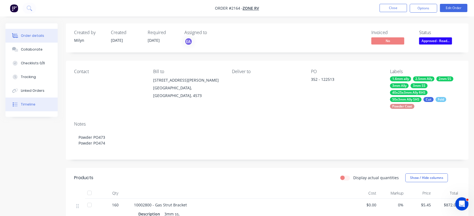
click at [38, 108] on button "Timeline" at bounding box center [31, 104] width 52 height 14
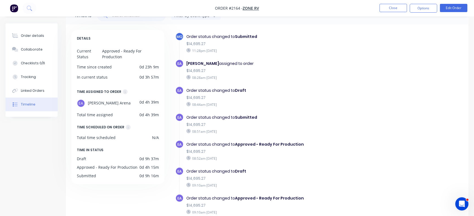
scroll to position [44, 0]
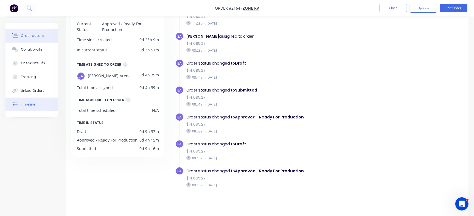
click at [43, 37] on button "Order details" at bounding box center [31, 36] width 52 height 14
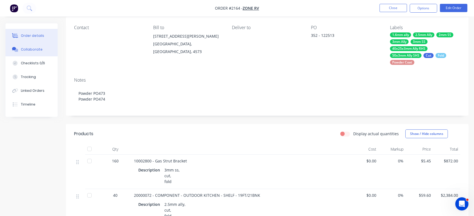
click at [27, 52] on button "Collaborate" at bounding box center [31, 50] width 52 height 14
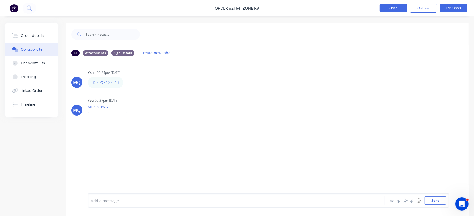
click at [386, 7] on button "Close" at bounding box center [392, 8] width 27 height 8
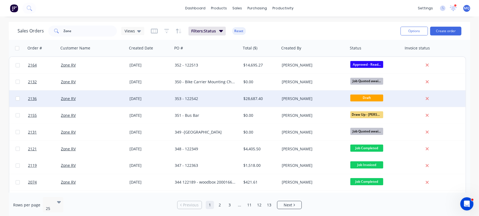
click at [157, 96] on div "[DATE]" at bounding box center [149, 98] width 41 height 5
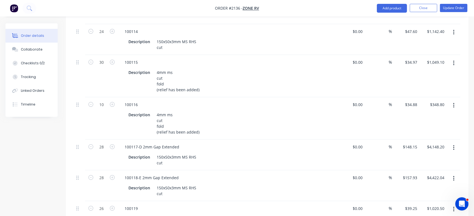
scroll to position [236, 0]
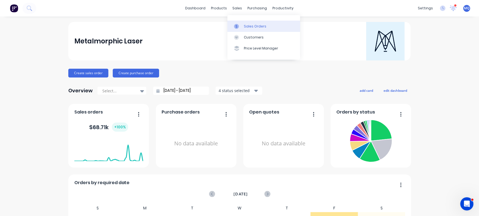
click at [238, 23] on link "Sales Orders" at bounding box center [263, 26] width 73 height 11
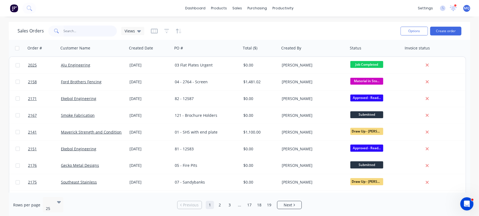
click at [92, 30] on input "text" at bounding box center [90, 31] width 53 height 11
type input "Morphd"
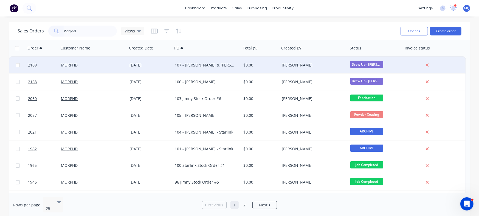
click at [184, 68] on div "107 - [PERSON_NAME] & [PERSON_NAME]" at bounding box center [207, 65] width 69 height 16
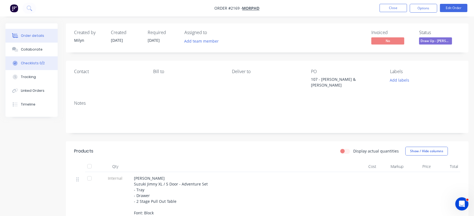
click at [30, 62] on div "Checklists 0/2" at bounding box center [33, 63] width 24 height 5
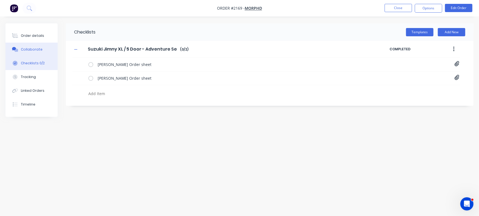
click at [32, 51] on div "Collaborate" at bounding box center [32, 49] width 22 height 5
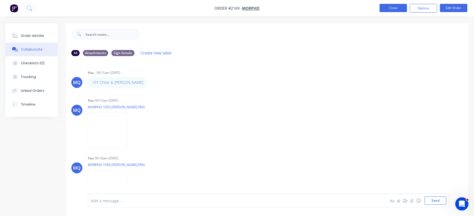
click at [400, 9] on button "Close" at bounding box center [392, 8] width 27 height 8
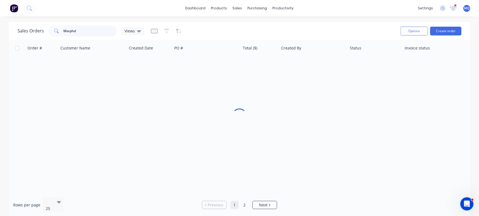
click at [89, 33] on input "Morphd" at bounding box center [90, 31] width 53 height 11
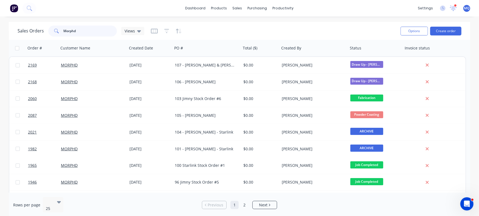
click at [89, 33] on input "Morphd" at bounding box center [90, 31] width 53 height 11
paste input "100119"
type input "100119"
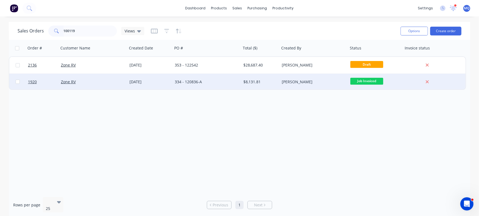
click at [207, 82] on div "334 - 120836-A" at bounding box center [205, 81] width 61 height 5
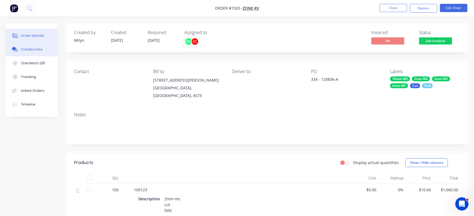
click at [38, 49] on div "Collaborate" at bounding box center [32, 49] width 22 height 5
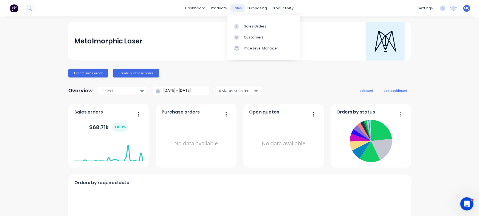
click at [236, 8] on div "sales" at bounding box center [237, 8] width 15 height 8
click at [238, 26] on icon at bounding box center [236, 26] width 5 height 5
